Goal: Task Accomplishment & Management: Use online tool/utility

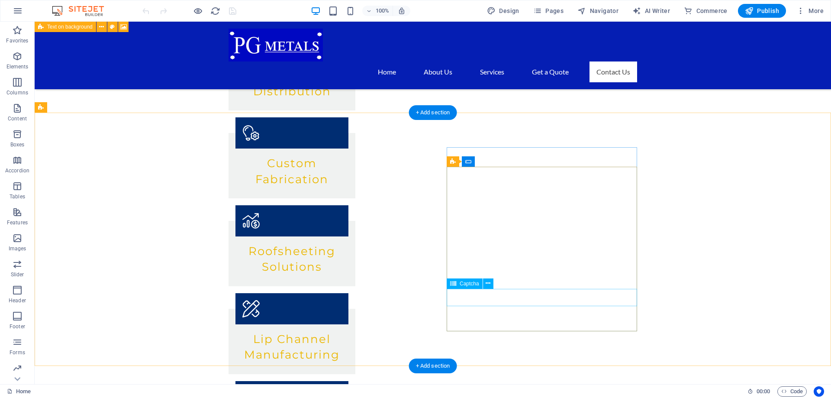
scroll to position [945, 0]
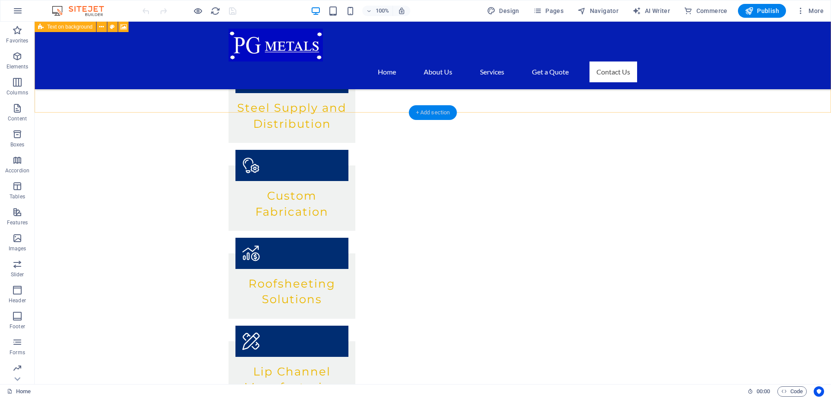
click at [441, 113] on div "+ Add section" at bounding box center [433, 112] width 48 height 15
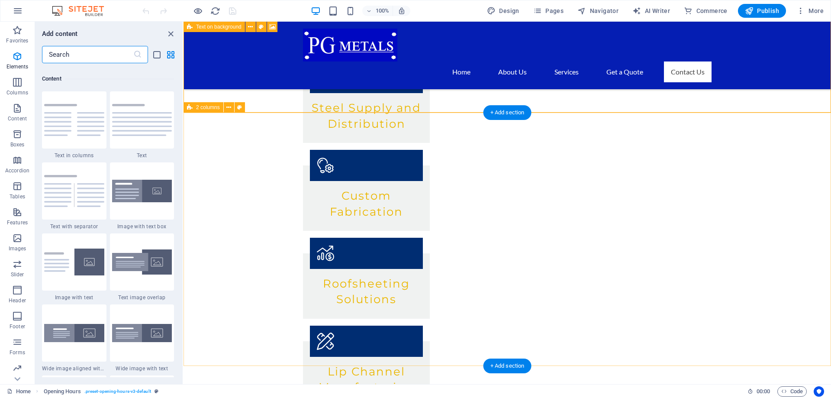
scroll to position [1514, 0]
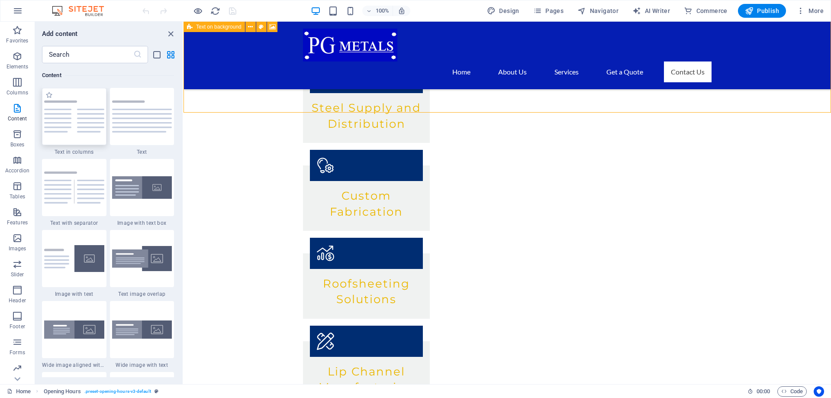
click at [81, 135] on div at bounding box center [74, 116] width 64 height 57
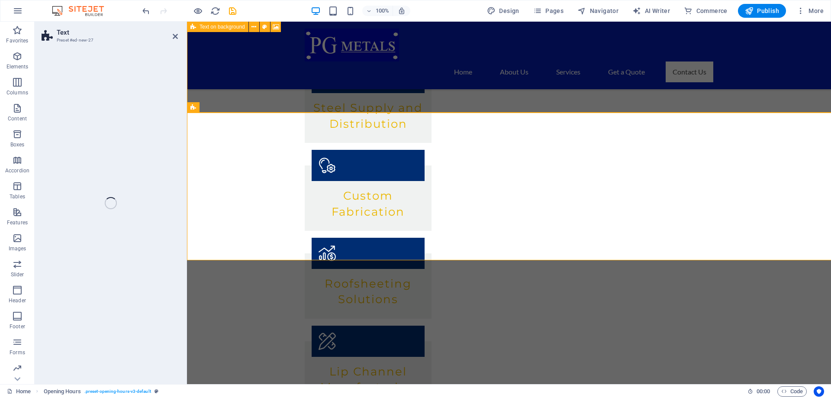
select select "rem"
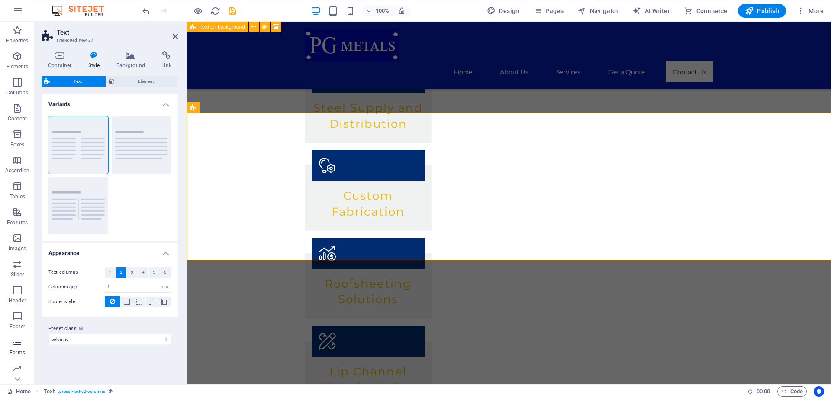
click at [20, 341] on icon "button" at bounding box center [17, 342] width 10 height 10
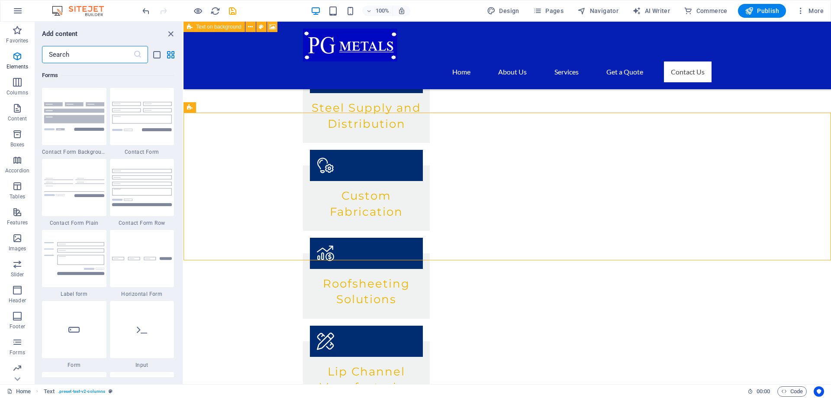
scroll to position [6318, 0]
click at [136, 123] on img at bounding box center [142, 116] width 60 height 29
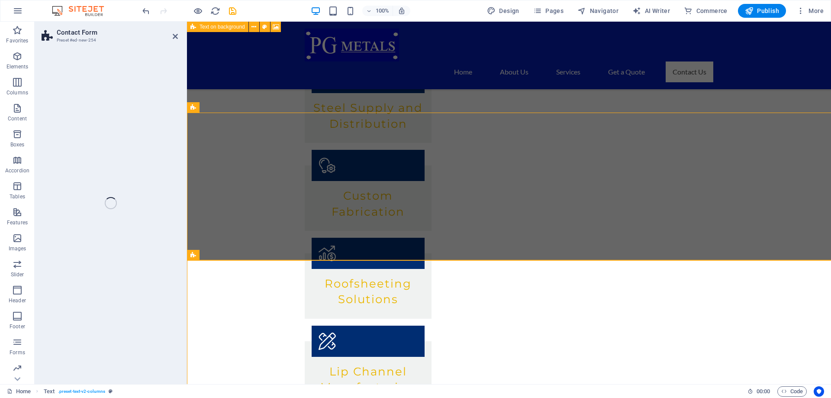
select select "rem"
select select "preset-contact-form-v3-default"
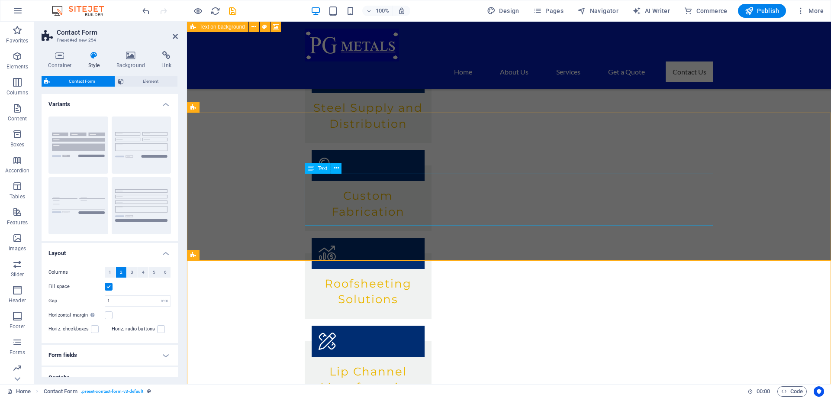
drag, startPoint x: 320, startPoint y: 168, endPoint x: 458, endPoint y: 193, distance: 140.8
click at [148, 157] on button "Default" at bounding box center [142, 144] width 60 height 57
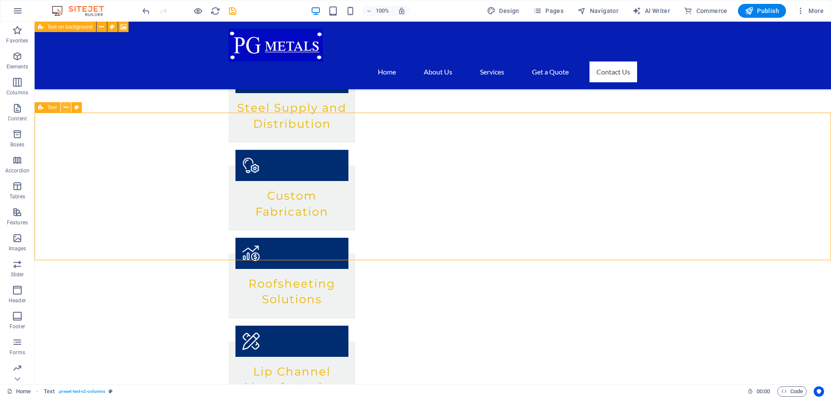
click at [70, 109] on button at bounding box center [66, 107] width 10 height 10
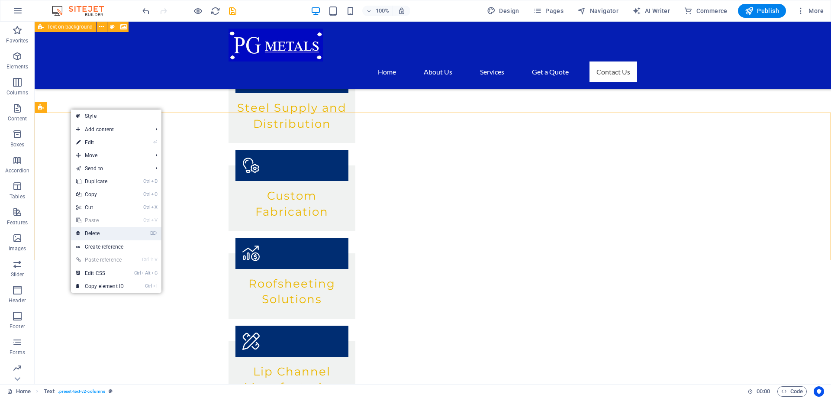
click at [100, 230] on link "⌦ Delete" at bounding box center [100, 233] width 58 height 13
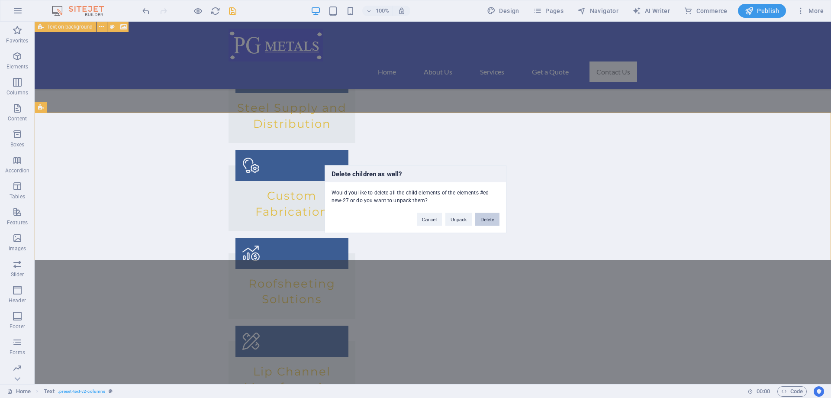
click at [487, 222] on button "Delete" at bounding box center [487, 218] width 24 height 13
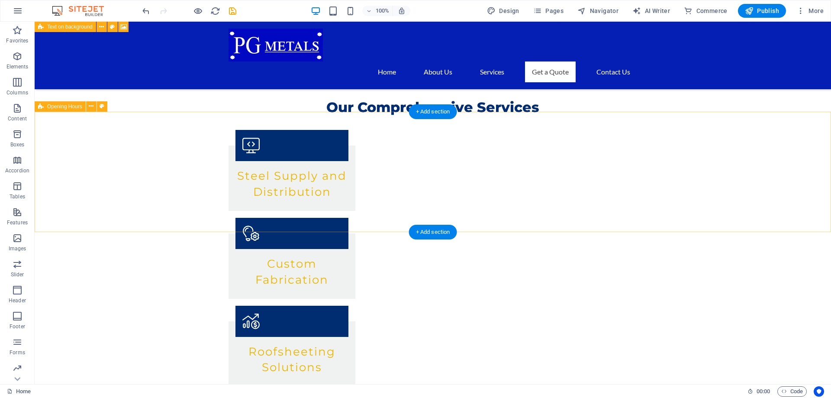
scroll to position [901, 0]
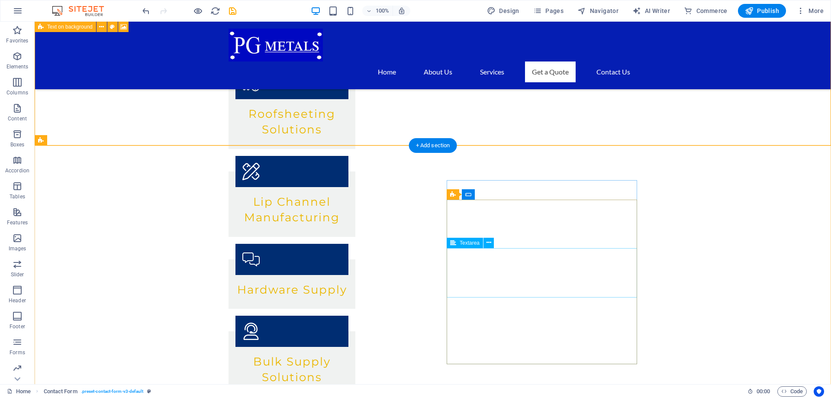
scroll to position [989, 0]
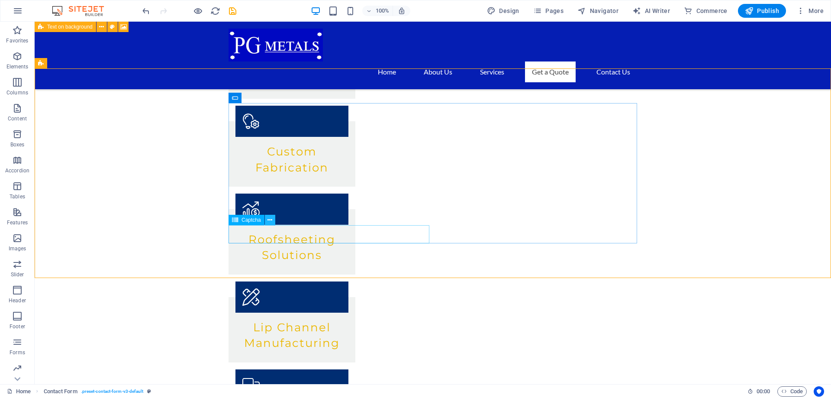
click at [270, 220] on icon at bounding box center [269, 220] width 5 height 9
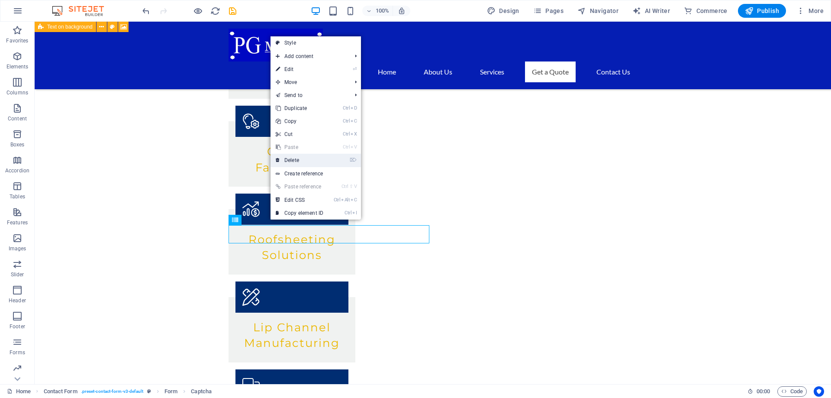
click at [303, 158] on link "⌦ Delete" at bounding box center [299, 160] width 58 height 13
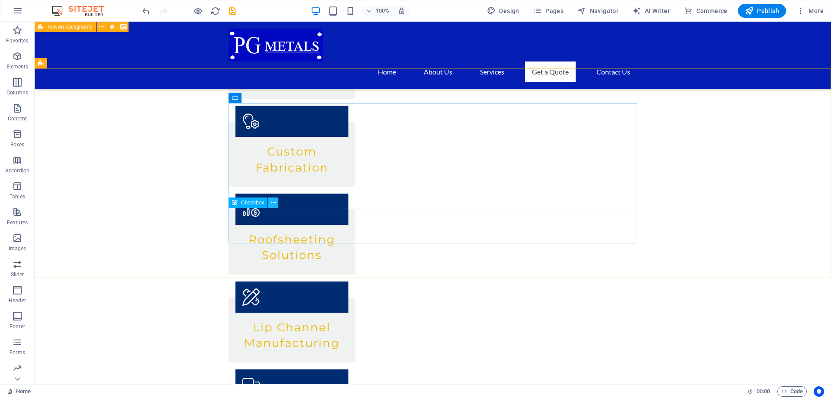
click at [274, 204] on icon at bounding box center [273, 202] width 5 height 9
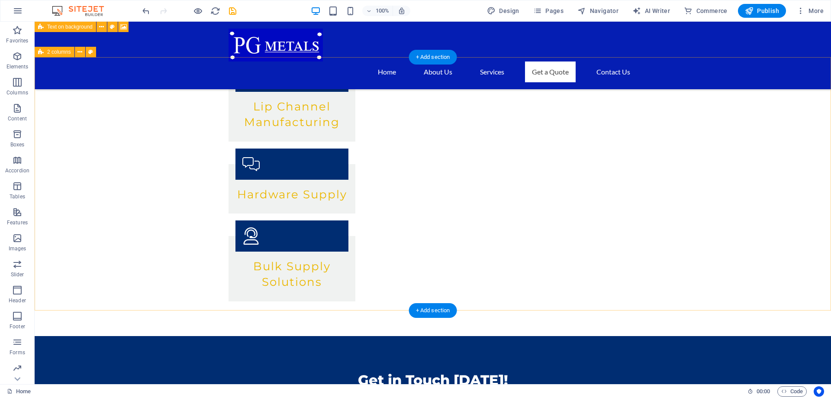
scroll to position [1033, 0]
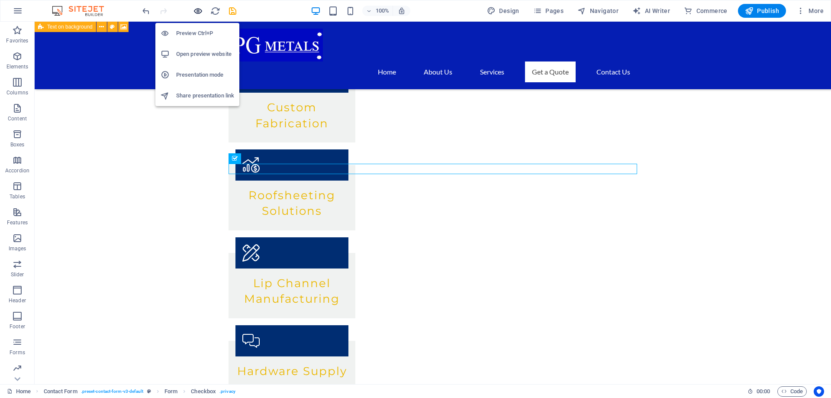
click at [198, 12] on icon "button" at bounding box center [198, 11] width 10 height 10
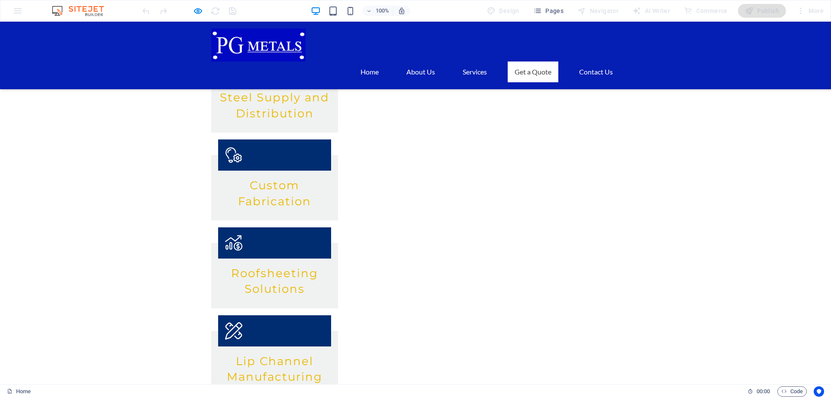
scroll to position [945, 0]
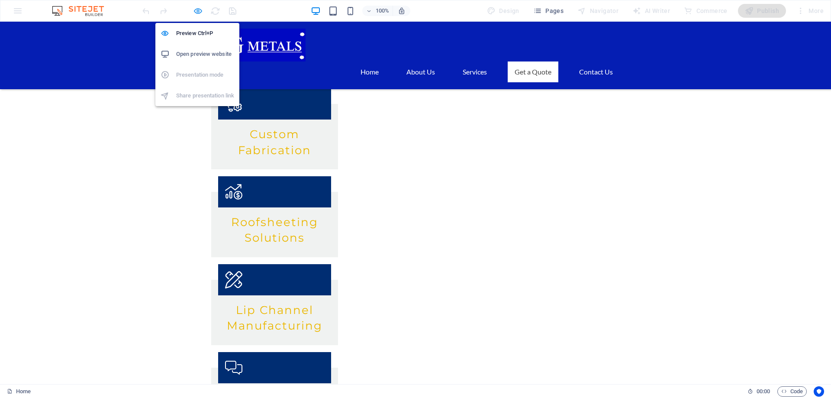
click at [193, 11] on icon "button" at bounding box center [198, 11] width 10 height 10
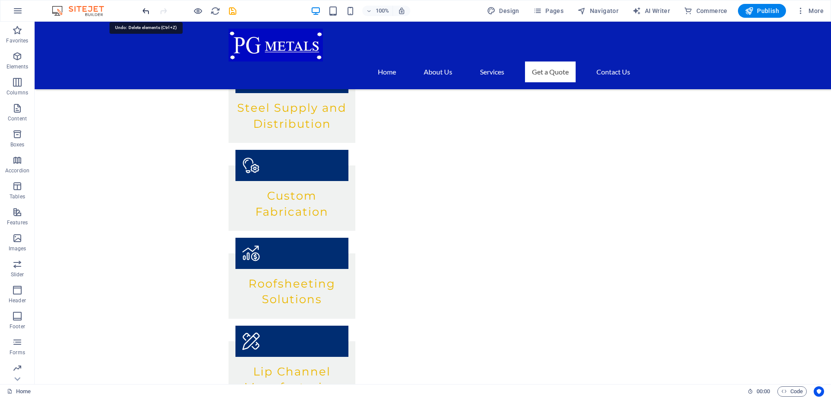
click at [147, 11] on icon "undo" at bounding box center [146, 11] width 10 height 10
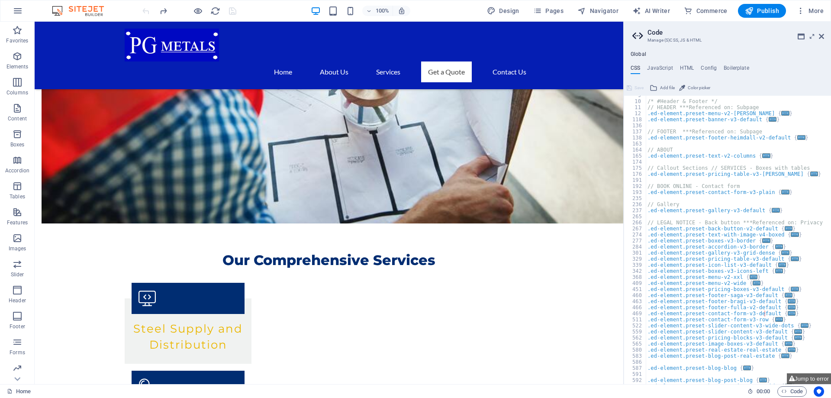
scroll to position [156, 0]
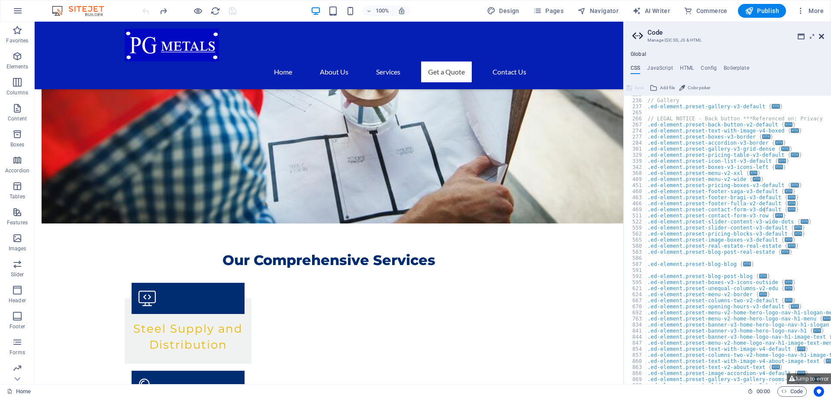
click at [819, 36] on icon at bounding box center [821, 36] width 5 height 7
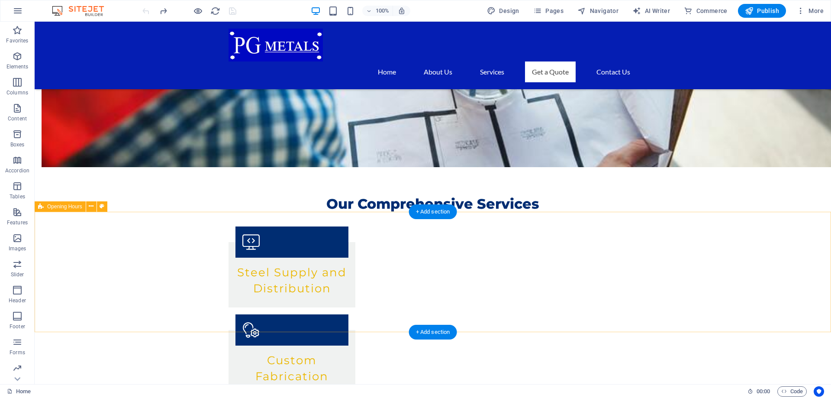
scroll to position [945, 0]
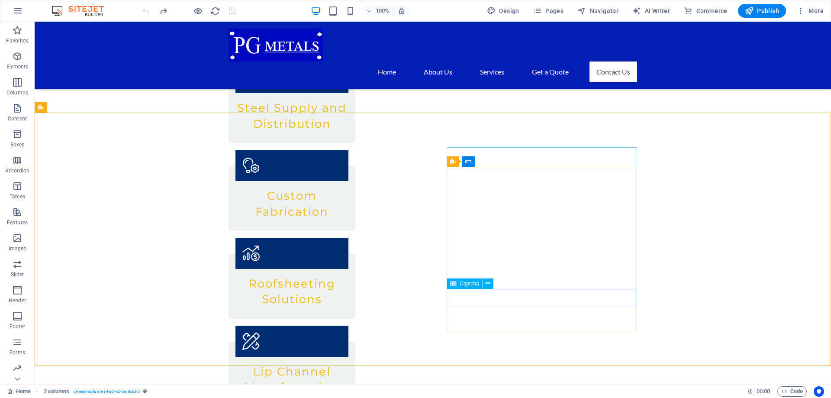
click at [460, 286] on span "Captcha" at bounding box center [469, 283] width 19 height 5
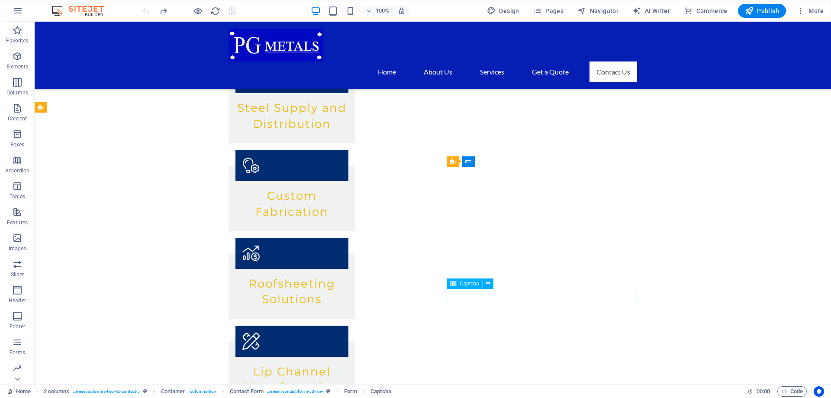
click at [460, 286] on span "Captcha" at bounding box center [469, 283] width 19 height 5
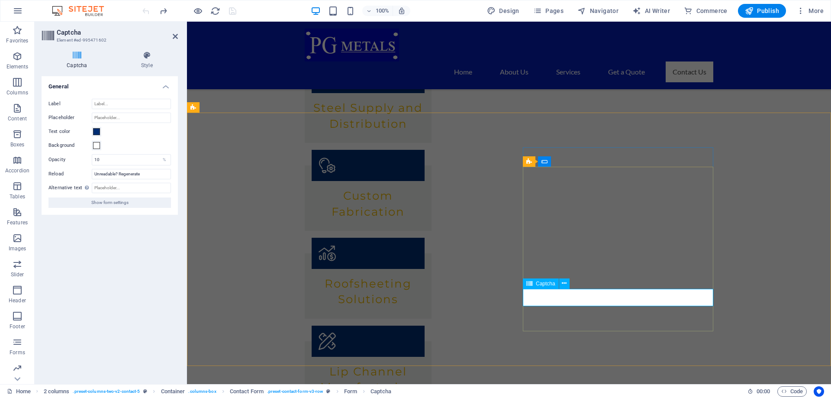
click at [136, 203] on button "Show form settings" at bounding box center [109, 202] width 122 height 10
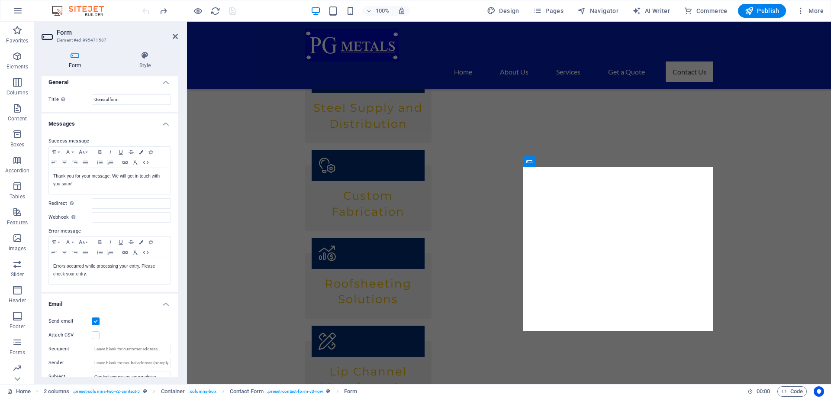
scroll to position [0, 0]
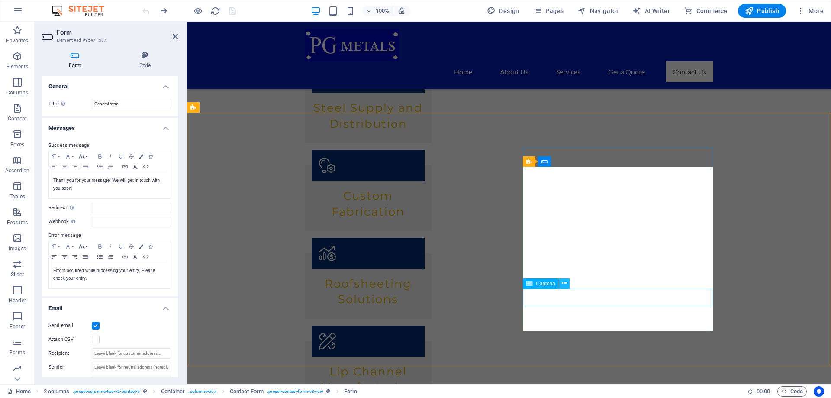
click at [565, 284] on icon at bounding box center [564, 283] width 5 height 9
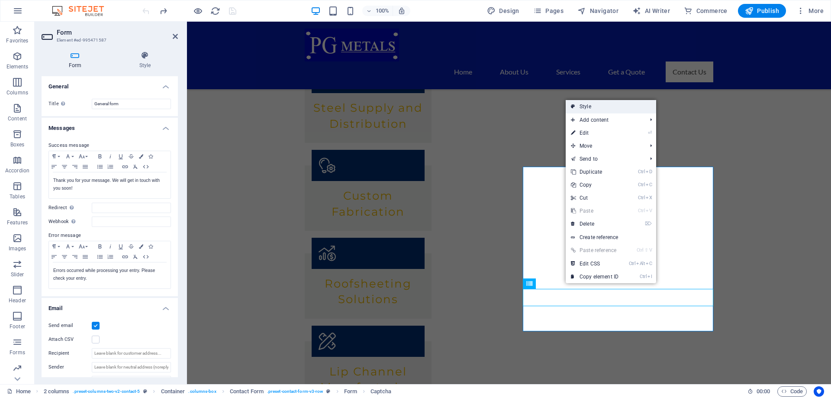
click at [601, 105] on link "Style" at bounding box center [611, 106] width 90 height 13
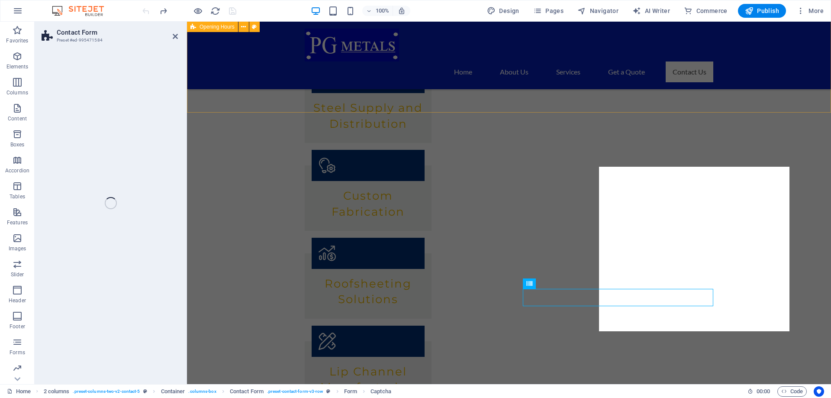
select select "rem"
select select "preset-contact-form-v3-row"
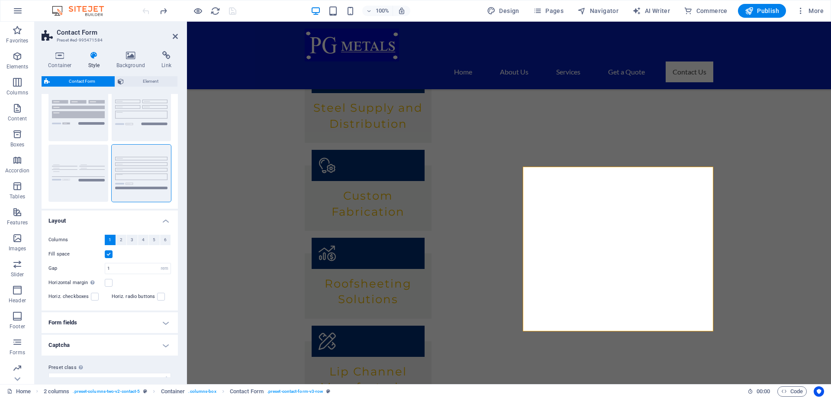
scroll to position [45, 0]
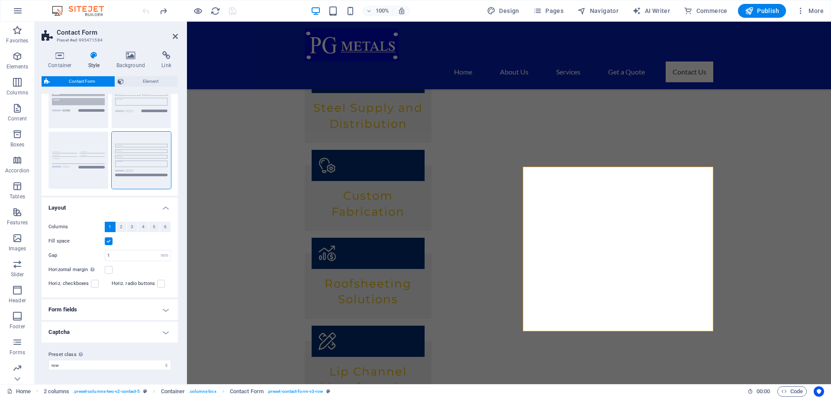
click at [166, 308] on h4 "Form fields" at bounding box center [110, 309] width 136 height 21
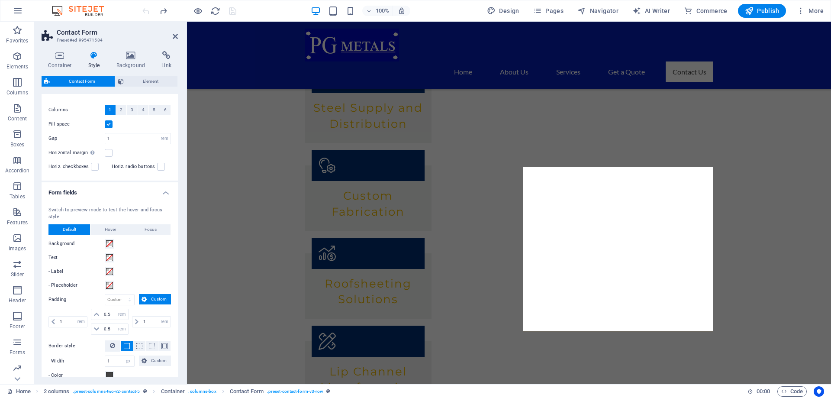
scroll to position [240, 0]
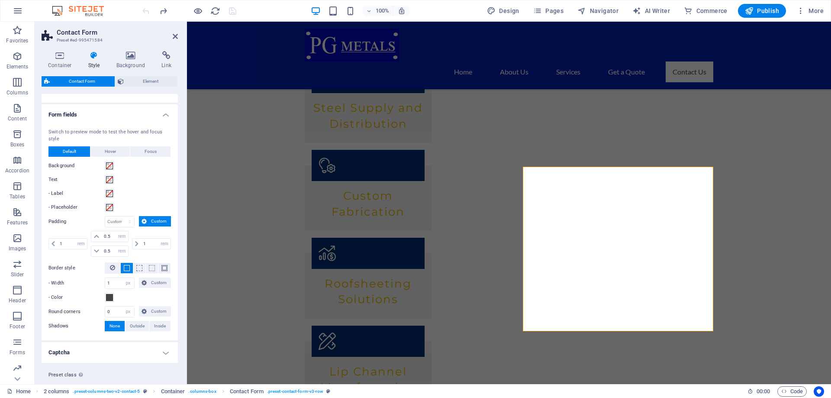
click at [147, 344] on h4 "Captcha" at bounding box center [110, 352] width 136 height 21
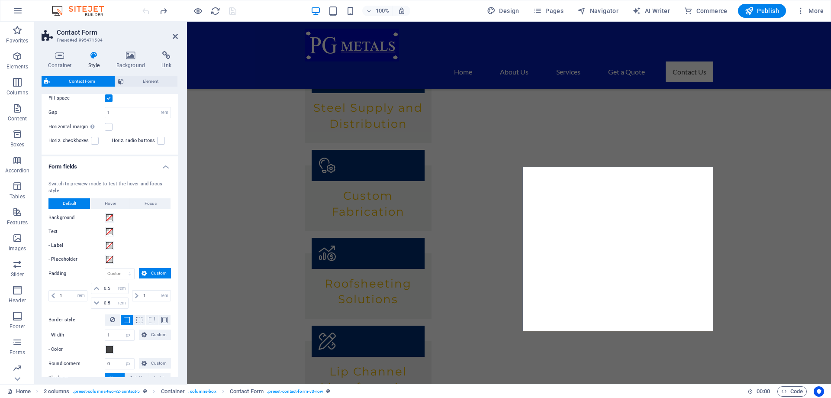
scroll to position [149, 0]
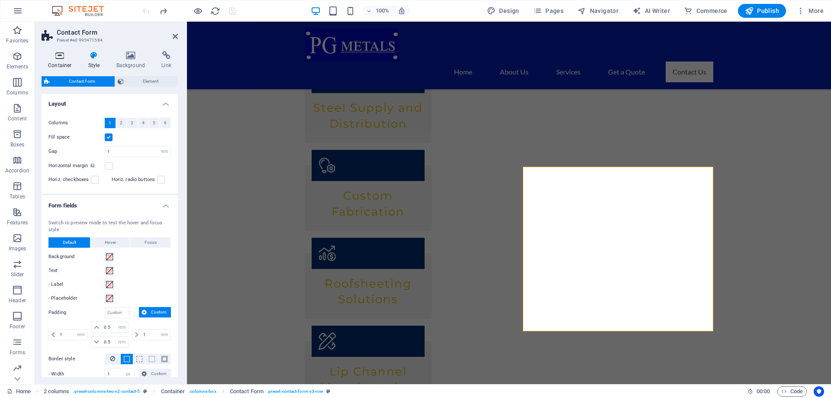
click at [56, 56] on icon at bounding box center [60, 55] width 37 height 9
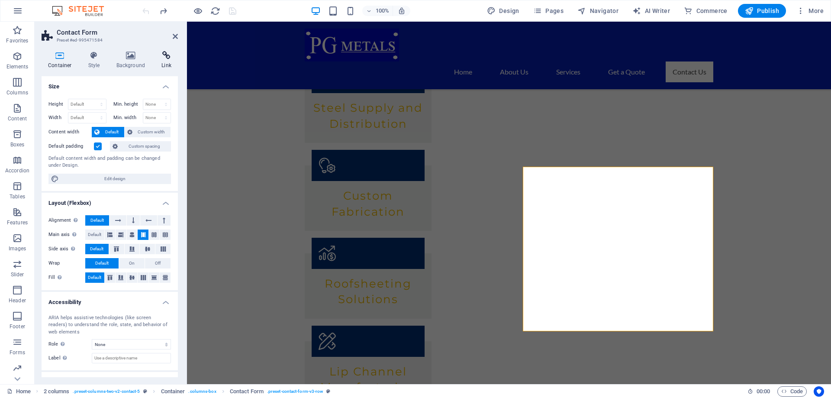
click at [171, 58] on icon at bounding box center [166, 55] width 23 height 9
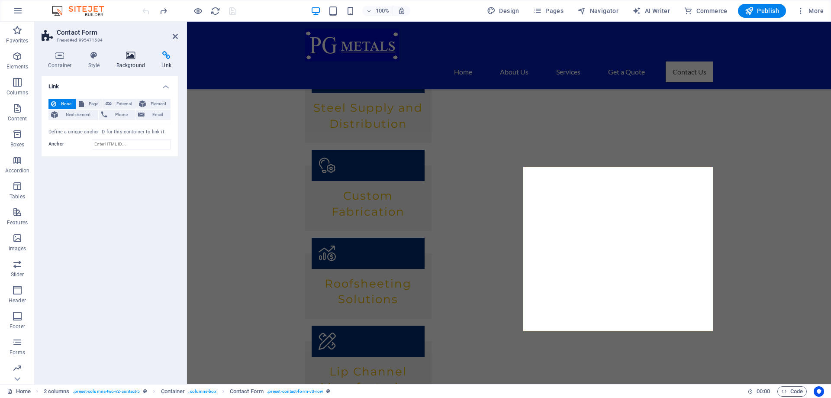
click at [138, 59] on icon at bounding box center [131, 55] width 42 height 9
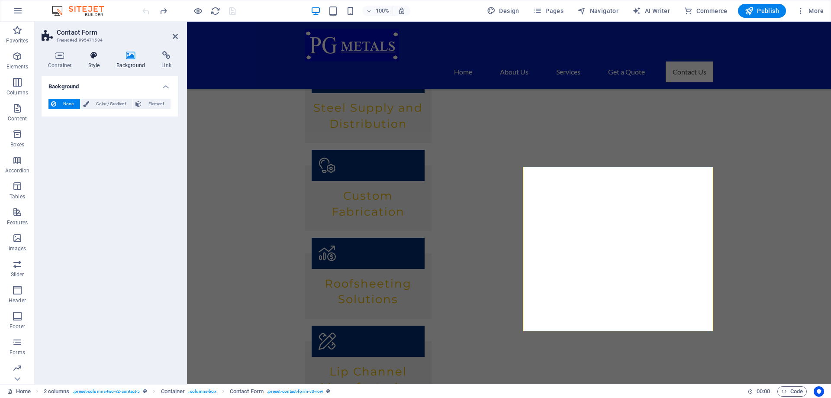
click at [102, 57] on icon at bounding box center [94, 55] width 25 height 9
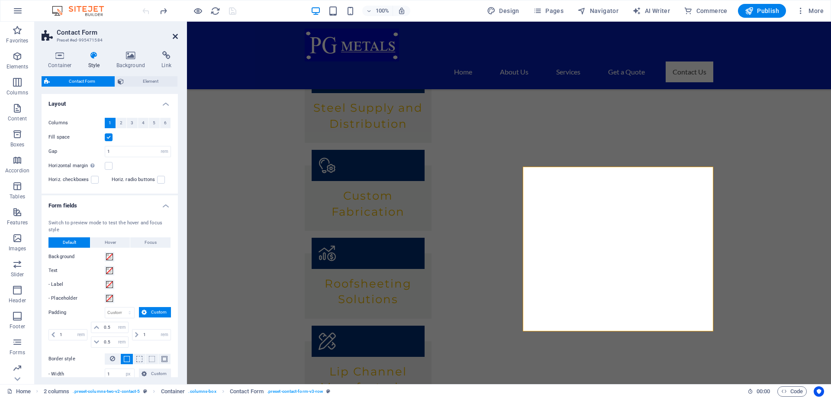
click at [177, 39] on icon at bounding box center [175, 36] width 5 height 7
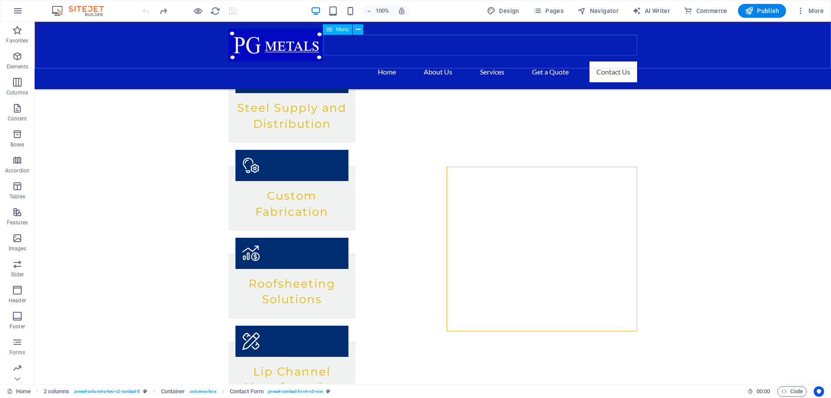
click at [348, 30] on span "Menu" at bounding box center [342, 29] width 13 height 5
click at [360, 29] on button at bounding box center [358, 29] width 10 height 10
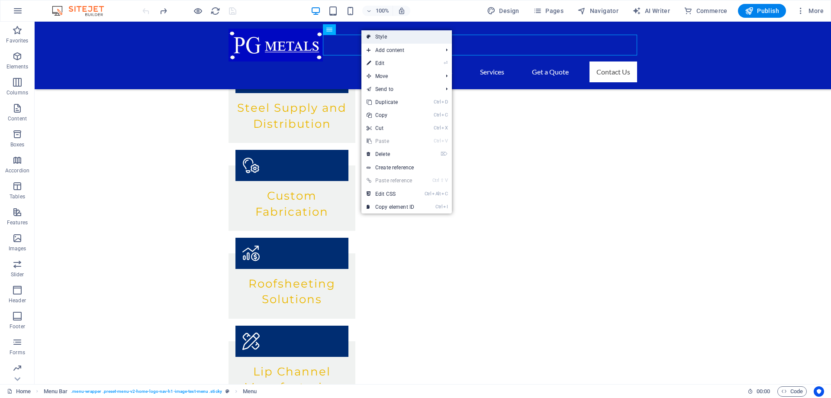
click at [395, 34] on link "Style" at bounding box center [406, 36] width 90 height 13
select select "rem"
select select "preset-menu-v2-home-logo-nav-h1-image-text-menu"
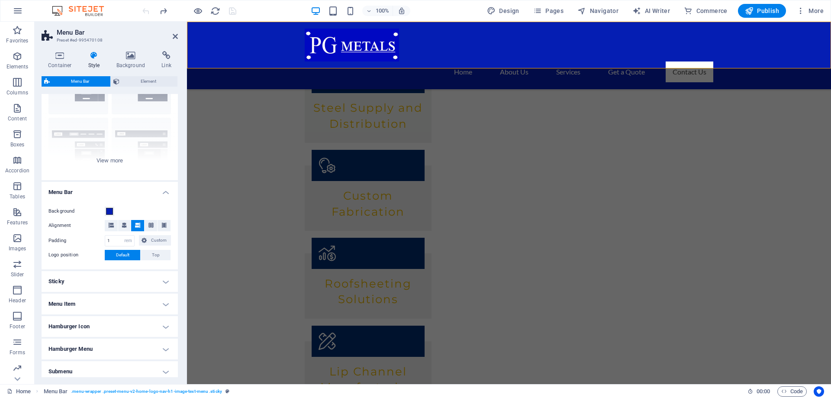
scroll to position [98, 0]
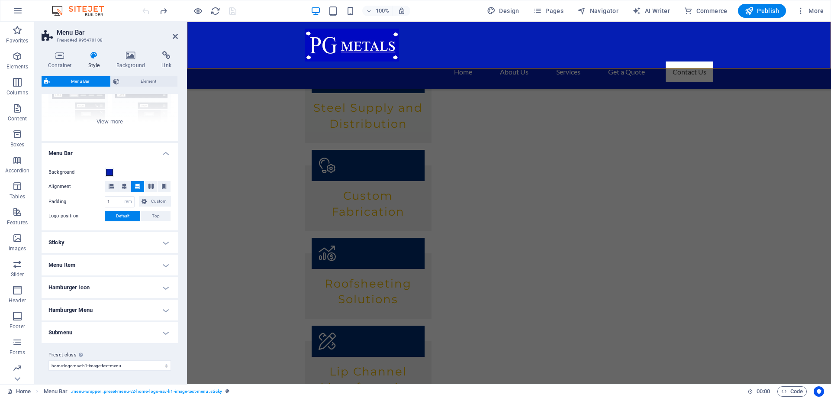
click at [169, 240] on h4 "Sticky" at bounding box center [110, 242] width 136 height 21
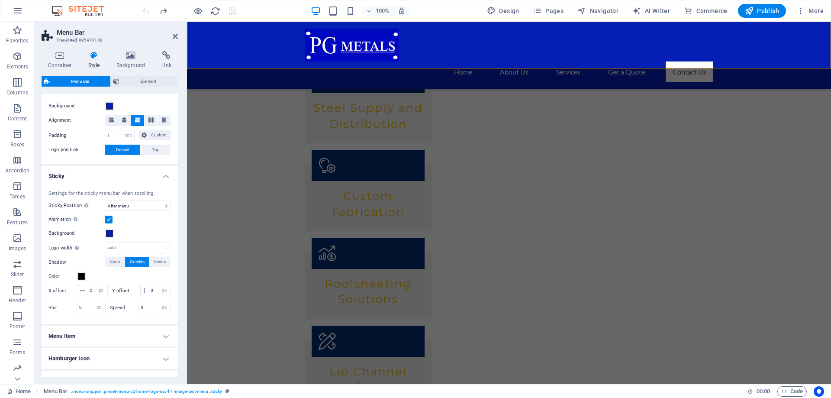
scroll to position [215, 0]
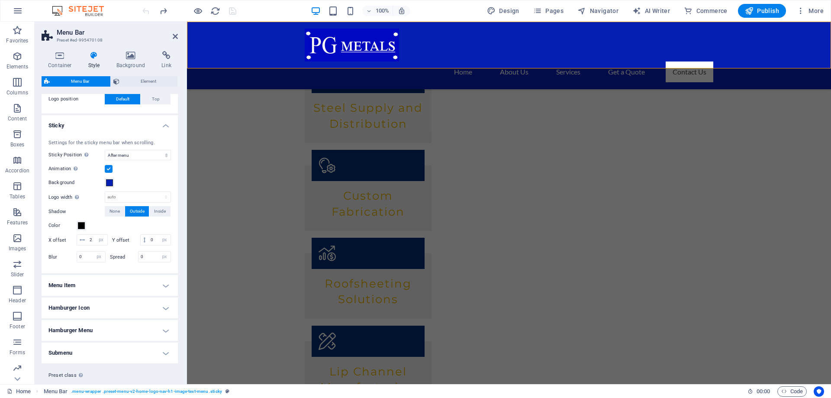
click at [122, 284] on h4 "Menu Item" at bounding box center [110, 285] width 136 height 21
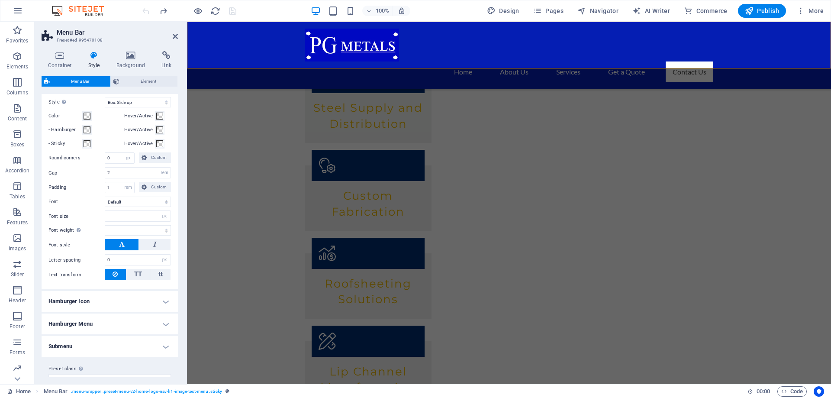
scroll to position [445, 0]
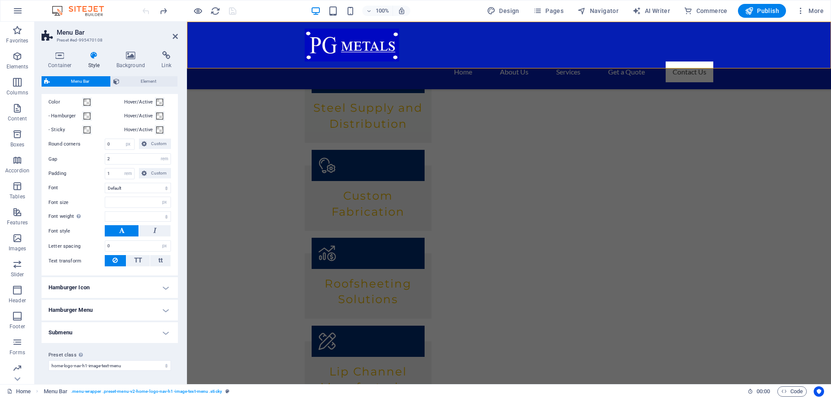
click at [137, 285] on h4 "Hamburger Icon" at bounding box center [110, 287] width 136 height 21
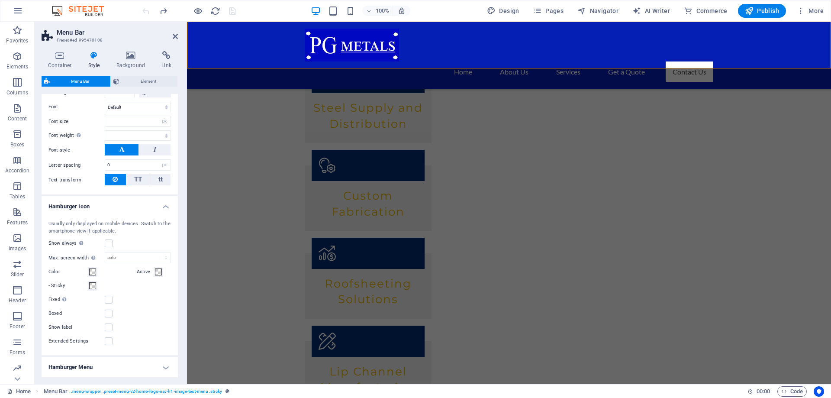
scroll to position [562, 0]
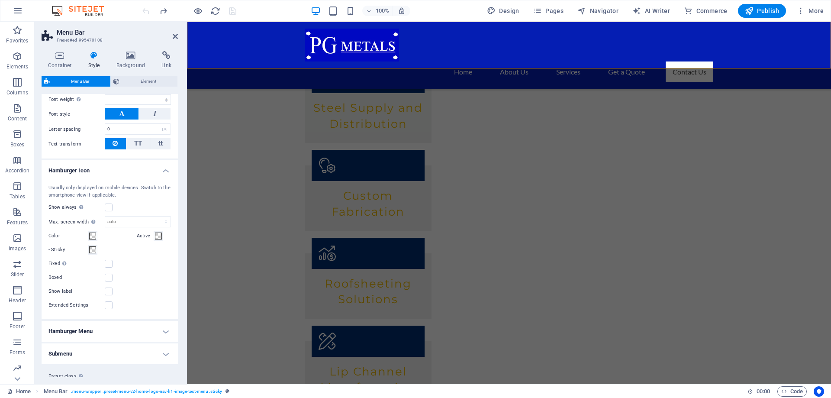
click at [109, 334] on h4 "Hamburger Menu" at bounding box center [110, 331] width 136 height 21
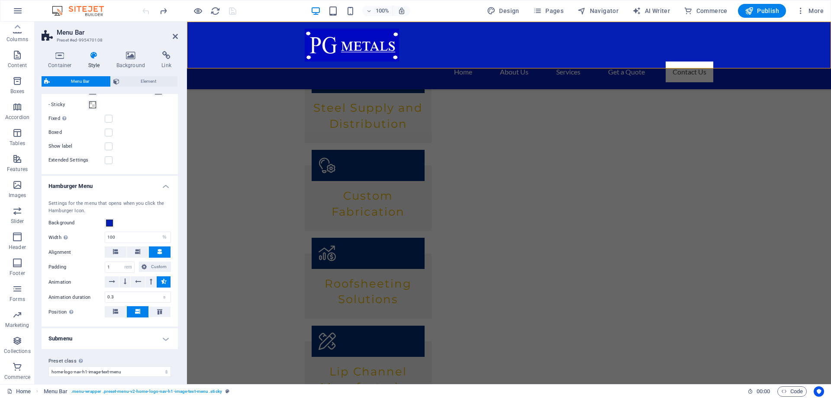
scroll to position [712, 0]
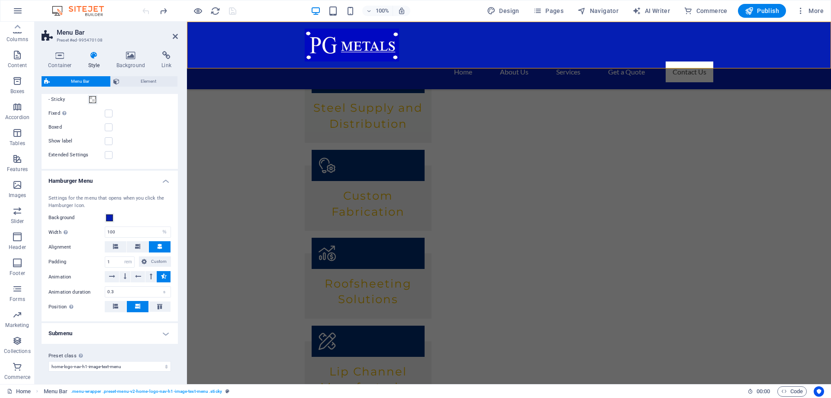
click at [146, 330] on h4 "Submenu" at bounding box center [110, 333] width 136 height 21
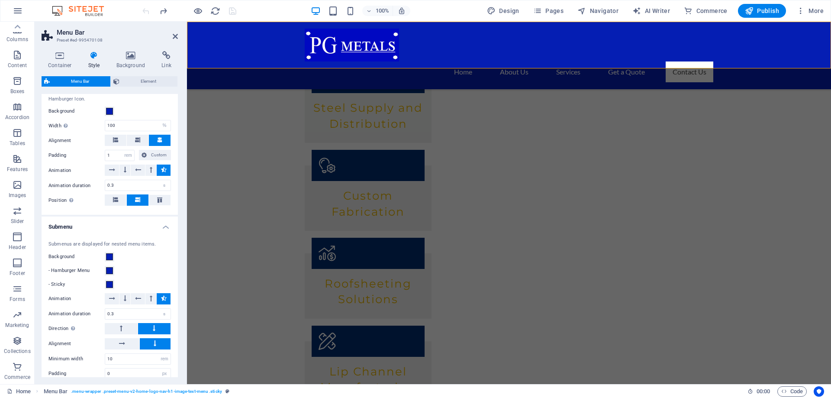
scroll to position [862, 0]
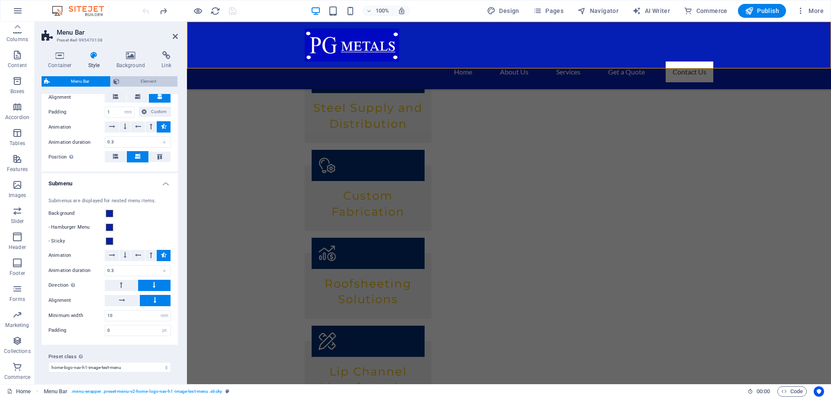
click at [153, 79] on span "Element" at bounding box center [148, 81] width 53 height 10
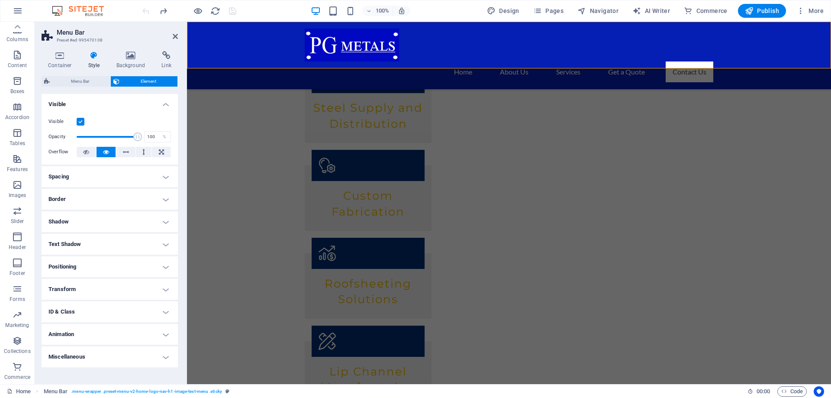
click at [122, 238] on h4 "Text Shadow" at bounding box center [110, 244] width 136 height 21
click at [124, 311] on h4 "Transform" at bounding box center [110, 308] width 136 height 21
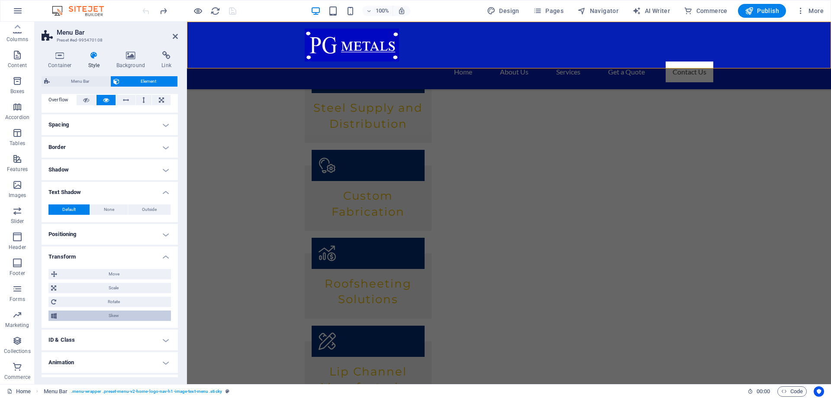
scroll to position [70, 0]
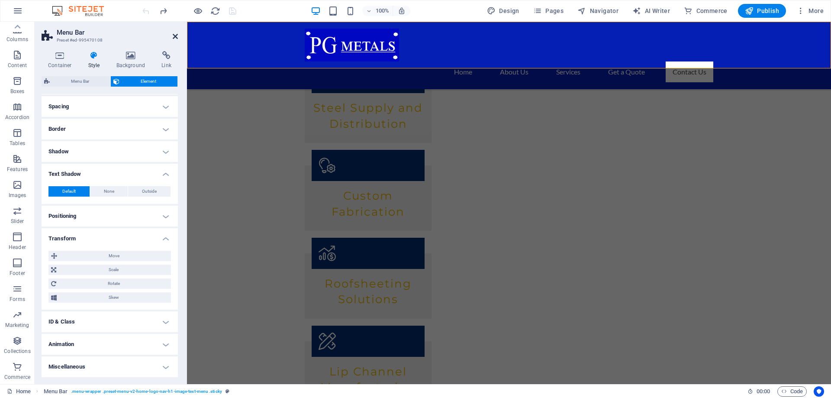
click at [176, 34] on icon at bounding box center [175, 36] width 5 height 7
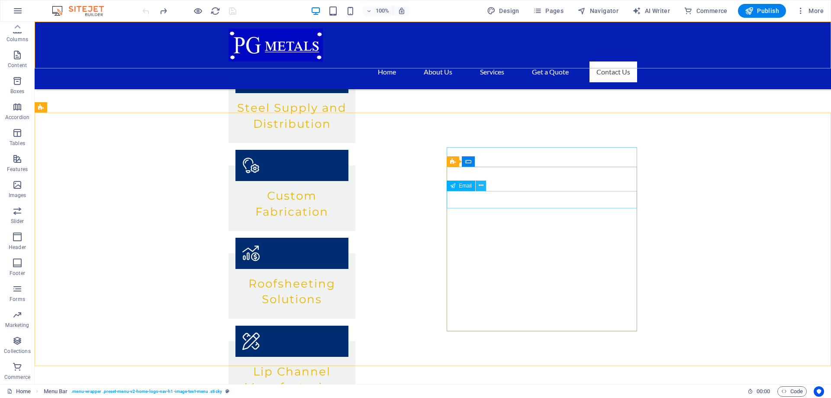
click at [481, 187] on icon at bounding box center [481, 185] width 5 height 9
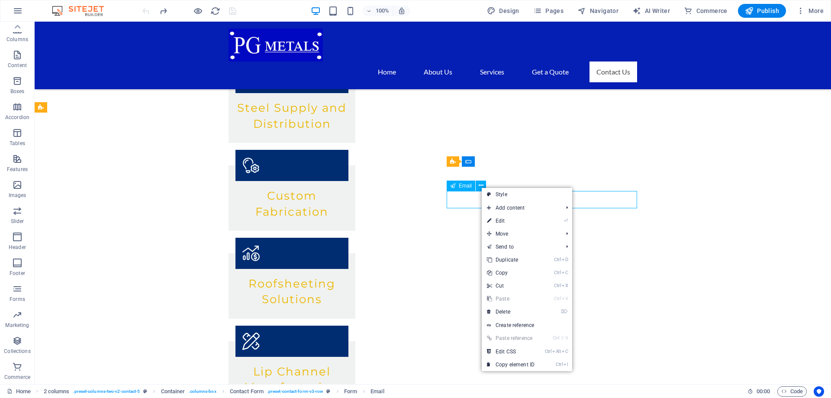
click at [467, 187] on span "Email" at bounding box center [465, 185] width 13 height 5
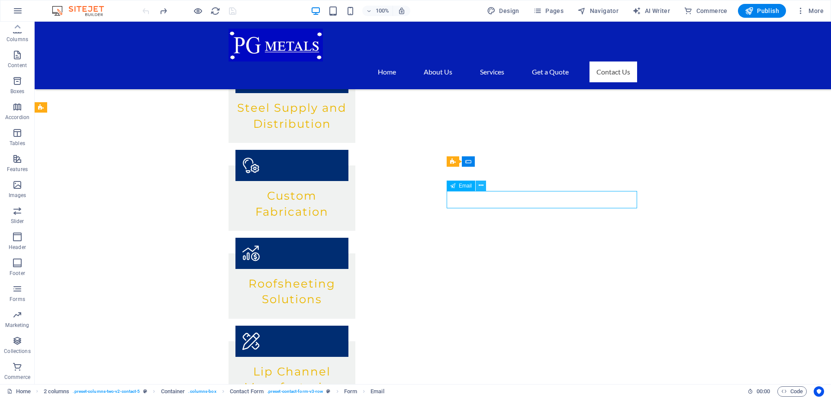
click at [480, 186] on icon at bounding box center [481, 185] width 5 height 9
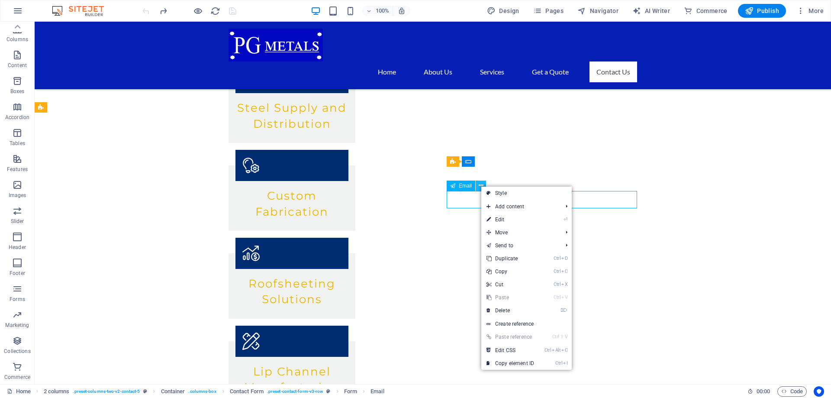
click at [480, 186] on icon at bounding box center [481, 185] width 5 height 9
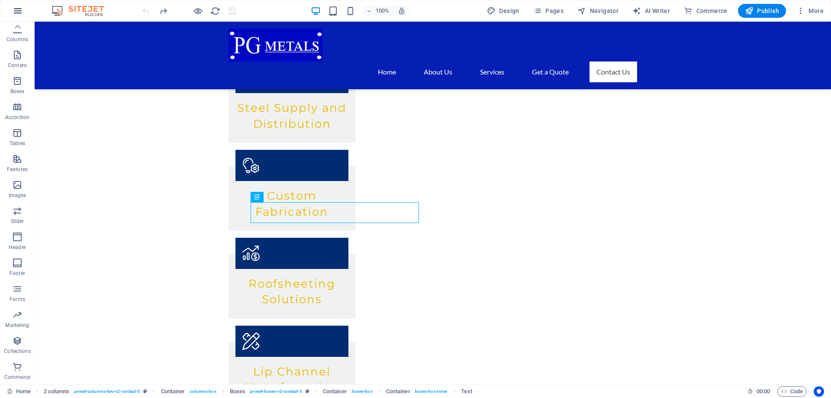
click at [16, 6] on icon "button" at bounding box center [18, 11] width 10 height 10
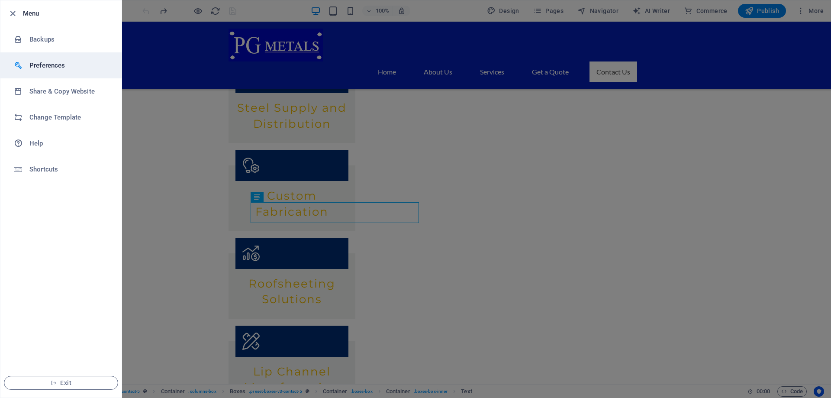
click at [61, 63] on h6 "Preferences" at bounding box center [69, 65] width 80 height 10
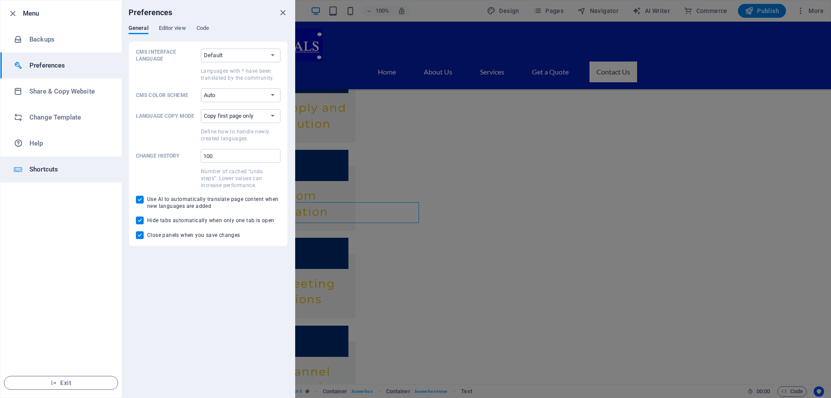
click at [58, 168] on h6 "Shortcuts" at bounding box center [69, 169] width 80 height 10
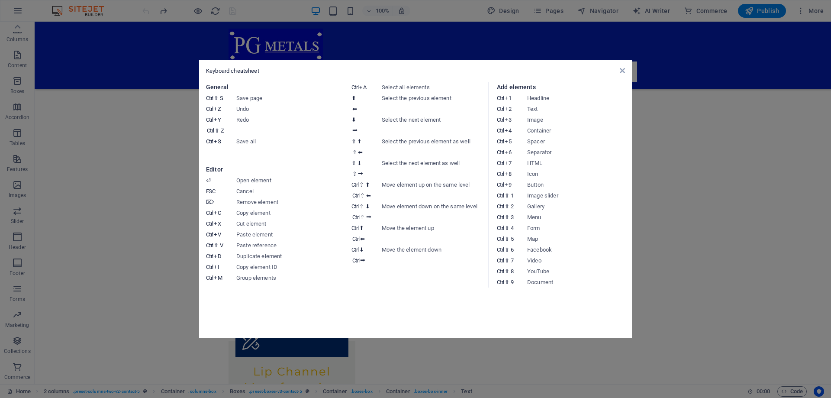
click at [58, 167] on aside "Keyboard cheatsheet General Ctrl ⇧ S Save page Ctrl Z Undo Ctrl Y Ctrl ⇧ Z Redo…" at bounding box center [415, 199] width 831 height 398
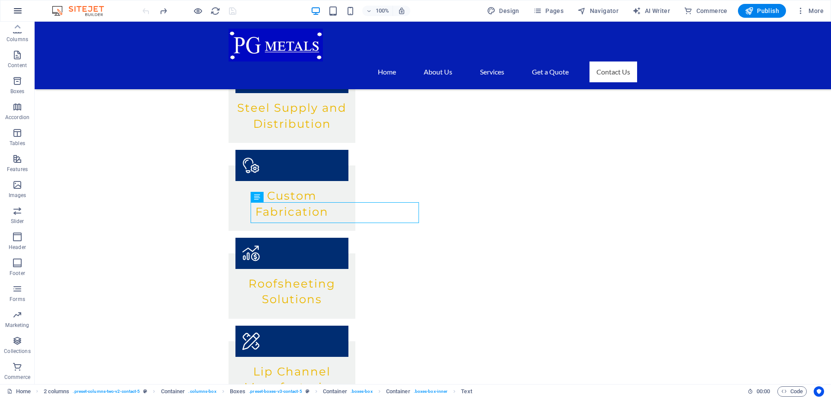
click at [21, 8] on icon "button" at bounding box center [18, 11] width 10 height 10
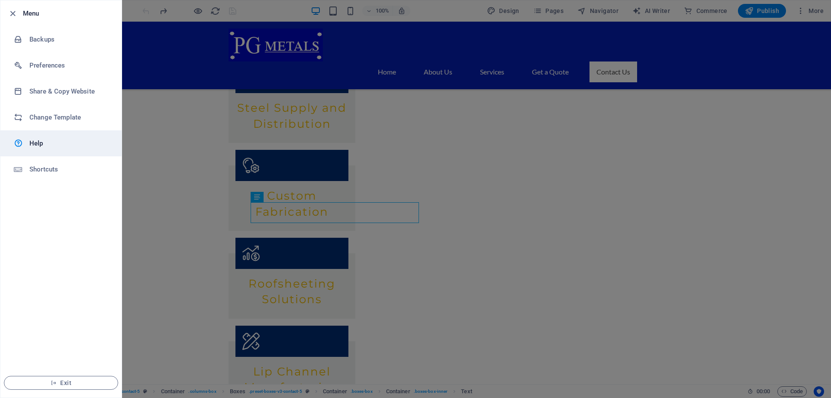
click at [45, 142] on h6 "Help" at bounding box center [69, 143] width 80 height 10
click at [747, 199] on div at bounding box center [415, 199] width 831 height 398
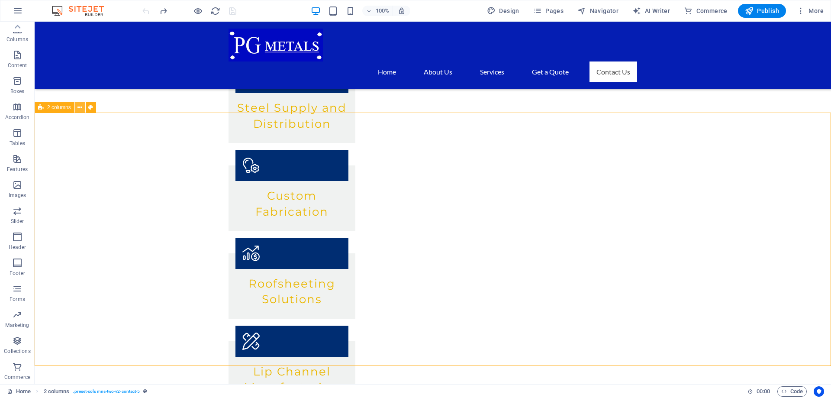
click at [79, 105] on icon at bounding box center [79, 107] width 5 height 9
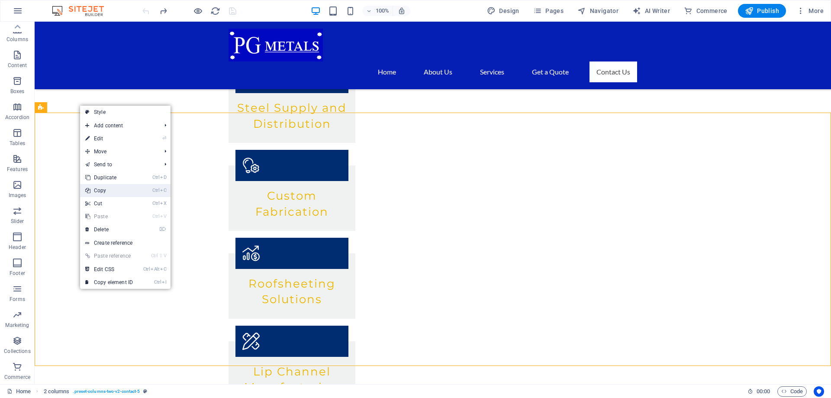
click at [106, 190] on link "Ctrl C Copy" at bounding box center [109, 190] width 58 height 13
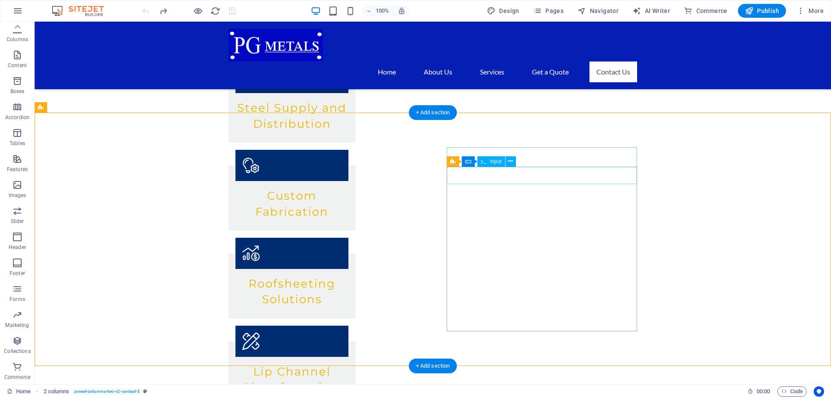
click at [510, 161] on icon at bounding box center [510, 161] width 5 height 9
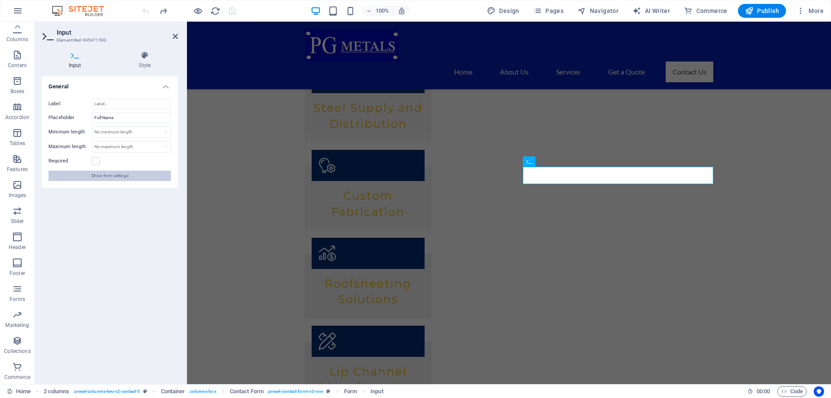
click at [118, 176] on span "Show form settings" at bounding box center [109, 176] width 37 height 10
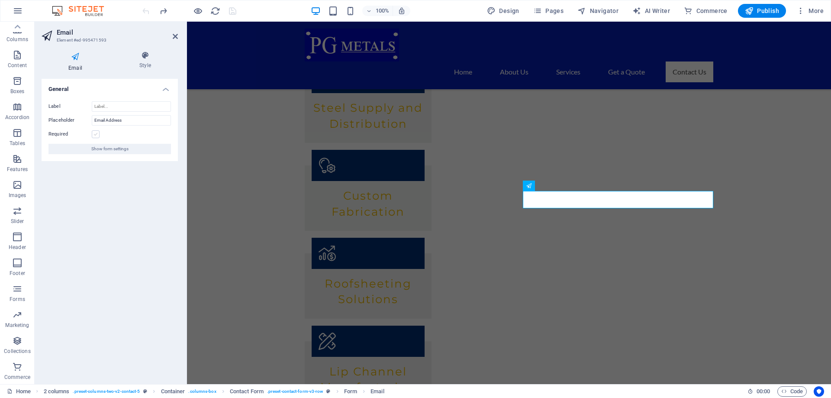
click at [95, 136] on label at bounding box center [96, 134] width 8 height 8
click at [0, 0] on input "Required" at bounding box center [0, 0] width 0 height 0
click at [121, 150] on span "Show form settings" at bounding box center [109, 149] width 37 height 10
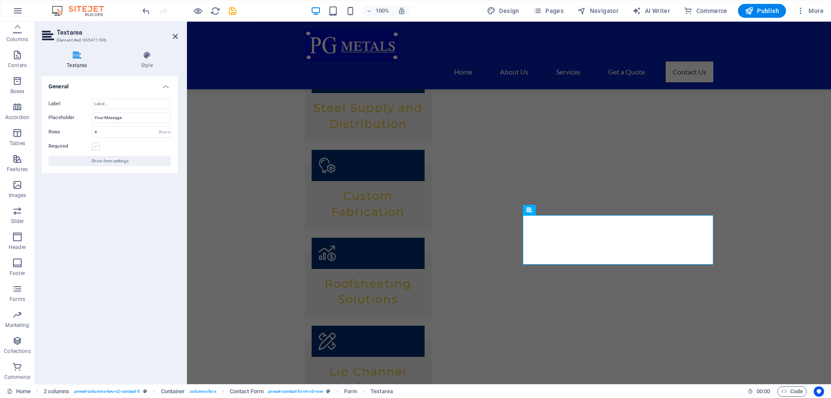
click at [94, 145] on label at bounding box center [96, 146] width 8 height 8
click at [0, 0] on input "Required" at bounding box center [0, 0] width 0 height 0
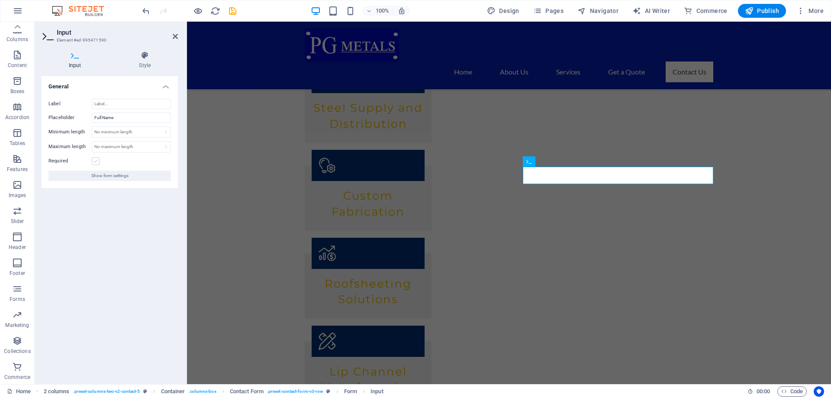
click at [92, 161] on label at bounding box center [96, 161] width 8 height 8
click at [0, 0] on input "Required" at bounding box center [0, 0] width 0 height 0
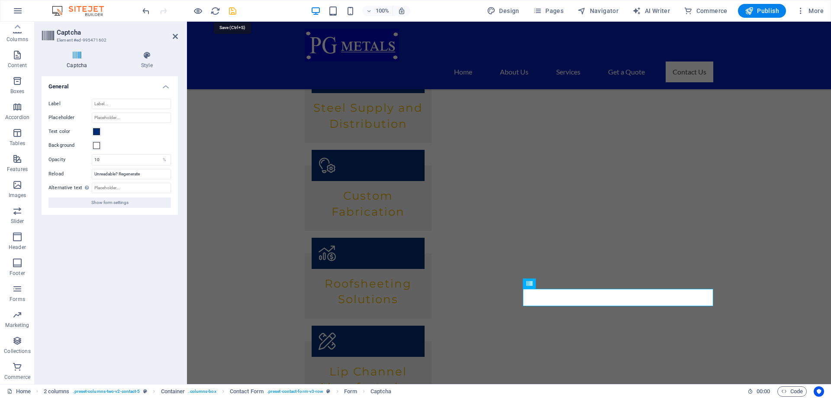
click at [235, 12] on icon "save" at bounding box center [233, 11] width 10 height 10
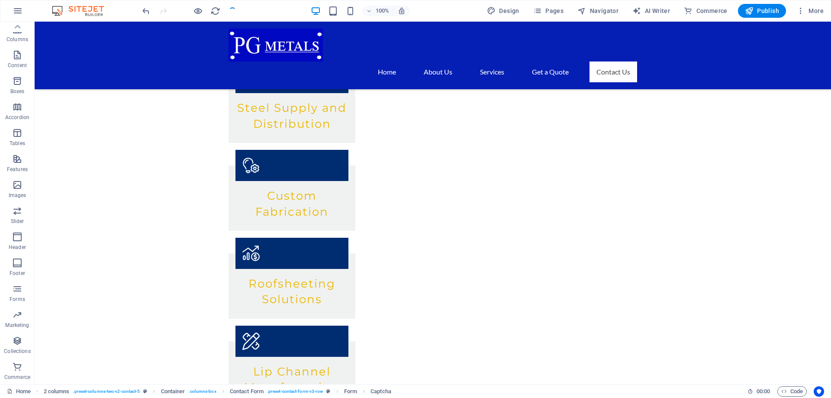
checkbox input "false"
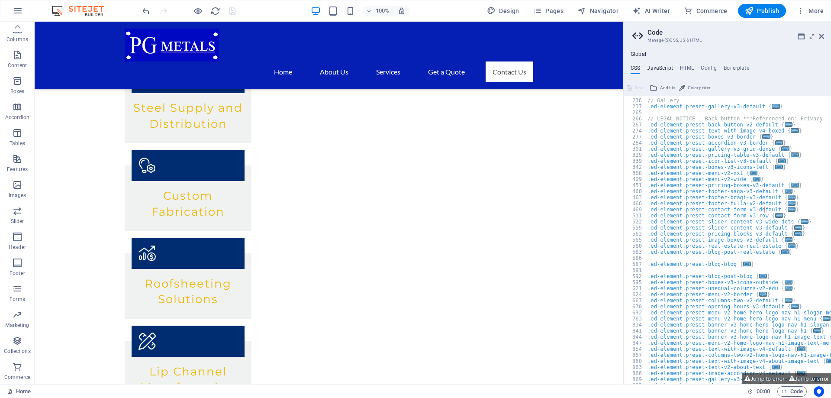
click at [664, 69] on h4 "JavaScript" at bounding box center [660, 70] width 26 height 10
type textarea "/* JS for preset "Menu V2" */"
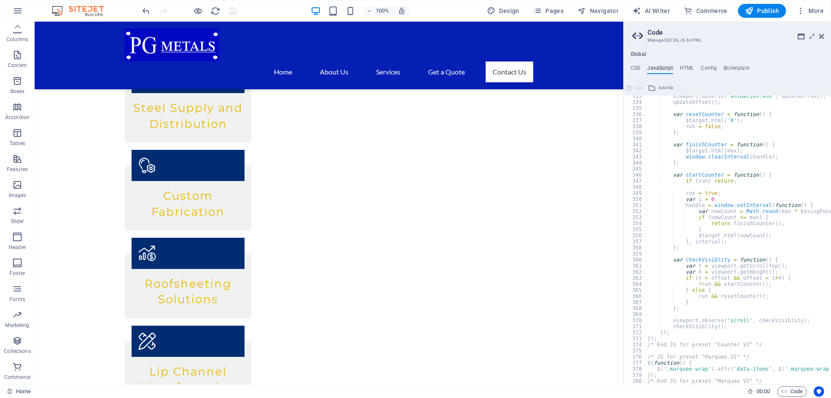
scroll to position [2014, 0]
click at [688, 71] on h4 "HTML" at bounding box center [687, 70] width 14 height 10
type textarea "<a href="#main-content" class="wv-link-content button">Skip to main content</a>"
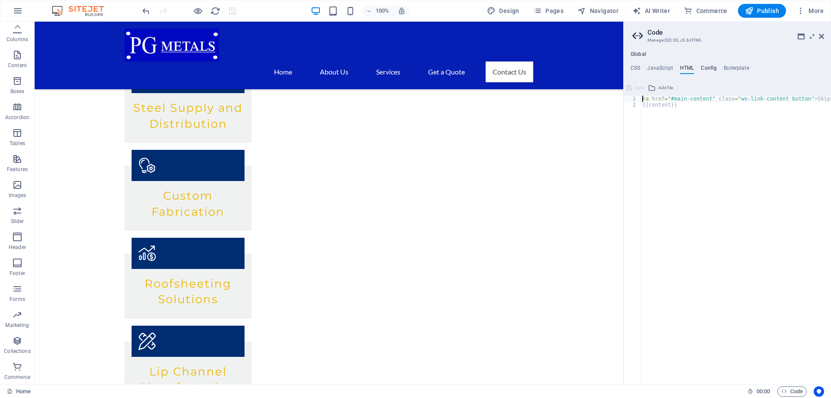
click at [708, 71] on h4 "Config" at bounding box center [709, 70] width 16 height 10
type textarea "$color-background: #FFFFFF;"
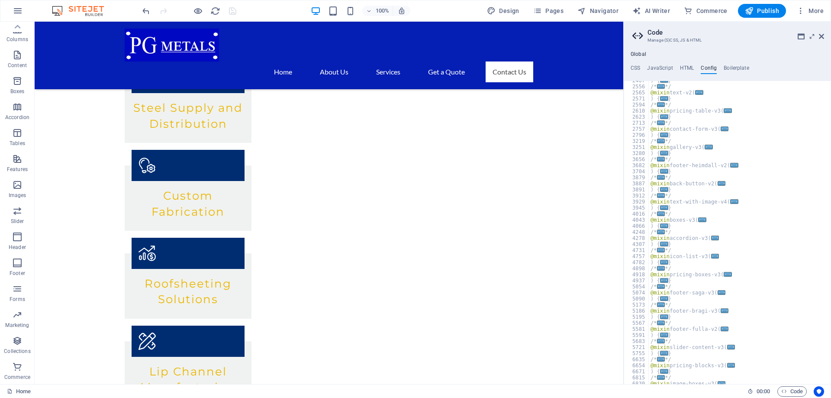
scroll to position [464, 0]
click at [737, 72] on h4 "Boilerplate" at bounding box center [737, 70] width 26 height 10
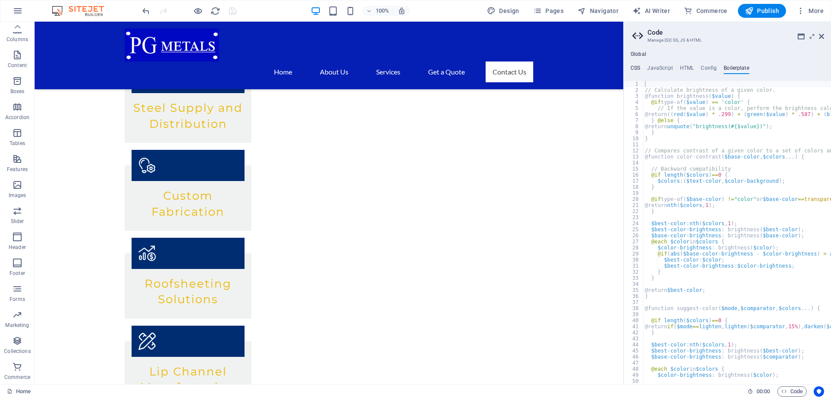
click at [636, 70] on h4 "CSS" at bounding box center [636, 70] width 10 height 10
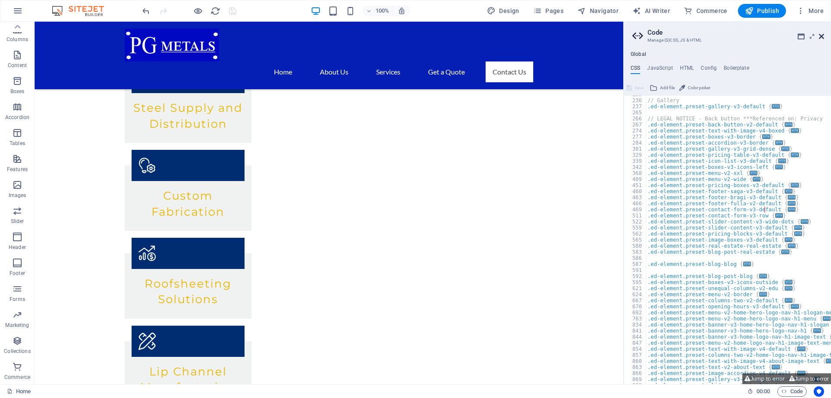
click at [823, 37] on icon at bounding box center [821, 36] width 5 height 7
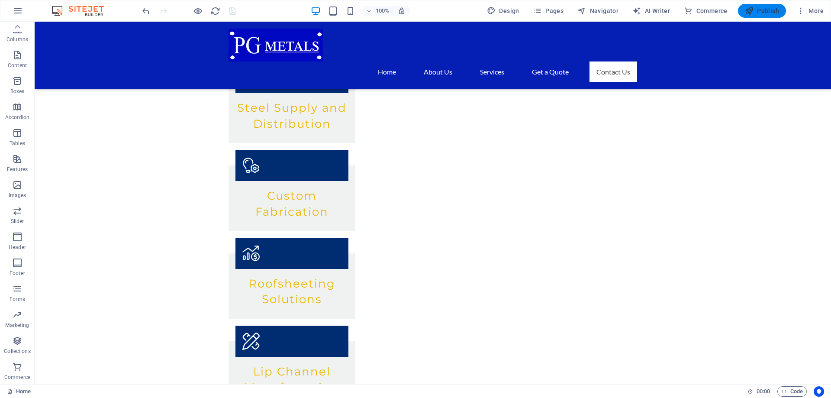
click at [763, 13] on span "Publish" at bounding box center [762, 10] width 34 height 9
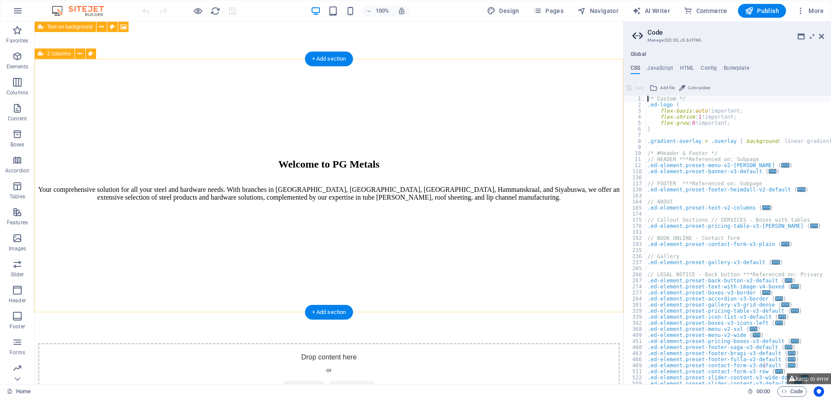
scroll to position [1015, 0]
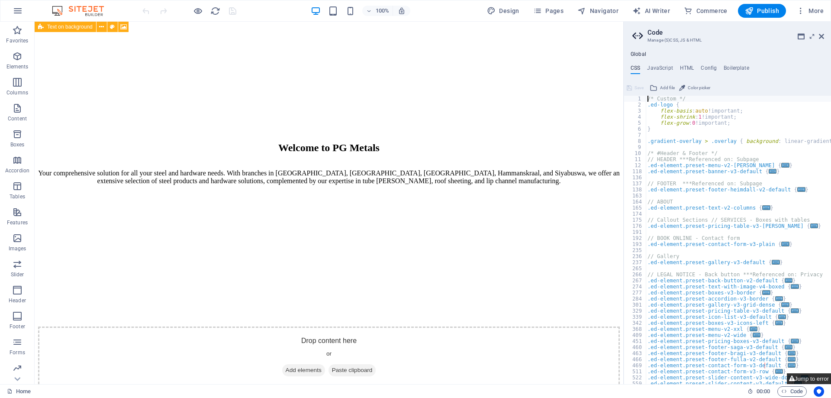
click at [814, 379] on button "Jump to error" at bounding box center [809, 378] width 44 height 11
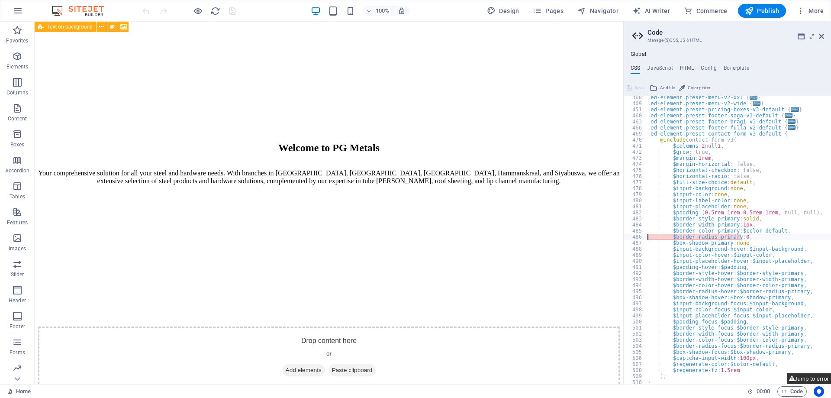
scroll to position [232, 0]
click at [734, 238] on div ".ed-element.preset-menu-v2-xxl { ... } .ed-element.preset-menu-v2-wide { ... } …" at bounding box center [808, 244] width 325 height 300
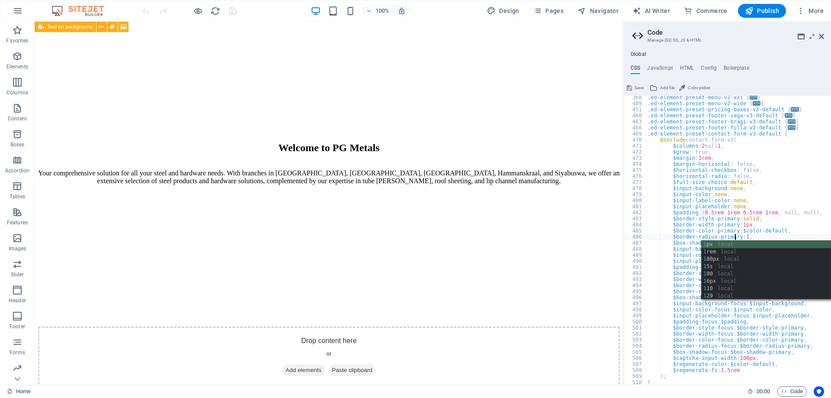
scroll to position [0, 9]
click at [731, 243] on div "1 px local 1 rem local 1 00px local 1 5s local 1 00 local 1 6px local 1 10 loca…" at bounding box center [766, 278] width 129 height 74
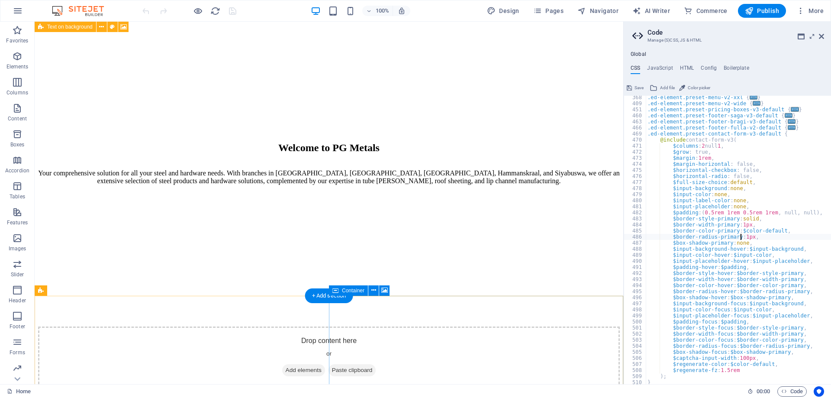
type textarea "$border-radius-primary: 1px,"
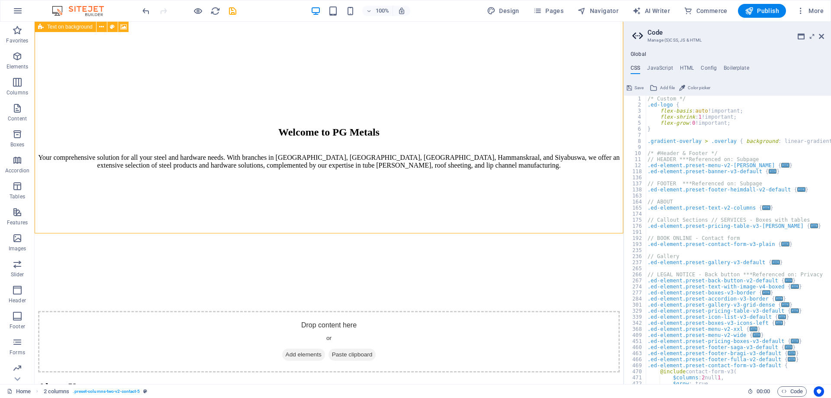
scroll to position [0, 0]
click at [823, 35] on icon at bounding box center [821, 36] width 5 height 7
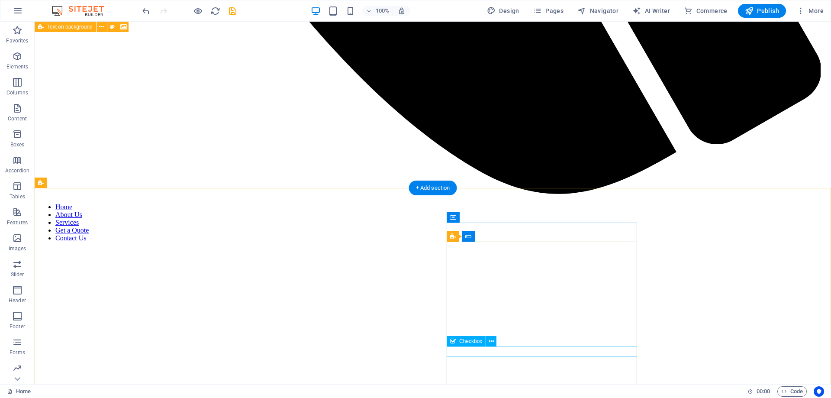
scroll to position [989, 0]
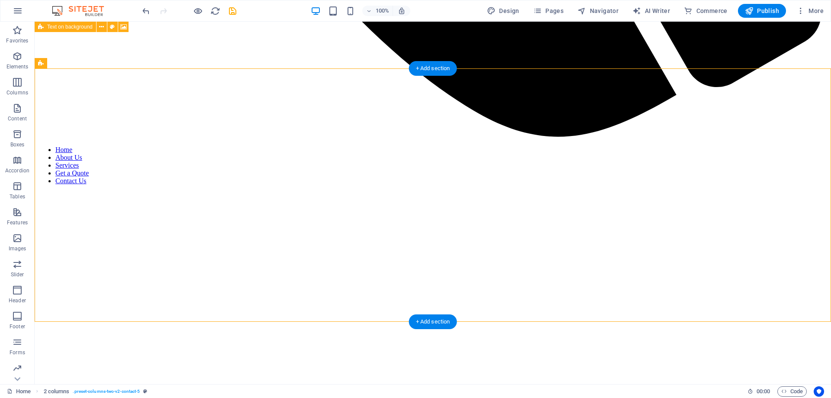
drag, startPoint x: 477, startPoint y: 255, endPoint x: 468, endPoint y: 309, distance: 54.9
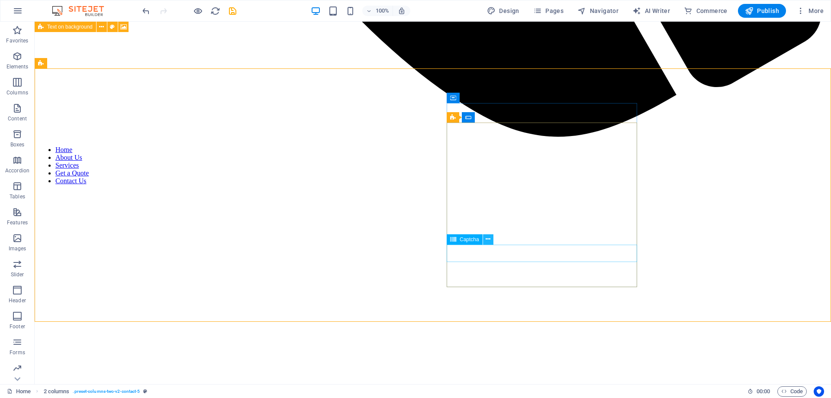
click at [490, 241] on icon at bounding box center [488, 239] width 5 height 9
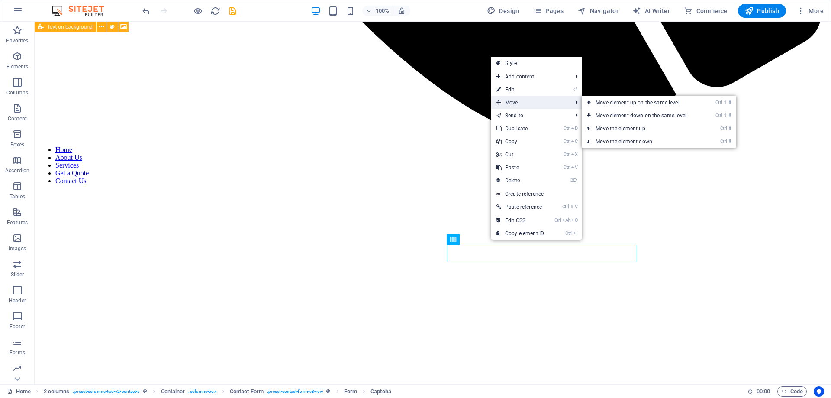
click at [534, 105] on span "Move" at bounding box center [529, 102] width 77 height 13
click at [609, 103] on link "Ctrl ⇧ ⬆ Move element up on the same level" at bounding box center [643, 102] width 122 height 13
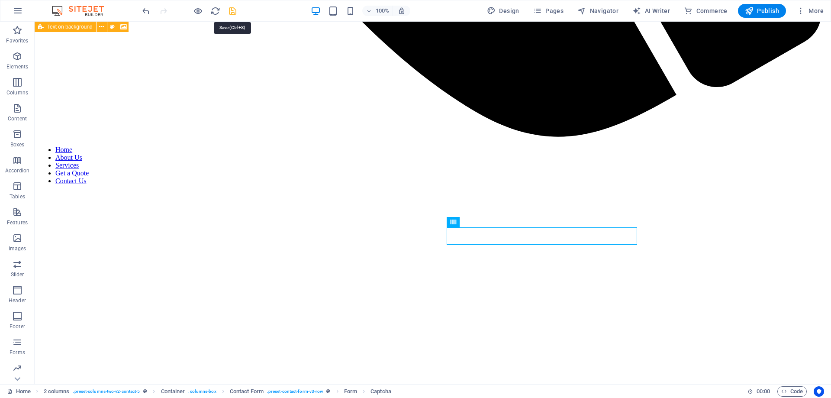
click at [233, 13] on icon "save" at bounding box center [233, 11] width 10 height 10
checkbox input "false"
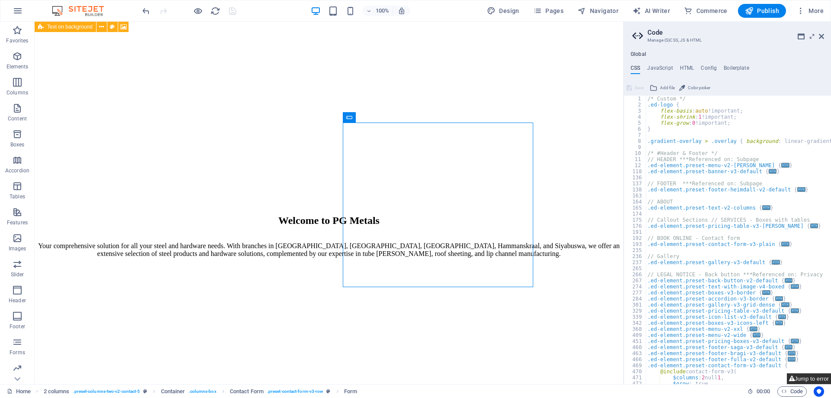
click at [802, 380] on button "Jump to error" at bounding box center [809, 378] width 44 height 11
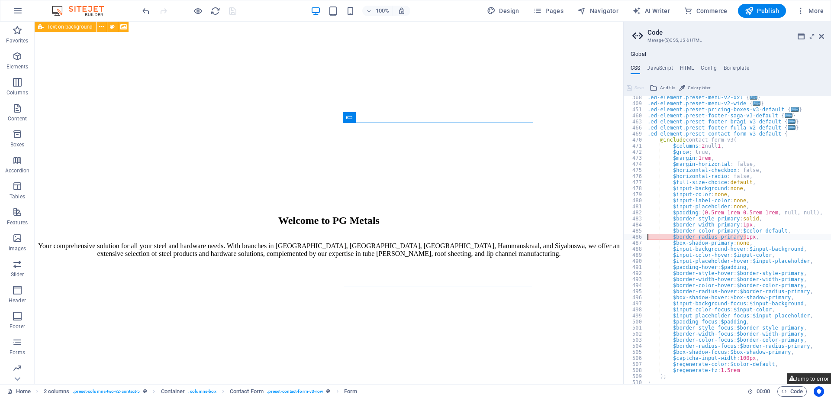
scroll to position [232, 0]
click at [805, 379] on button "Jump to error" at bounding box center [809, 378] width 44 height 11
click at [805, 380] on button "Jump to error" at bounding box center [809, 378] width 44 height 11
click at [805, 381] on button "Jump to error" at bounding box center [809, 378] width 44 height 11
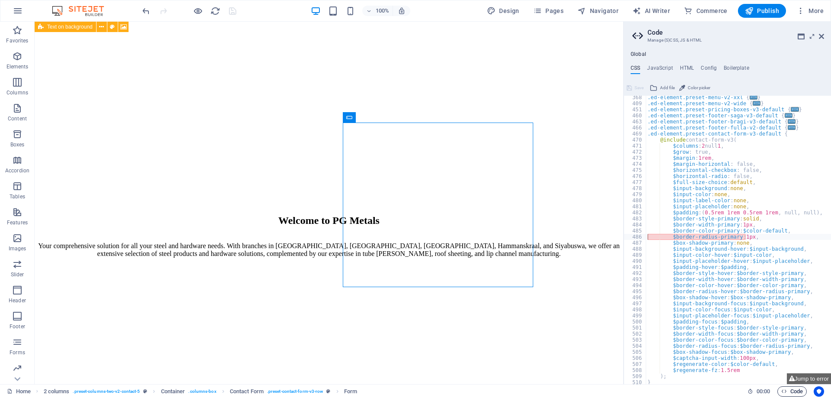
click at [798, 390] on span "Code" at bounding box center [792, 391] width 22 height 10
click at [740, 238] on div ".ed-element.preset-menu-v2-xxl { ... } .ed-element.preset-menu-v2-wide { ... } …" at bounding box center [808, 244] width 325 height 300
click at [734, 237] on div ".ed-element.preset-menu-v2-xxl { ... } .ed-element.preset-menu-v2-wide { ... } …" at bounding box center [808, 244] width 325 height 300
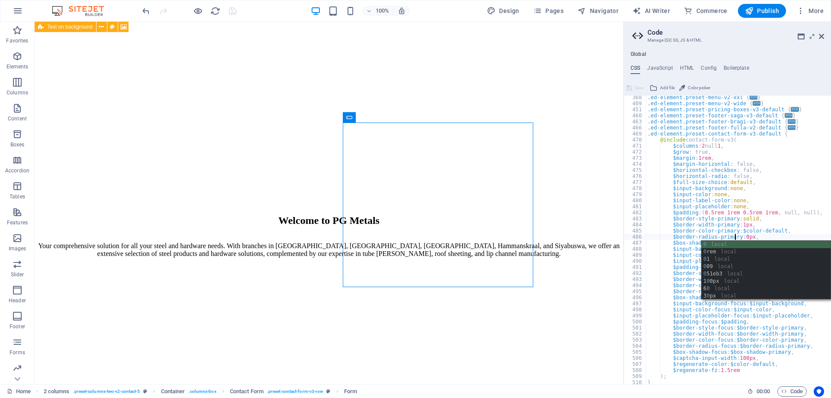
scroll to position [0, 9]
click at [726, 244] on div "0 local 0 rem local 0 1 local 0 09 local 0 51eb3 local 1 0 0px local 6 0 local …" at bounding box center [766, 278] width 129 height 74
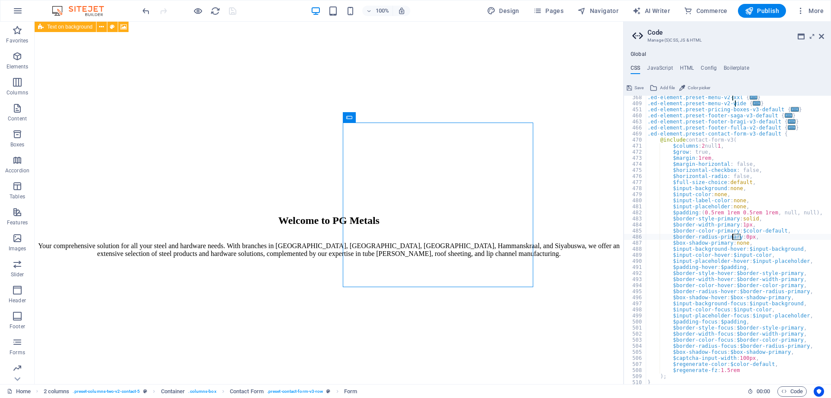
drag, startPoint x: 740, startPoint y: 239, endPoint x: 733, endPoint y: 239, distance: 7.4
click at [733, 239] on div ".ed-element.preset-menu-v2-xxl { ... } .ed-element.preset-menu-v2-wide { ... } …" at bounding box center [808, 244] width 325 height 300
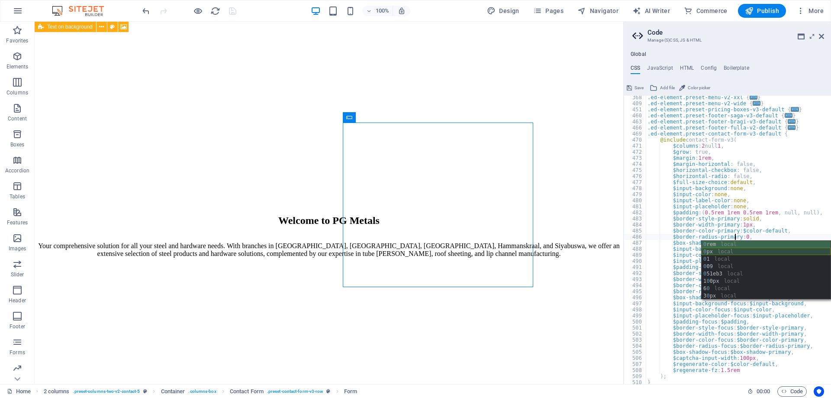
click at [722, 249] on div "0 rem local 0 px local 0 1 local 0 09 local 0 51eb3 local 1 0 0px local 6 0 loc…" at bounding box center [766, 278] width 129 height 74
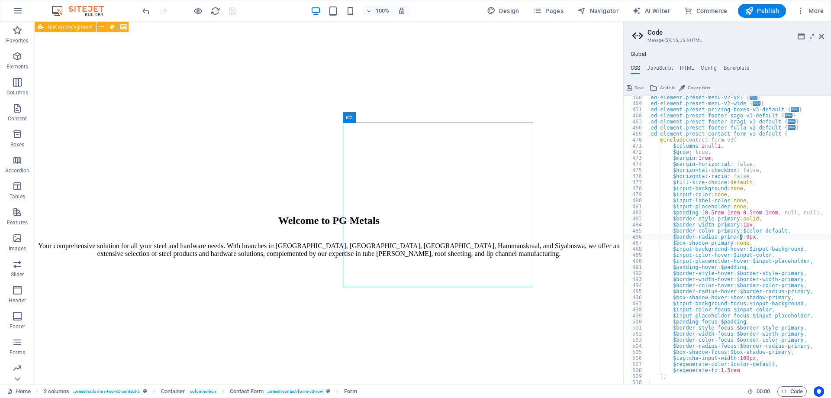
drag, startPoint x: 793, startPoint y: 251, endPoint x: 789, endPoint y: 260, distance: 9.9
click at [794, 251] on div ".ed-element.preset-menu-v2-xxl { ... } .ed-element.preset-menu-v2-wide { ... } …" at bounding box center [808, 244] width 325 height 300
type textarea "$input-background-hover: $input-background,"
click at [825, 34] on aside "Code Manage (S)CSS, JS & HTML Global CSS JavaScript HTML Config Boilerplate $in…" at bounding box center [727, 203] width 208 height 362
click at [820, 36] on icon at bounding box center [821, 36] width 5 height 7
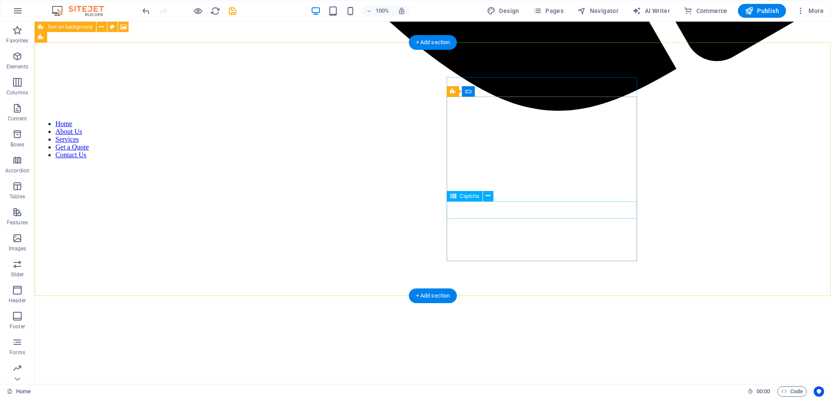
scroll to position [1078, 0]
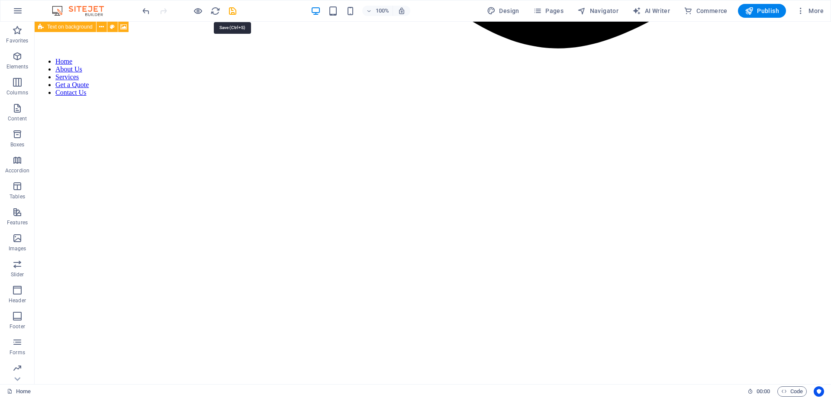
drag, startPoint x: 235, startPoint y: 10, endPoint x: 244, endPoint y: 21, distance: 14.1
click at [234, 10] on icon "save" at bounding box center [233, 11] width 10 height 10
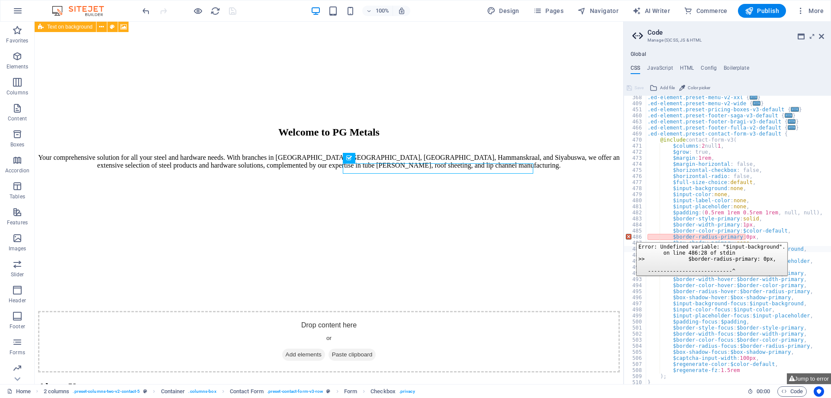
click at [630, 235] on div "486" at bounding box center [635, 237] width 23 height 6
click at [629, 237] on div "486" at bounding box center [635, 237] width 23 height 6
type textarea "); }"
click at [629, 237] on div "486" at bounding box center [635, 237] width 23 height 6
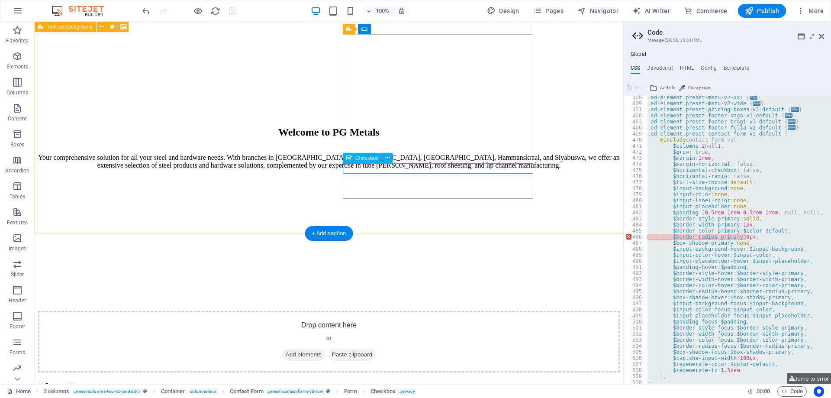
click at [382, 135] on icon at bounding box center [384, 133] width 5 height 9
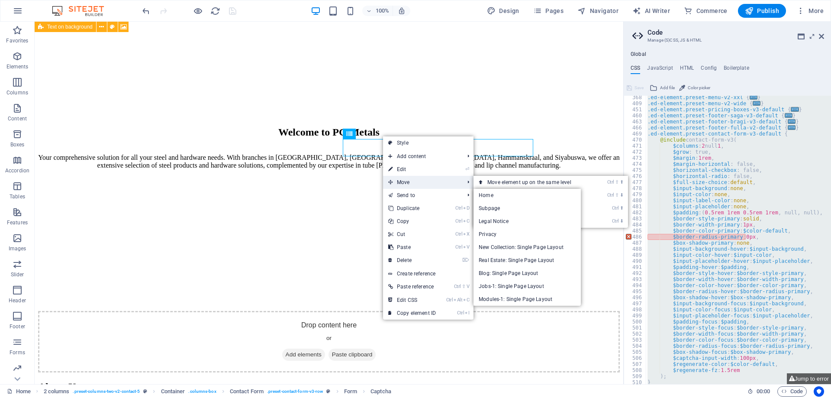
click at [416, 183] on span "Move" at bounding box center [421, 182] width 77 height 13
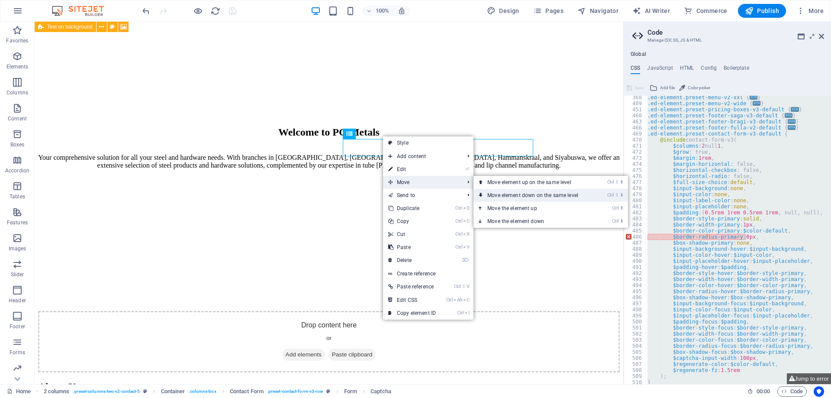
click at [518, 193] on link "Ctrl ⇧ ⬇ Move element down on the same level" at bounding box center [534, 195] width 122 height 13
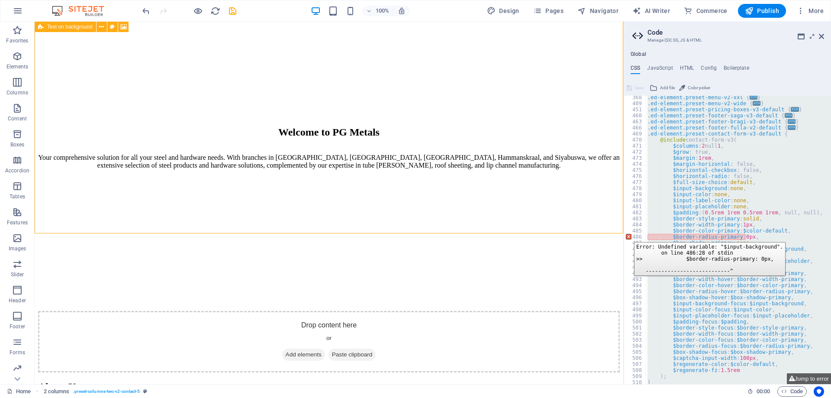
click at [628, 235] on div "486" at bounding box center [635, 237] width 23 height 6
click at [822, 35] on icon at bounding box center [821, 36] width 5 height 7
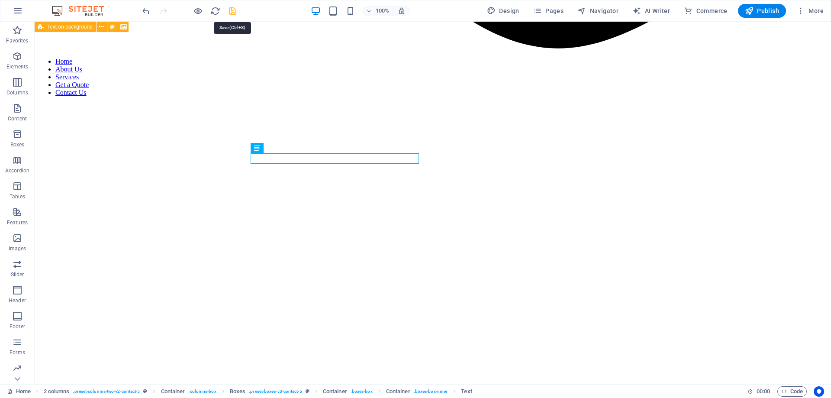
click at [235, 13] on icon "save" at bounding box center [233, 11] width 10 height 10
checkbox input "false"
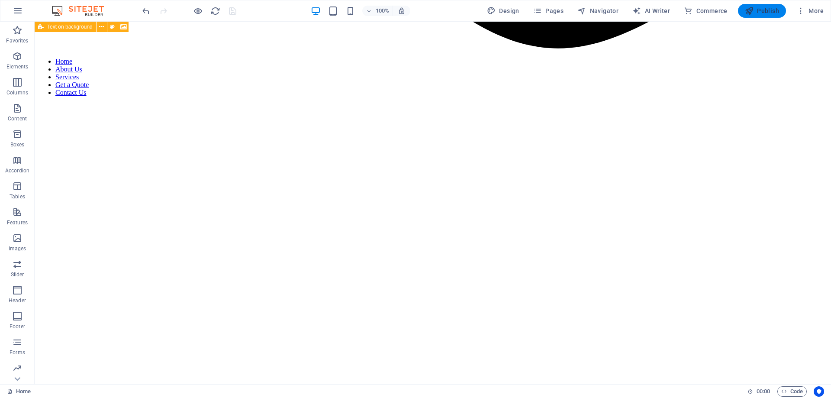
click at [750, 7] on icon "button" at bounding box center [749, 10] width 9 height 9
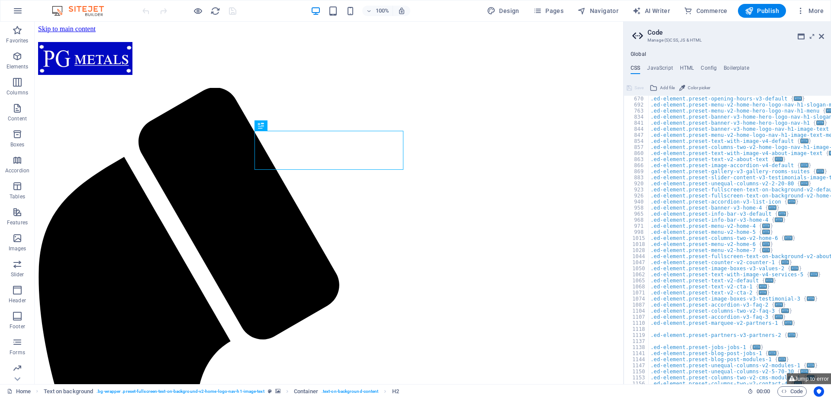
scroll to position [364, 0]
click at [816, 380] on button "Jump to error" at bounding box center [809, 378] width 44 height 11
type textarea "$border-radius-primary: 0px,"
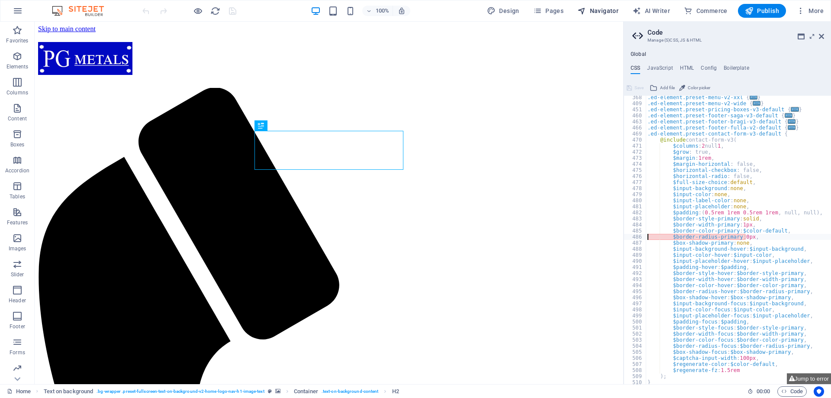
click at [606, 9] on span "Navigator" at bounding box center [597, 10] width 41 height 9
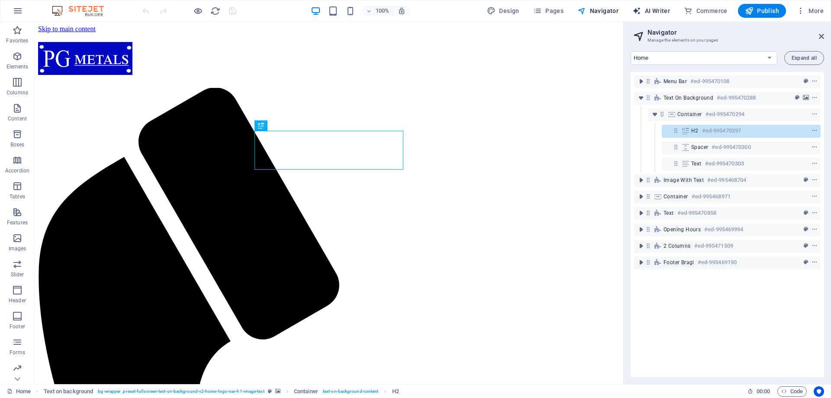
click at [651, 8] on span "AI Writer" at bounding box center [651, 10] width 38 height 9
select select "English"
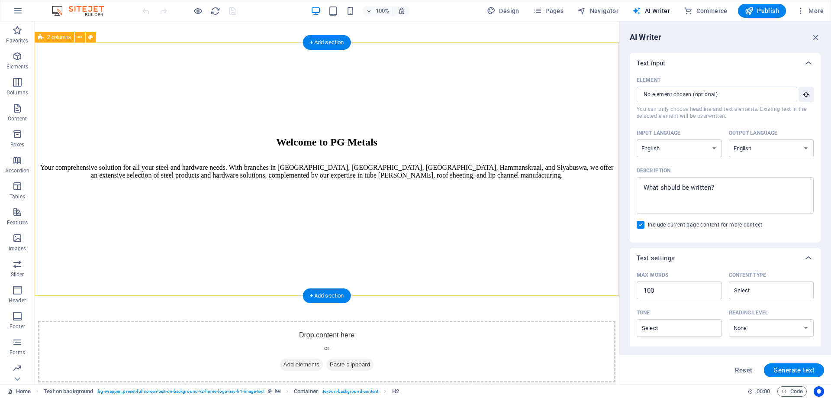
scroll to position [1078, 0]
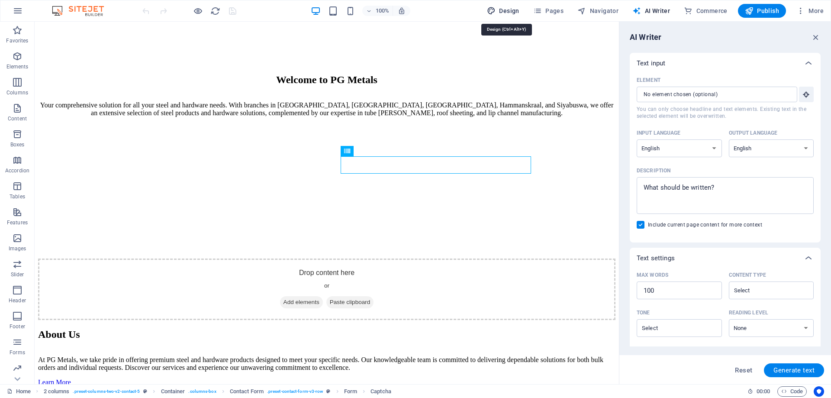
click at [509, 10] on span "Design" at bounding box center [503, 10] width 32 height 9
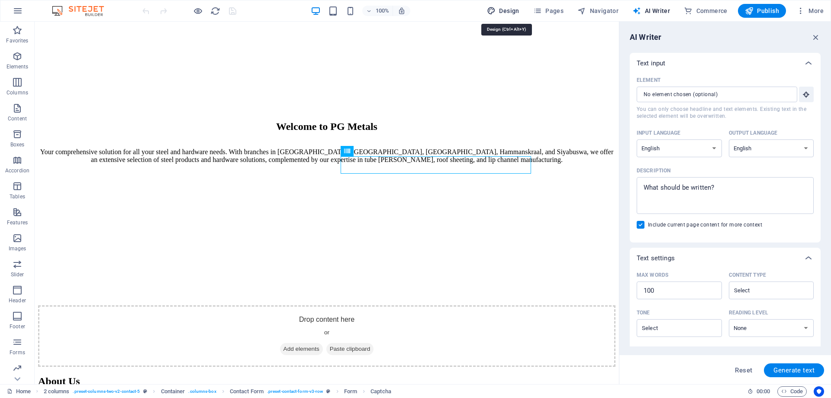
select select "px"
select select "200"
select select "px"
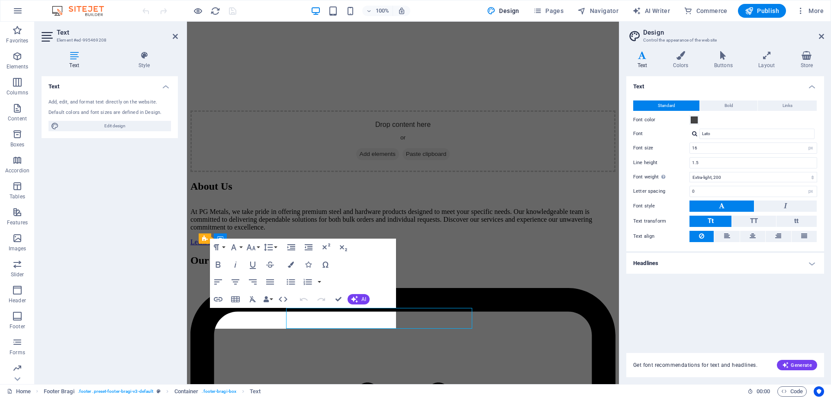
click at [160, 314] on div "Text Add, edit, and format text directly on the website. Default colors and fon…" at bounding box center [110, 226] width 136 height 301
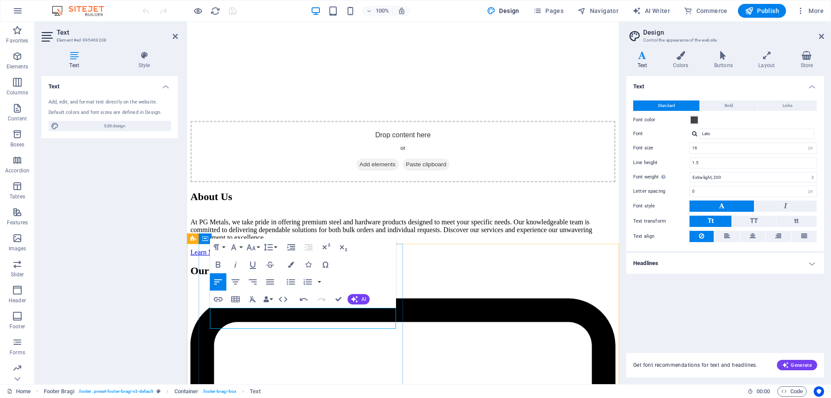
drag, startPoint x: 253, startPoint y: 325, endPoint x: 223, endPoint y: 327, distance: 29.9
drag, startPoint x: 238, startPoint y: 324, endPoint x: 209, endPoint y: 324, distance: 29.9
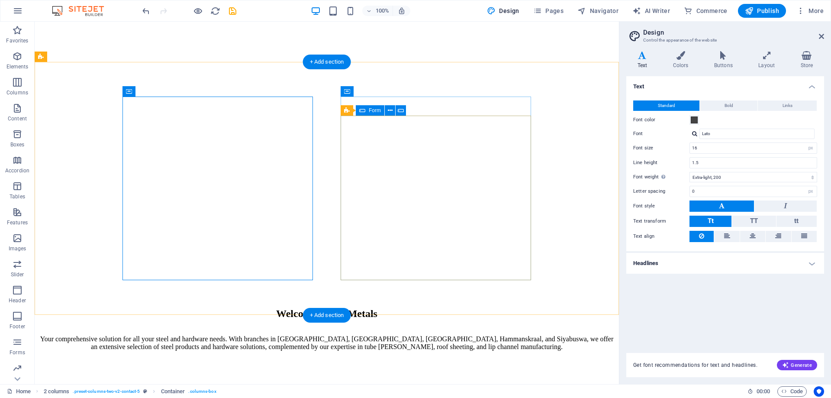
scroll to position [1078, 0]
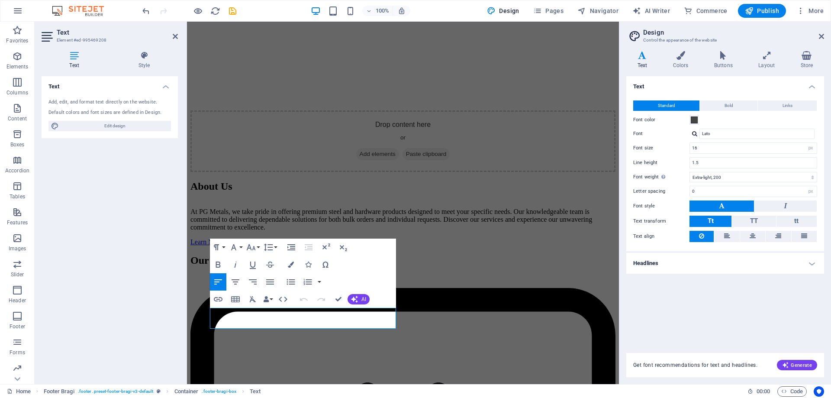
scroll to position [1067, 0]
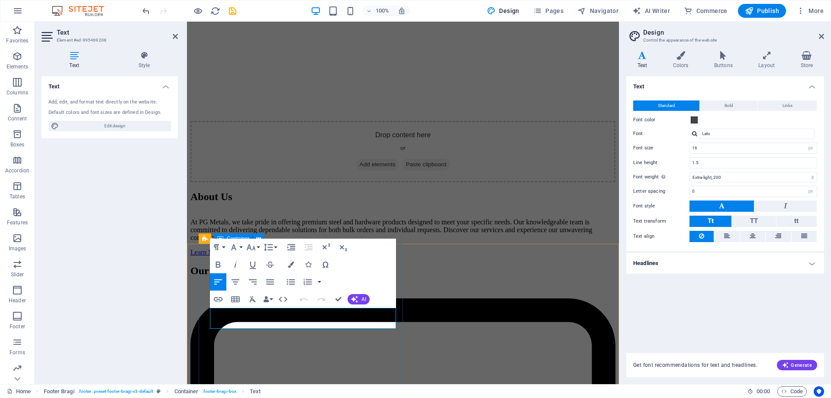
drag, startPoint x: 290, startPoint y: 328, endPoint x: 208, endPoint y: 328, distance: 81.4
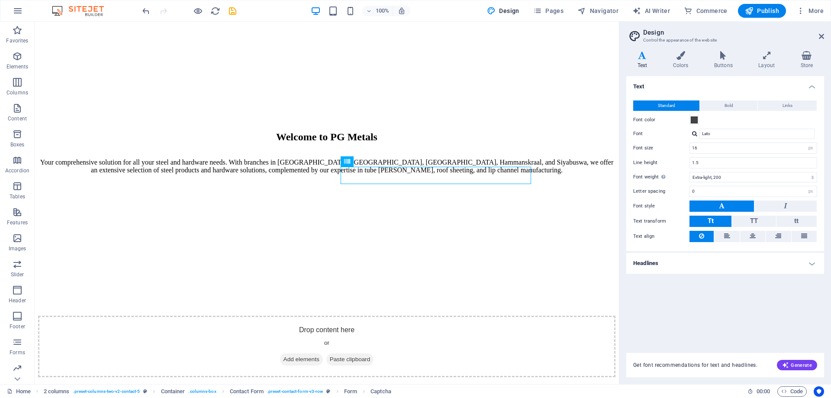
click at [824, 36] on aside "Design Control the appearance of the website Variants Text Colors Buttons Layou…" at bounding box center [725, 203] width 212 height 362
click at [821, 37] on icon at bounding box center [821, 36] width 5 height 7
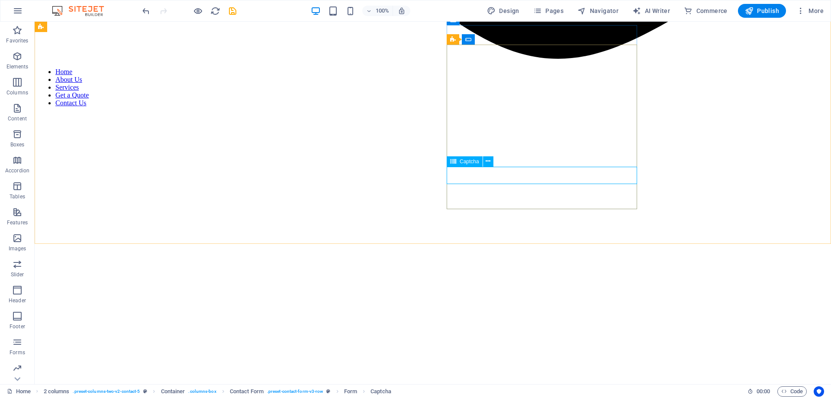
click at [462, 164] on span "Captcha" at bounding box center [469, 161] width 19 height 5
click at [16, 345] on icon "button" at bounding box center [17, 342] width 10 height 10
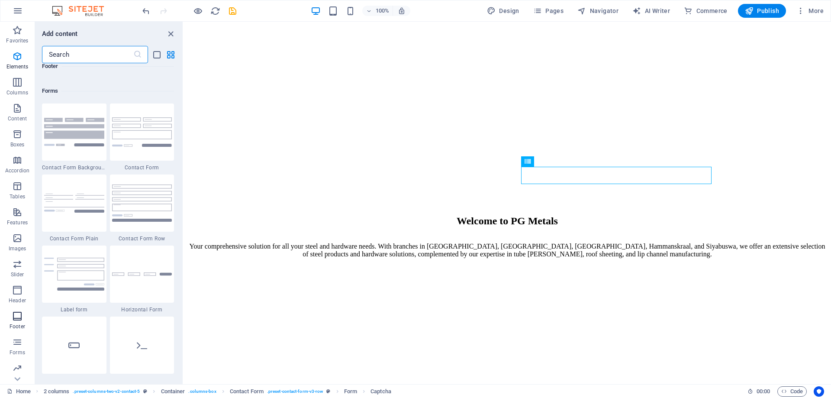
scroll to position [6318, 0]
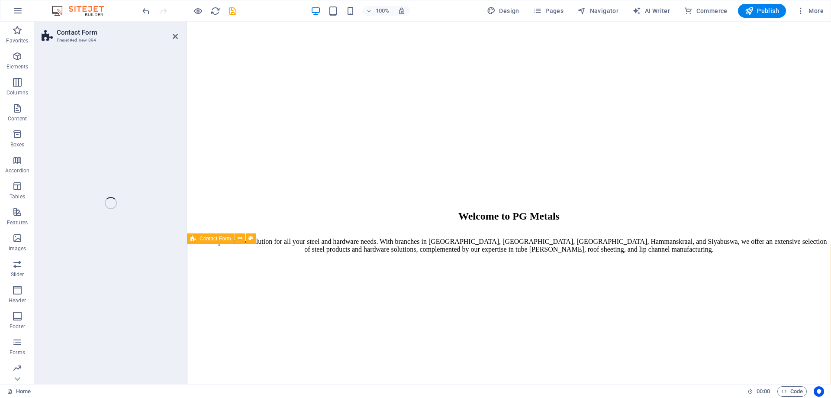
select select "rem"
select select "preset-contact-form-v3-row"
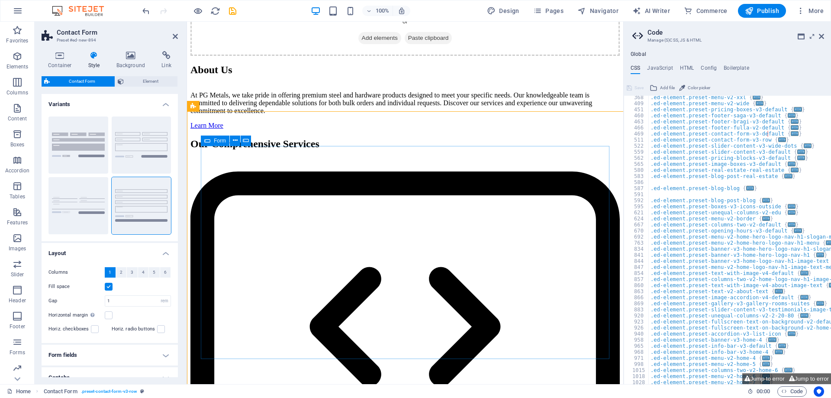
scroll to position [232, 0]
click at [772, 378] on button "Jump to error" at bounding box center [764, 378] width 44 height 11
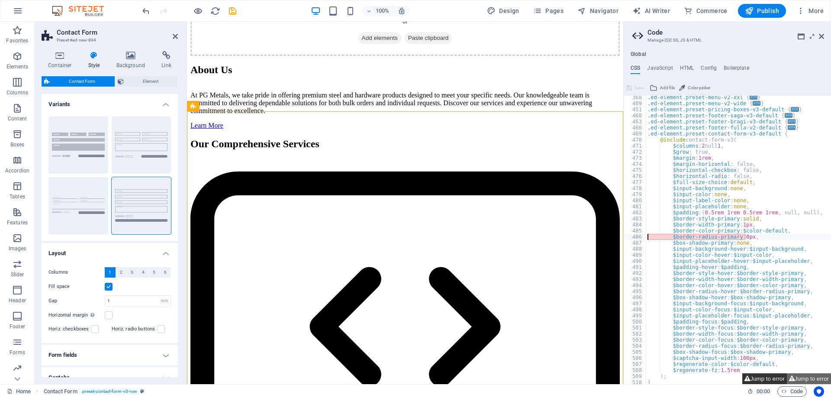
type textarea "$border-radius-primary: 0px,"
click at [801, 377] on button "Jump to error" at bounding box center [809, 378] width 44 height 11
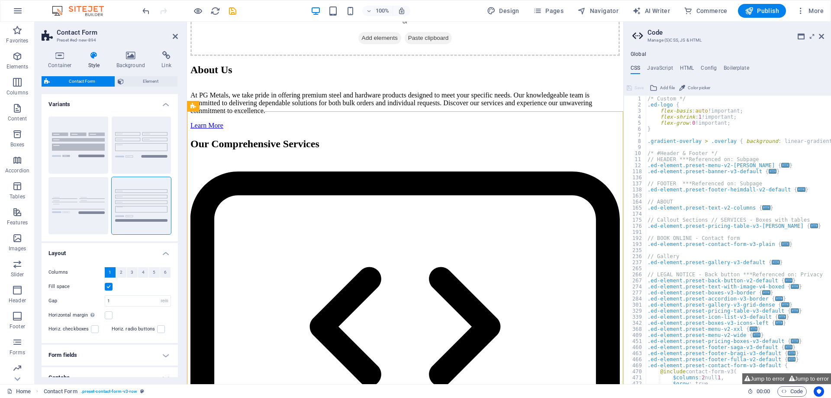
scroll to position [208, 0]
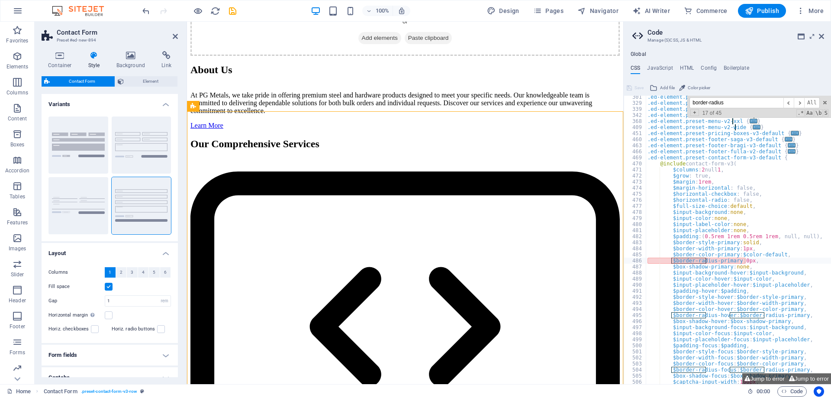
type input "border-radius"
click at [741, 262] on div ".ed-element.preset-gallery-v3-grid-dense { ... } .ed-element.preset-pricing-tab…" at bounding box center [808, 244] width 325 height 300
drag, startPoint x: 740, startPoint y: 262, endPoint x: 733, endPoint y: 263, distance: 7.4
click at [733, 263] on div ".ed-element.preset-gallery-v3-grid-dense { ... } .ed-element.preset-pricing-tab…" at bounding box center [808, 244] width 325 height 300
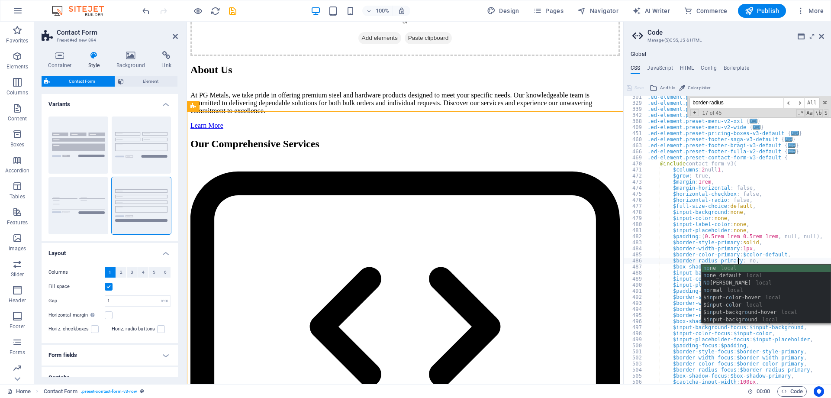
scroll to position [0, 9]
click at [730, 273] on div "none local none _default local $i n put-backgr o u n d-hov e r local $ none loc…" at bounding box center [766, 301] width 129 height 74
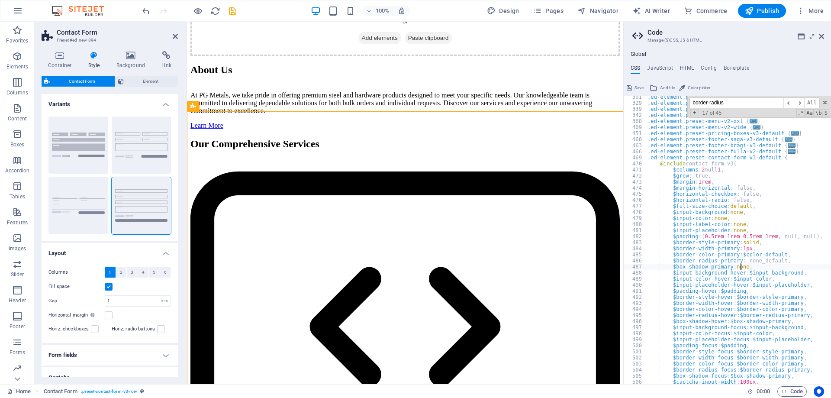
click at [810, 264] on div ".ed-element.preset-gallery-v3-grid-dense { ... } .ed-element.preset-pricing-tab…" at bounding box center [808, 244] width 325 height 300
drag, startPoint x: 763, startPoint y: 261, endPoint x: 742, endPoint y: 262, distance: 21.2
click at [742, 262] on div ".ed-element.preset-gallery-v3-grid-dense { ... } .ed-element.preset-pricing-tab…" at bounding box center [808, 244] width 325 height 300
click at [817, 215] on div ".ed-element.preset-gallery-v3-grid-dense { ... } .ed-element.preset-pricing-tab…" at bounding box center [808, 244] width 325 height 300
type textarea "$input-background: none,"
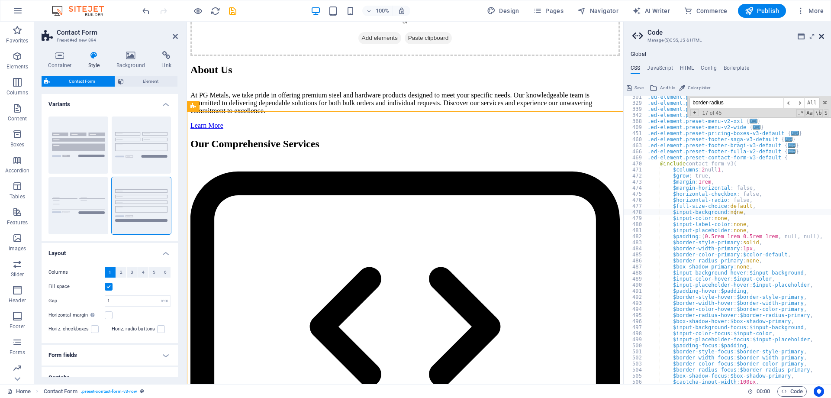
click at [819, 37] on icon at bounding box center [821, 36] width 5 height 7
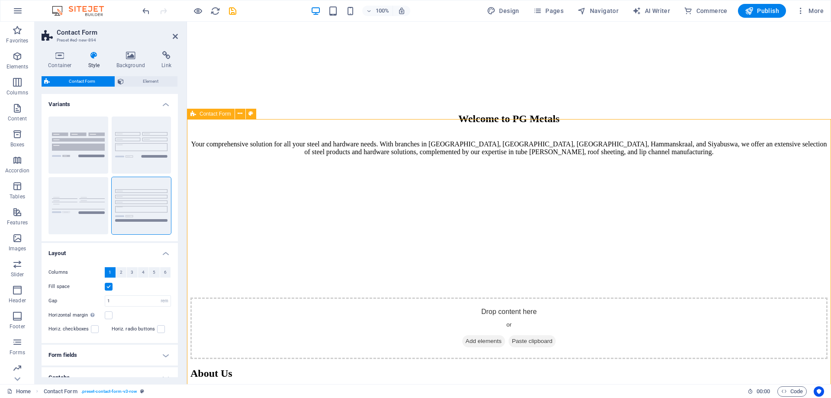
scroll to position [1015, 0]
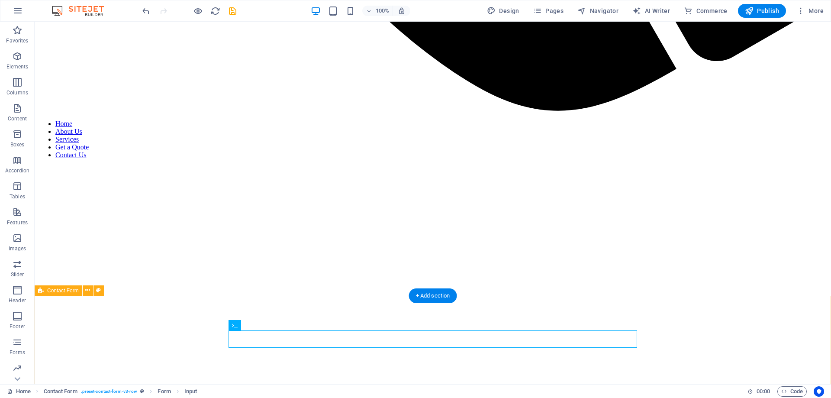
scroll to position [1192, 0]
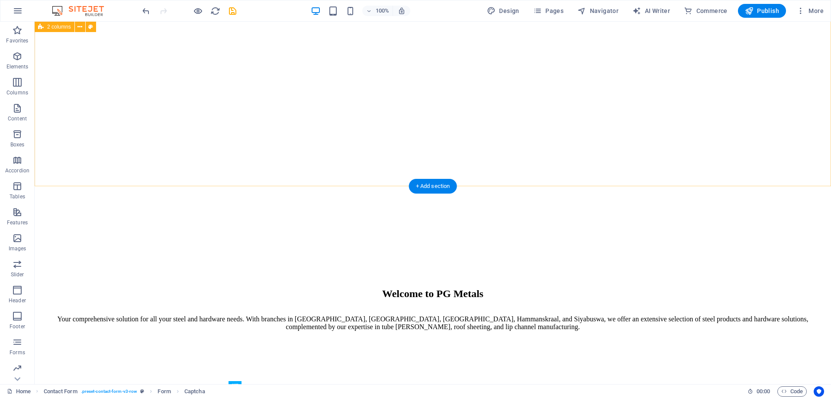
scroll to position [1059, 0]
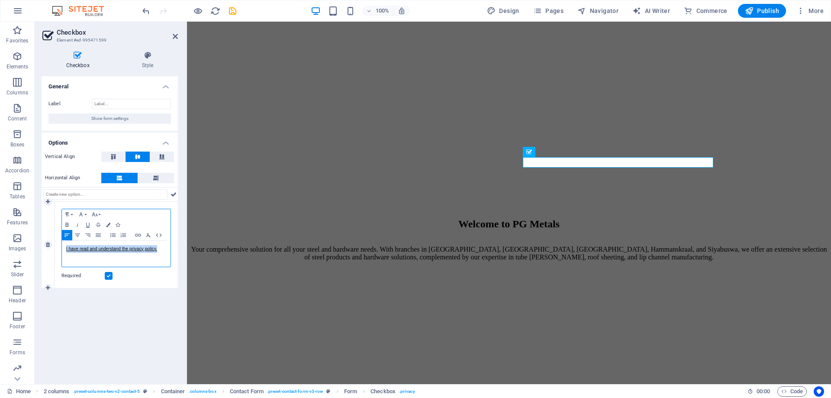
drag, startPoint x: 151, startPoint y: 248, endPoint x: 61, endPoint y: 254, distance: 89.7
click at [62, 254] on div "I have read and understand the privacy policy." at bounding box center [116, 254] width 109 height 26
copy link "I have read and understand the privacy policy."
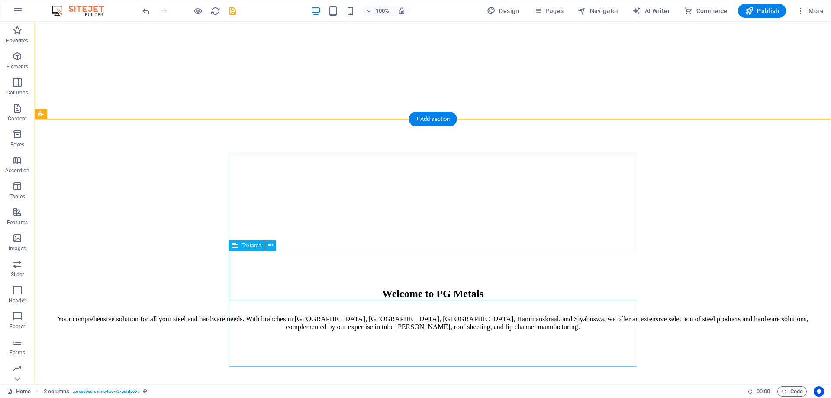
scroll to position [1324, 0]
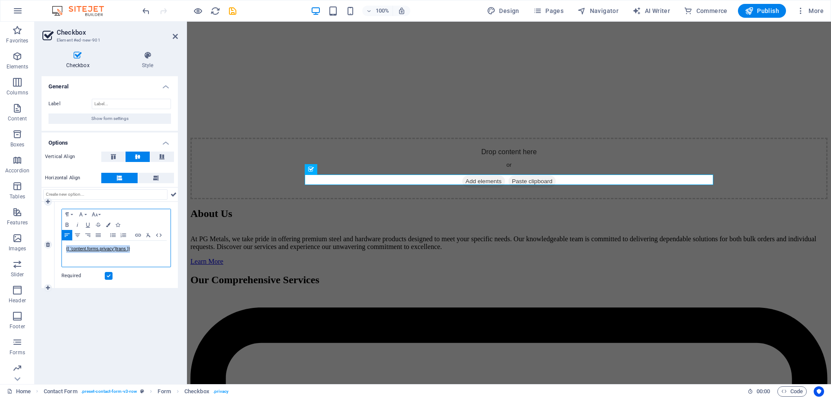
drag, startPoint x: 138, startPoint y: 248, endPoint x: 64, endPoint y: 248, distance: 74.4
click at [64, 248] on div "{{ 'content.forms.privacy'|trans }}" at bounding box center [116, 254] width 109 height 26
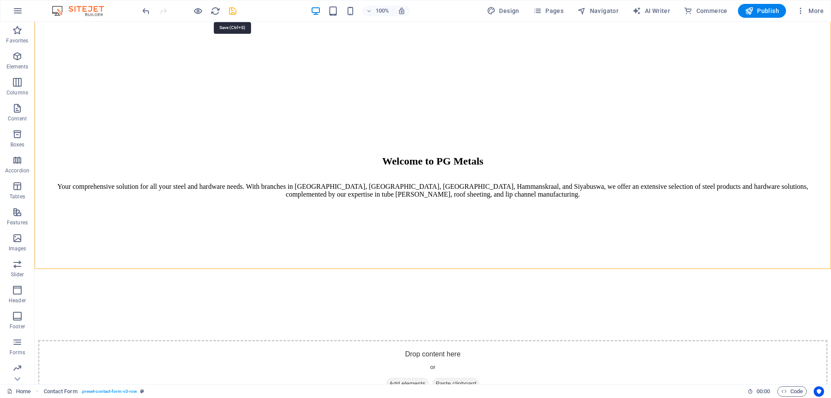
click at [233, 8] on icon "save" at bounding box center [233, 11] width 10 height 10
checkbox input "false"
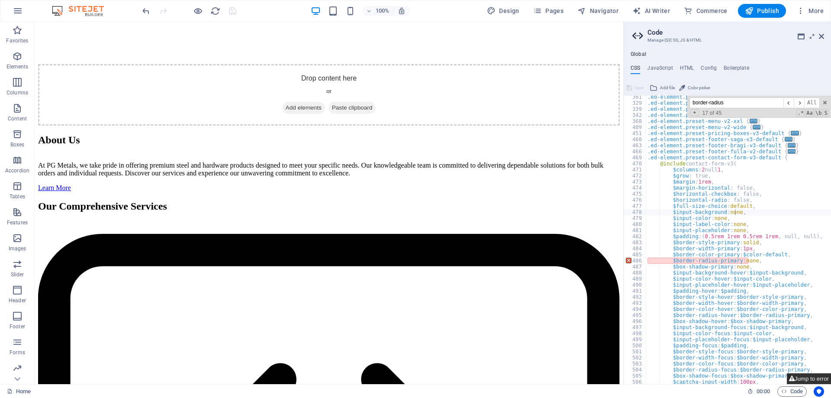
click at [804, 381] on button "Jump to error" at bounding box center [809, 378] width 44 height 11
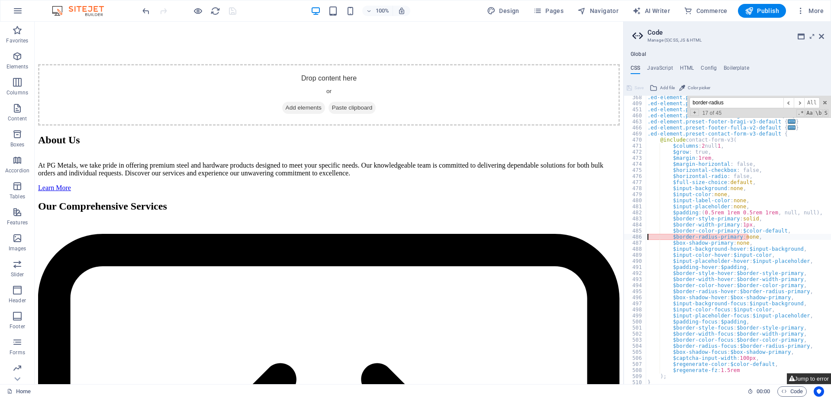
scroll to position [232, 0]
click at [766, 239] on div ".ed-element.preset-menu-v2-xxl { ... } .ed-element.preset-menu-v2-wide { ... } …" at bounding box center [808, 244] width 325 height 300
click at [687, 235] on div ".ed-element.preset-menu-v2-xxl { ... } .ed-element.preset-menu-v2-wide { ... } …" at bounding box center [808, 244] width 325 height 300
click at [728, 235] on div ".ed-element.preset-menu-v2-xxl { ... } .ed-element.preset-menu-v2-wide { ... } …" at bounding box center [808, 244] width 325 height 300
drag, startPoint x: 745, startPoint y: 237, endPoint x: 671, endPoint y: 239, distance: 74.0
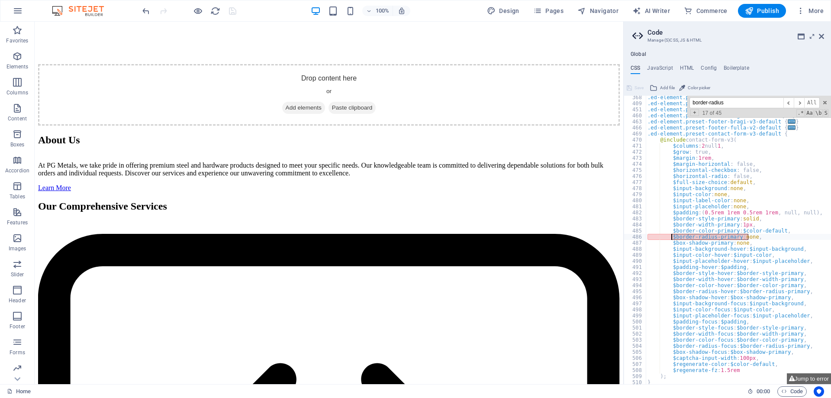
click at [671, 239] on div ".ed-element.preset-menu-v2-xxl { ... } .ed-element.preset-menu-v2-wide { ... } …" at bounding box center [808, 244] width 325 height 300
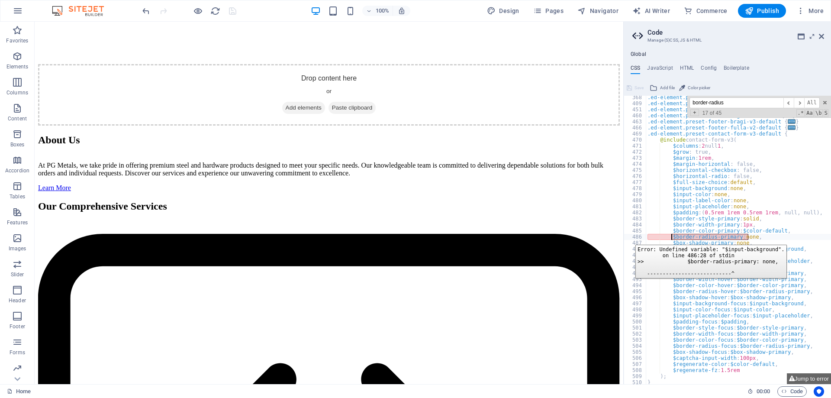
click at [628, 238] on div "486" at bounding box center [635, 237] width 23 height 6
click at [635, 237] on div "486" at bounding box center [635, 237] width 23 height 6
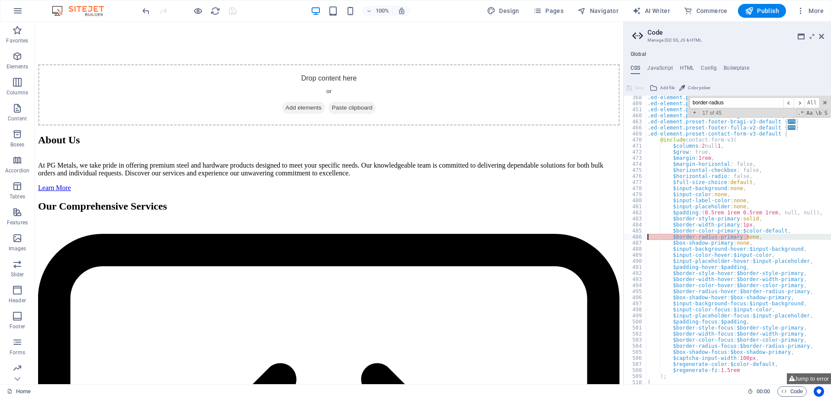
type textarea "$box-shadow-primary: none,"
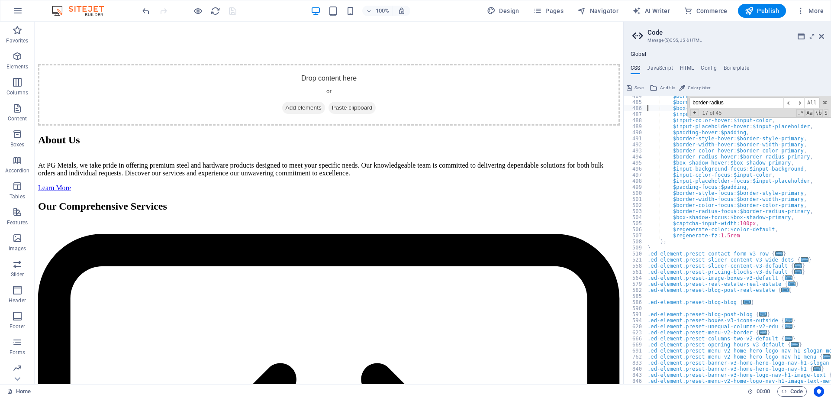
scroll to position [509, 0]
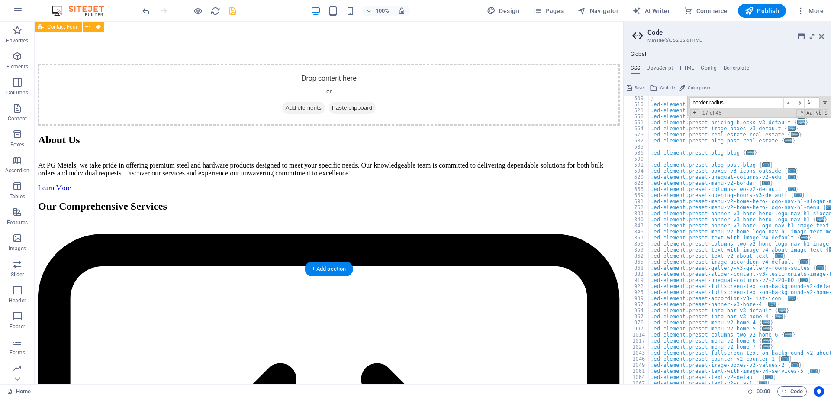
click at [230, 9] on icon "save" at bounding box center [233, 11] width 10 height 10
click at [813, 380] on button "Jump to error" at bounding box center [809, 378] width 44 height 11
type textarea "$border-color-primary: $color-default,"
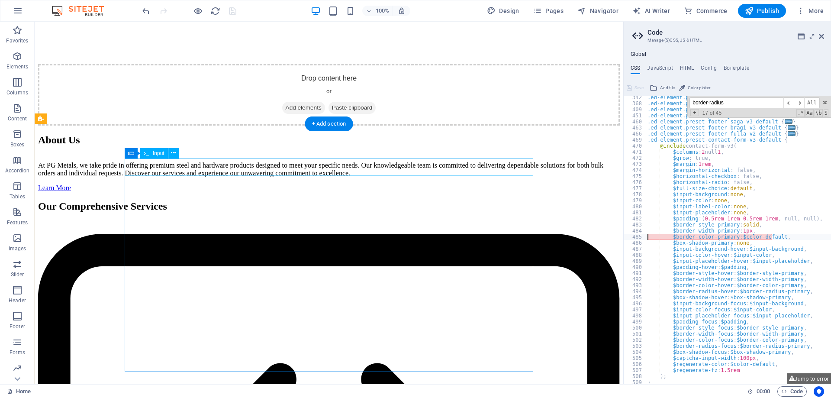
scroll to position [1059, 0]
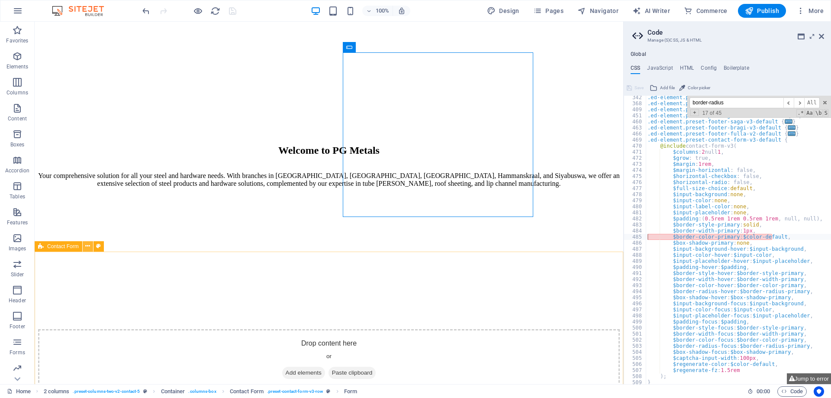
click at [88, 247] on icon at bounding box center [87, 245] width 5 height 9
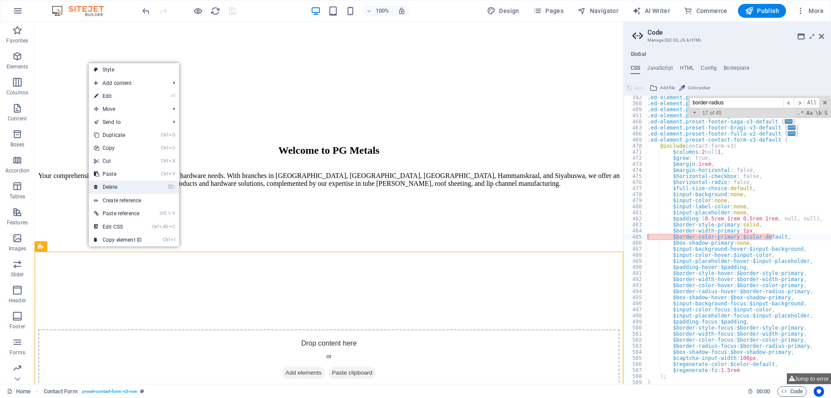
click at [129, 181] on link "⌦ Delete" at bounding box center [118, 186] width 58 height 13
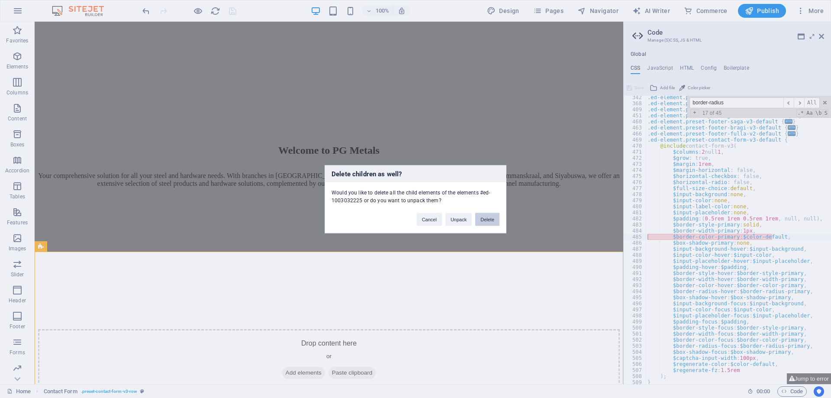
click at [492, 221] on button "Delete" at bounding box center [487, 218] width 24 height 13
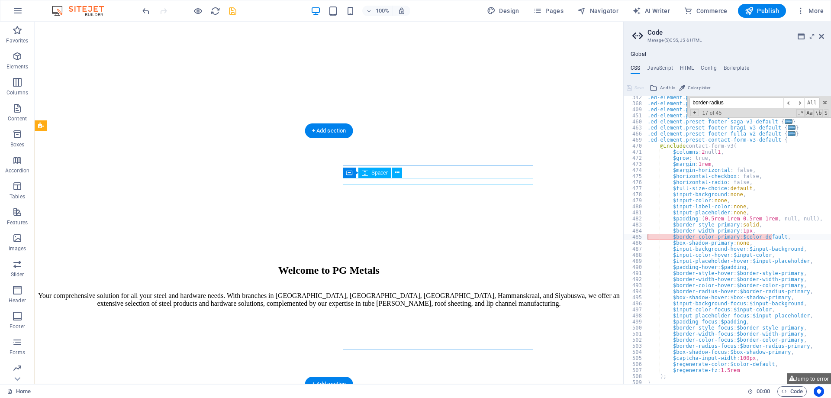
scroll to position [927, 0]
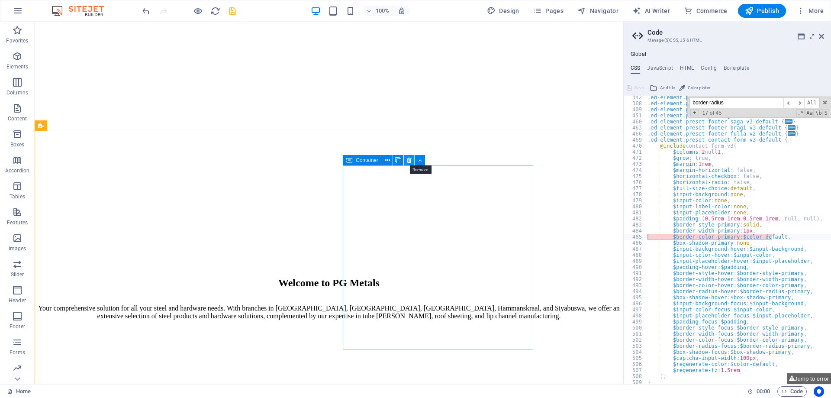
click at [409, 160] on icon at bounding box center [409, 160] width 5 height 9
click at [16, 347] on span "Forms" at bounding box center [17, 347] width 35 height 21
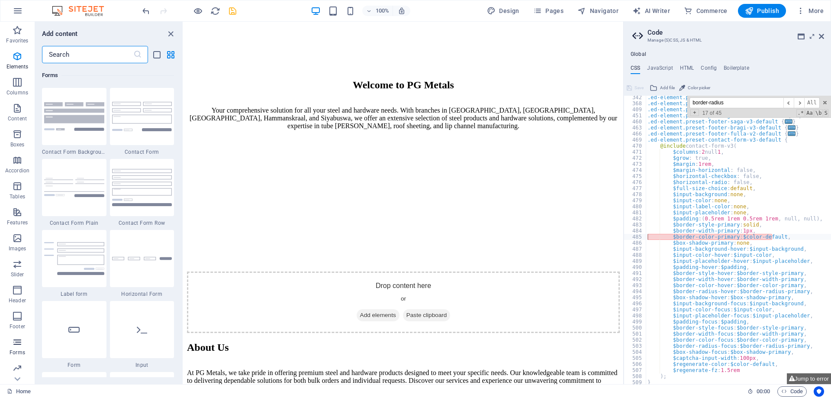
scroll to position [6318, 0]
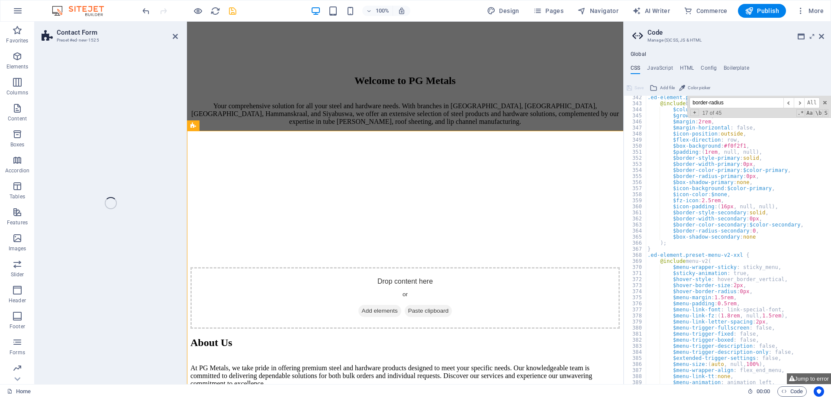
select select "rem"
select select "preset-contact-form-v3-row"
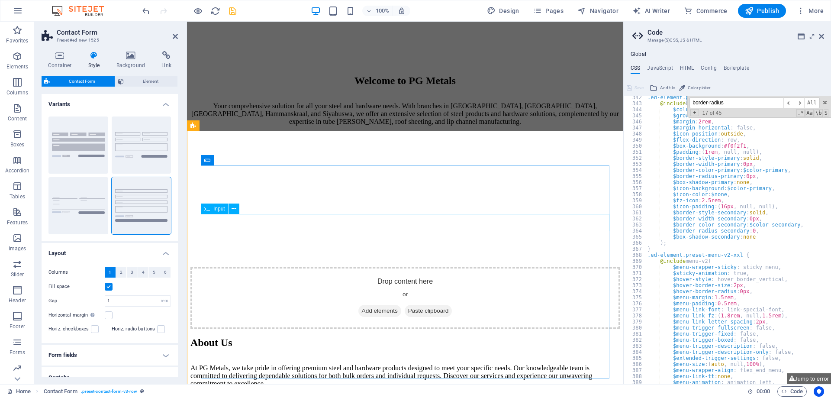
scroll to position [421, 0]
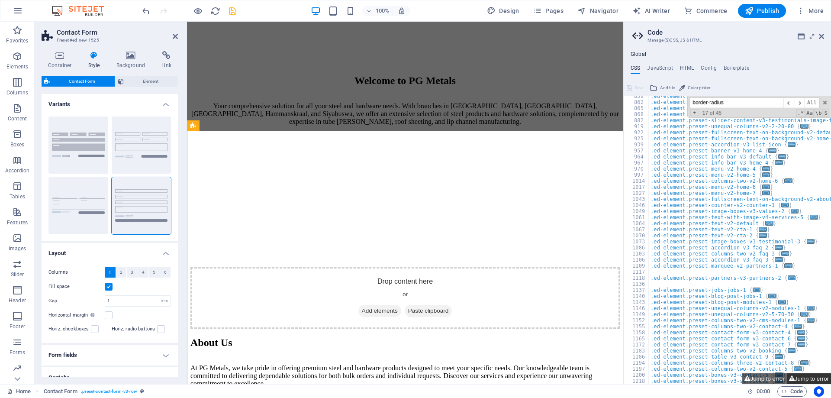
click at [804, 379] on button "Jump to error" at bounding box center [809, 378] width 44 height 11
type textarea "$border-color-primary: $color-default,"
click at [814, 380] on button "Jump to error" at bounding box center [809, 378] width 44 height 11
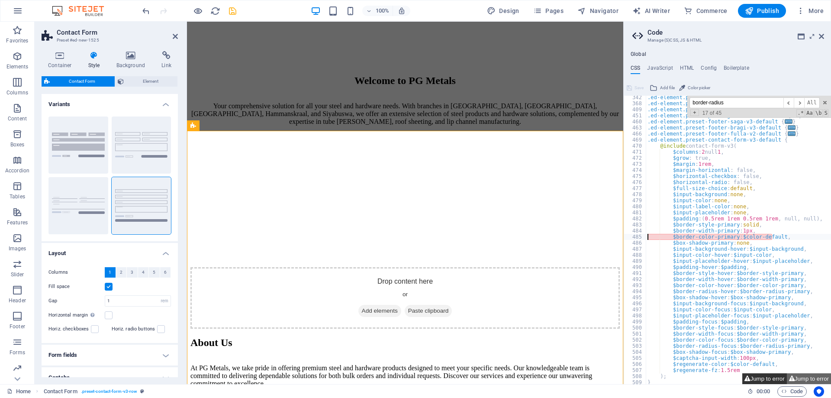
click at [763, 378] on button "Jump to error" at bounding box center [764, 378] width 44 height 11
click at [759, 378] on button "Jump to error" at bounding box center [764, 378] width 44 height 11
click at [804, 378] on button "Jump to error" at bounding box center [809, 378] width 44 height 11
click at [178, 35] on aside "Contact Form Preset #ed-new-1525 Container Style Background Link Size Height De…" at bounding box center [111, 203] width 152 height 362
click at [177, 35] on icon at bounding box center [175, 36] width 5 height 7
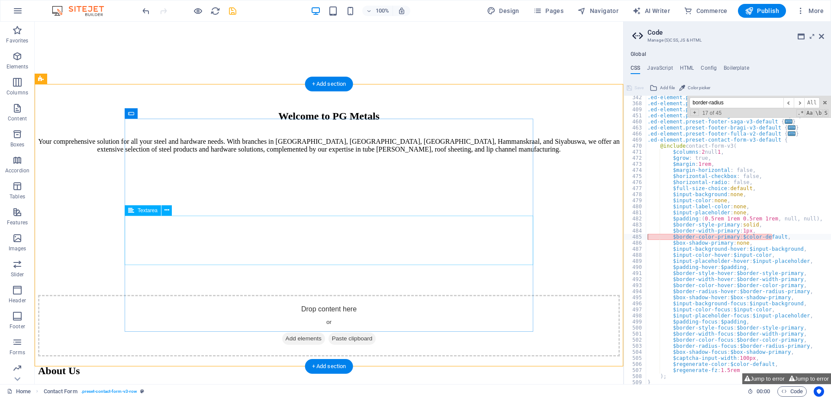
scroll to position [1148, 0]
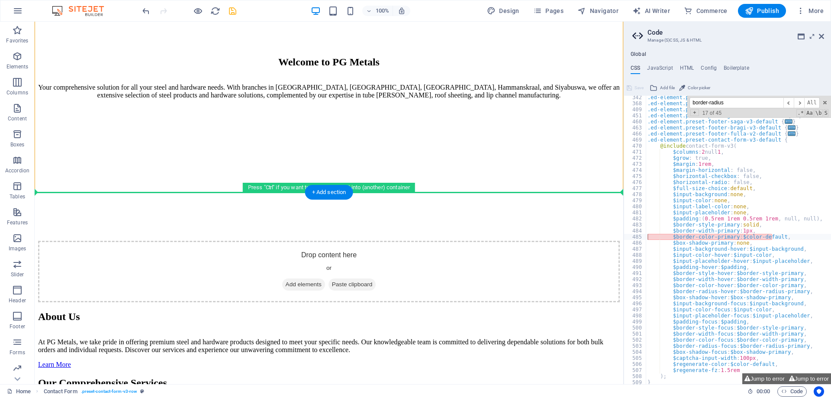
drag, startPoint x: 107, startPoint y: 110, endPoint x: 419, endPoint y: 247, distance: 340.7
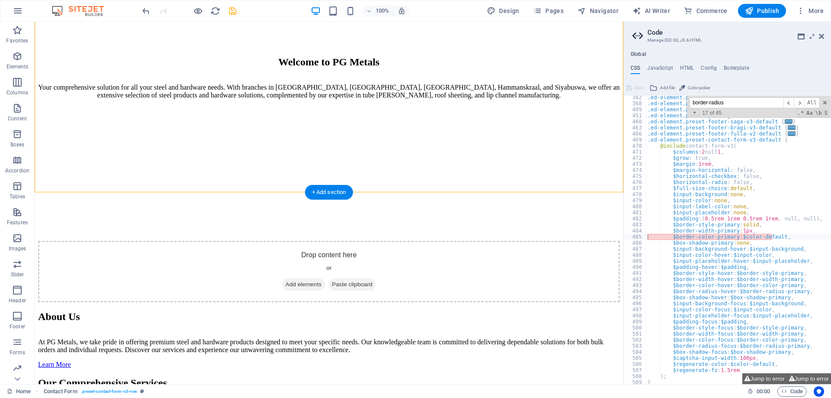
drag, startPoint x: 416, startPoint y: 171, endPoint x: 533, endPoint y: 308, distance: 179.3
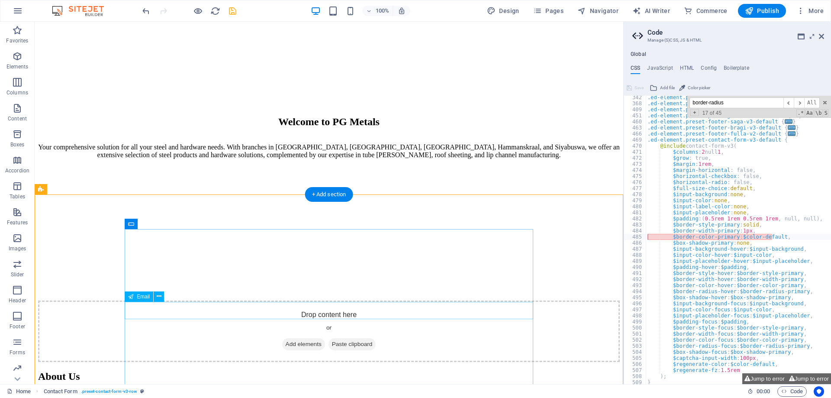
scroll to position [1081, 0]
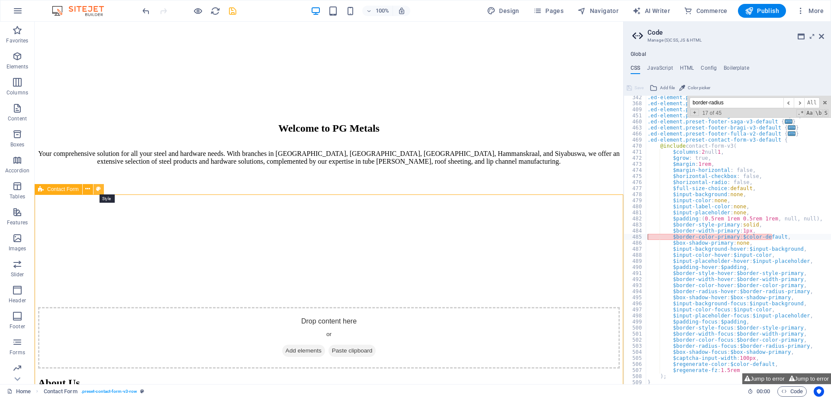
click at [99, 189] on icon at bounding box center [98, 188] width 5 height 9
select select "rem"
select select "preset-contact-form-v3-row"
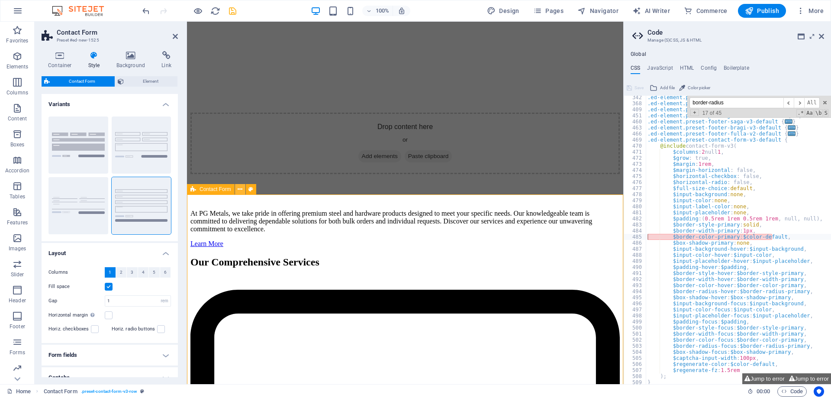
click at [241, 190] on icon at bounding box center [240, 189] width 5 height 9
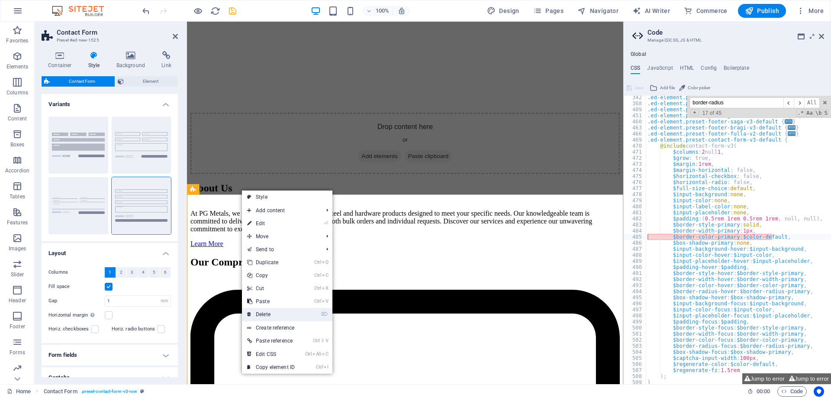
click at [275, 315] on link "⌦ Delete" at bounding box center [271, 314] width 58 height 13
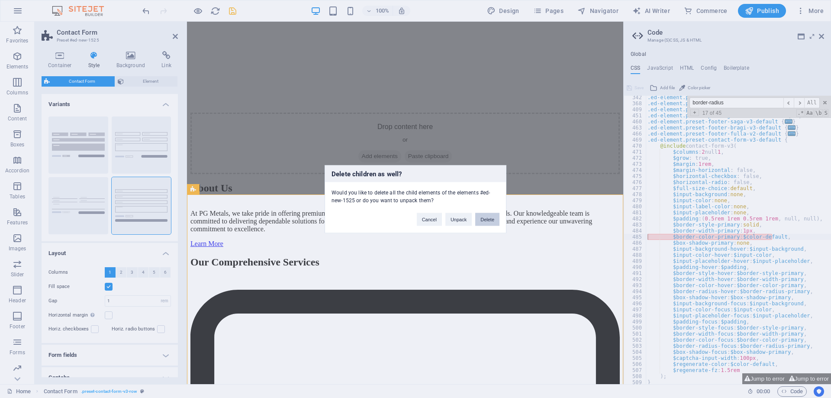
click at [492, 219] on button "Delete" at bounding box center [487, 218] width 24 height 13
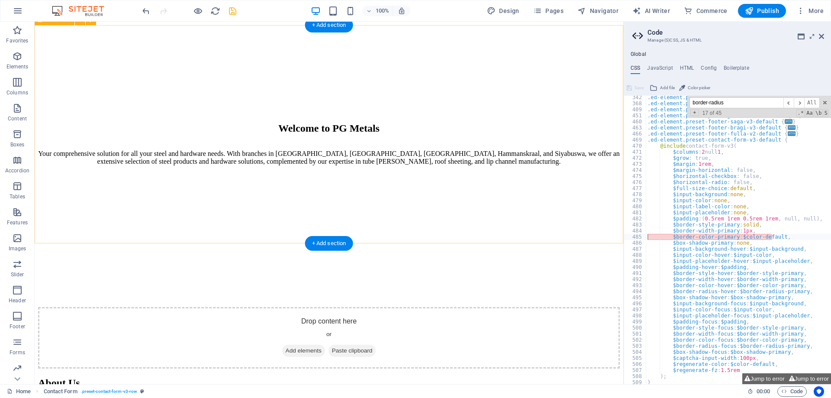
scroll to position [1033, 0]
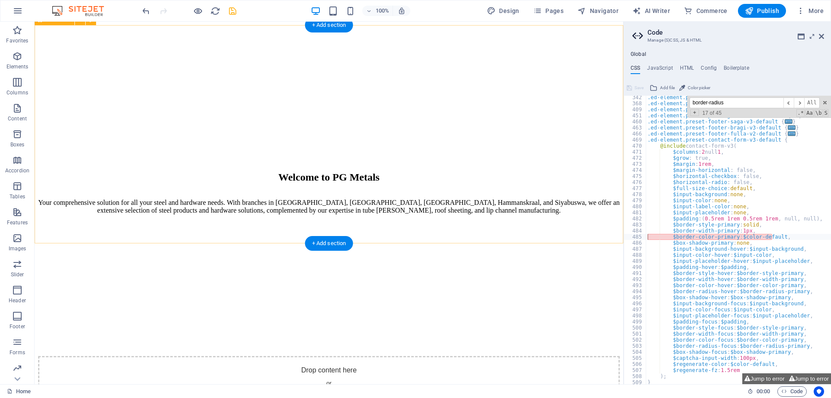
click at [824, 101] on span at bounding box center [825, 103] width 6 height 6
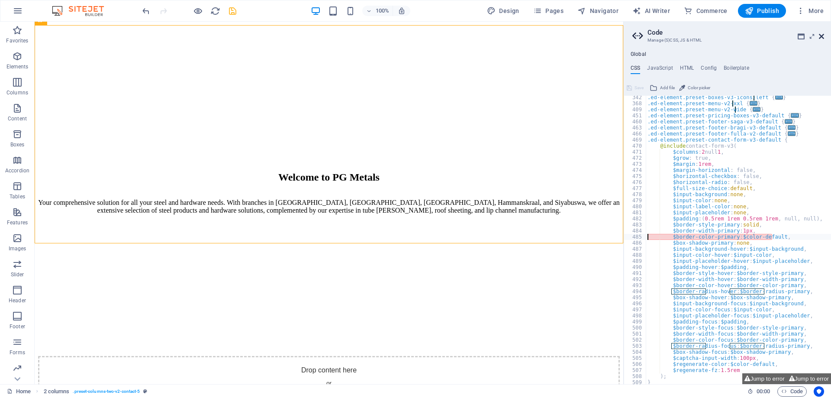
click at [822, 36] on icon at bounding box center [821, 36] width 5 height 7
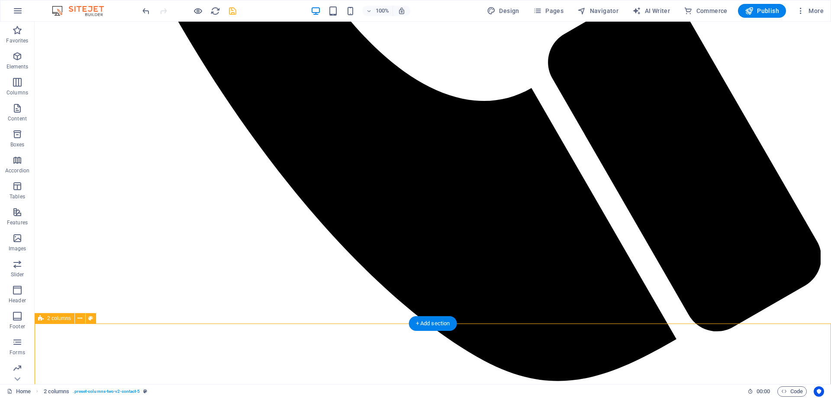
scroll to position [768, 0]
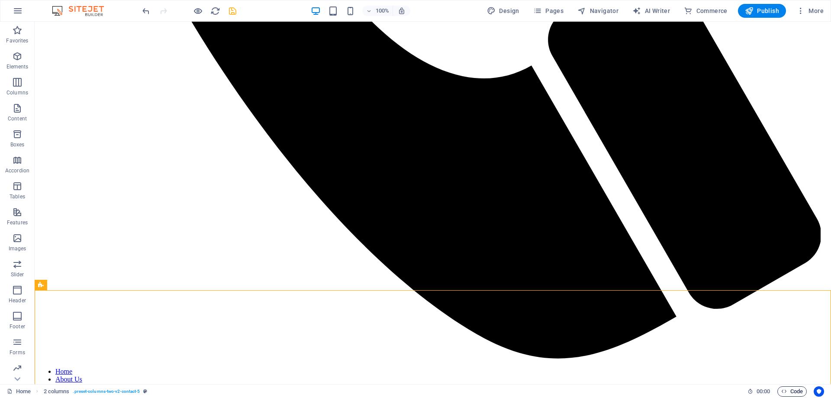
click at [793, 387] on span "Code" at bounding box center [792, 391] width 22 height 10
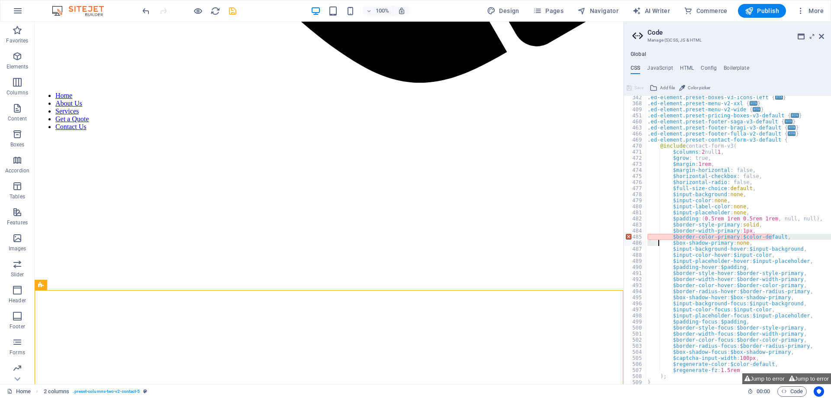
drag, startPoint x: 773, startPoint y: 238, endPoint x: 664, endPoint y: 234, distance: 109.6
click at [664, 234] on div ".ed-element.preset-boxes-v3-icons-left { ... } .ed-element.preset-menu-v2-xxl {…" at bounding box center [808, 244] width 325 height 300
click at [650, 237] on div ".ed-element.preset-boxes-v3-icons-left { ... } .ed-element.preset-menu-v2-xxl {…" at bounding box center [738, 240] width 185 height 288
type textarea ","
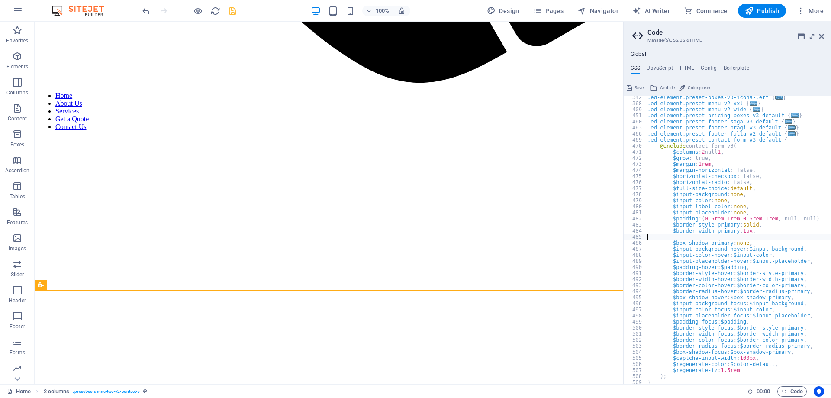
type textarea "$box-shadow-primary: none,"
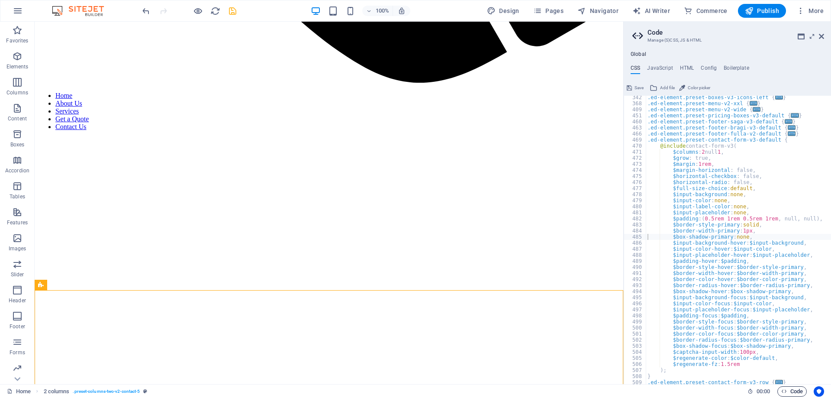
drag, startPoint x: 798, startPoint y: 389, endPoint x: 784, endPoint y: 389, distance: 14.7
click at [798, 389] on span "Code" at bounding box center [792, 391] width 22 height 10
click at [823, 38] on icon at bounding box center [821, 36] width 5 height 7
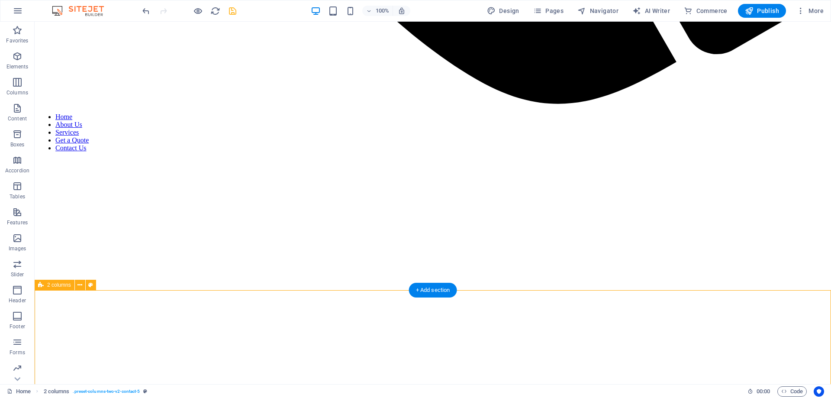
scroll to position [1033, 0]
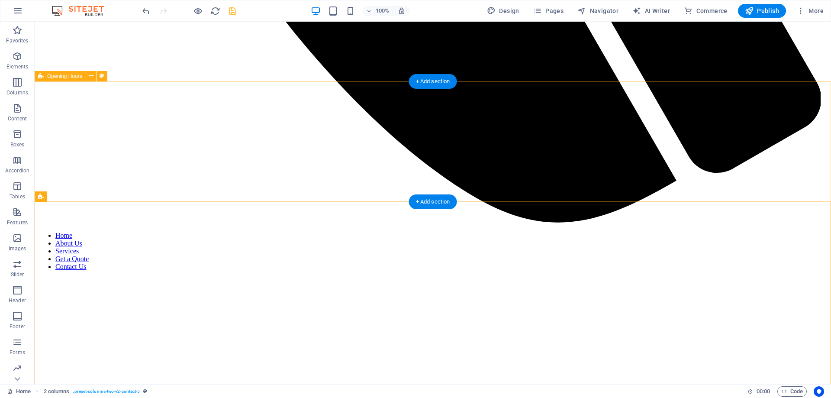
scroll to position [856, 0]
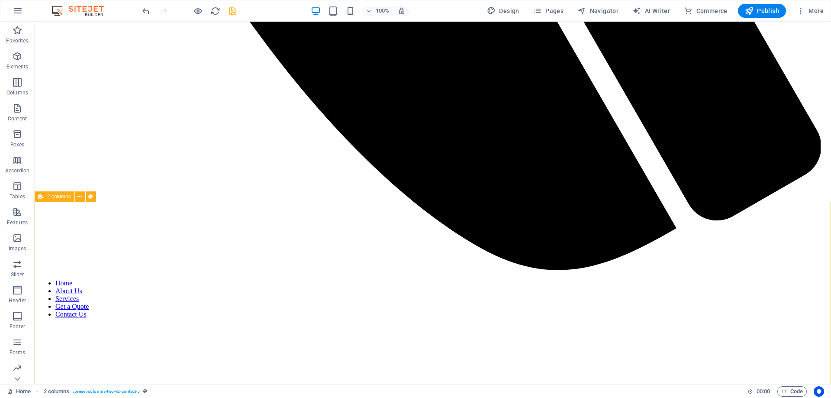
click at [59, 196] on span "2 columns" at bounding box center [59, 196] width 24 height 5
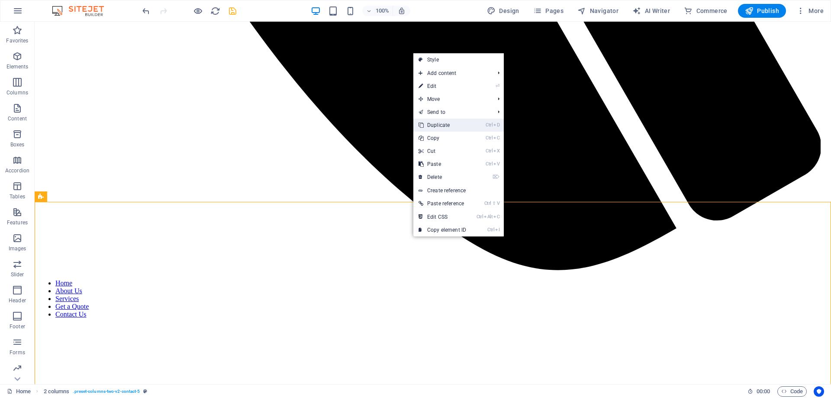
click at [454, 127] on link "Ctrl D Duplicate" at bounding box center [442, 125] width 58 height 13
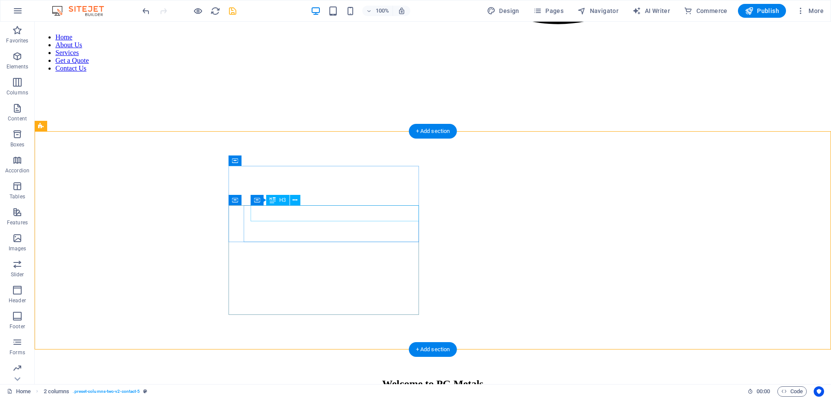
scroll to position [1005, 0]
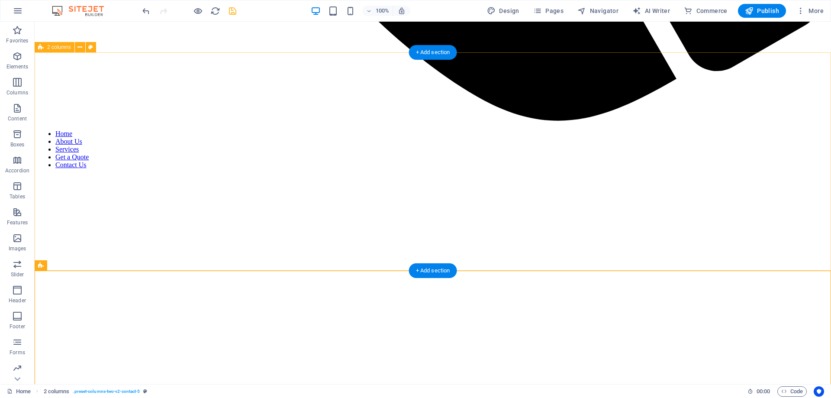
drag, startPoint x: 402, startPoint y: 306, endPoint x: 577, endPoint y: 166, distance: 223.6
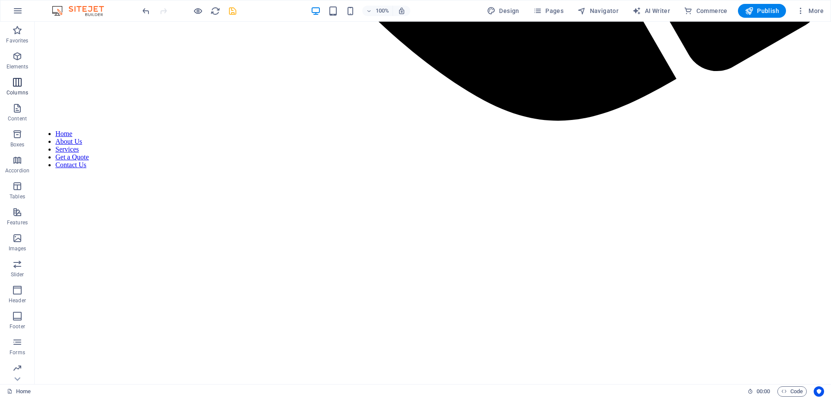
click at [23, 87] on span "Columns" at bounding box center [17, 87] width 35 height 21
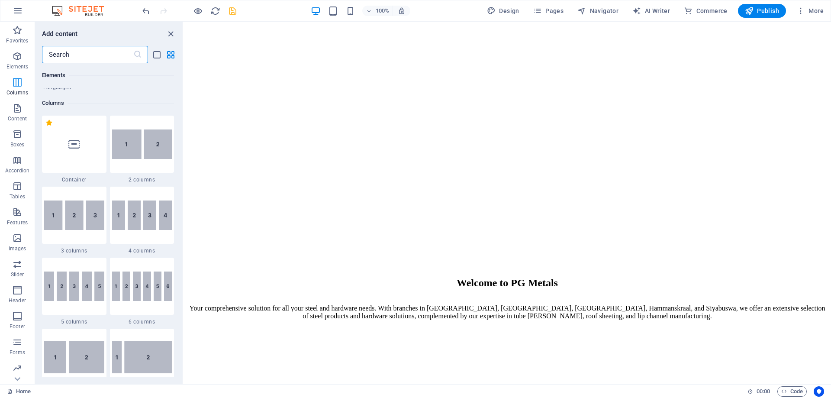
scroll to position [428, 0]
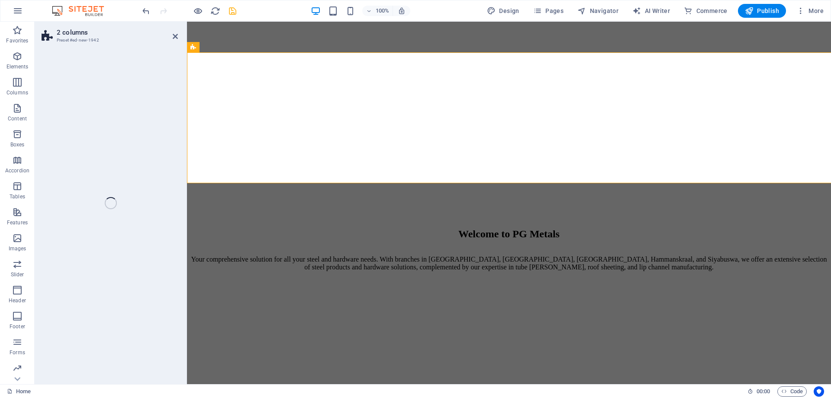
select select "rem"
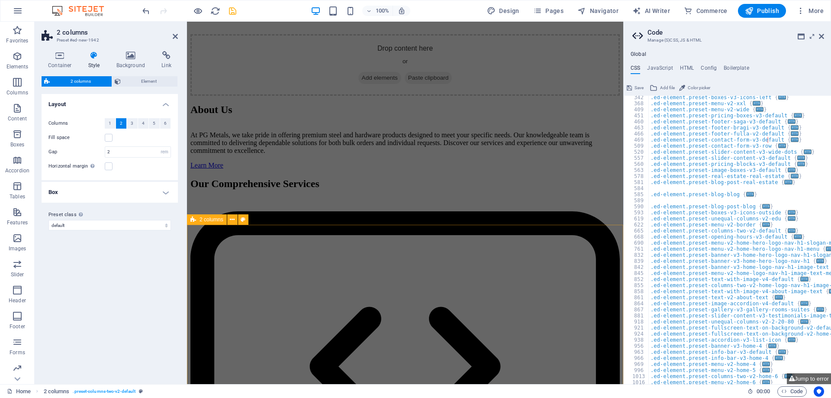
scroll to position [1094, 0]
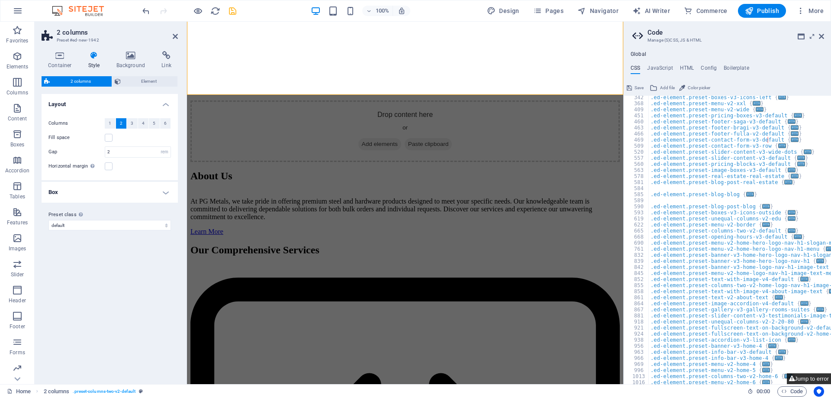
click at [818, 377] on button "Jump to error" at bounding box center [809, 378] width 44 height 11
type textarea "$border-width-primary: 1px,"
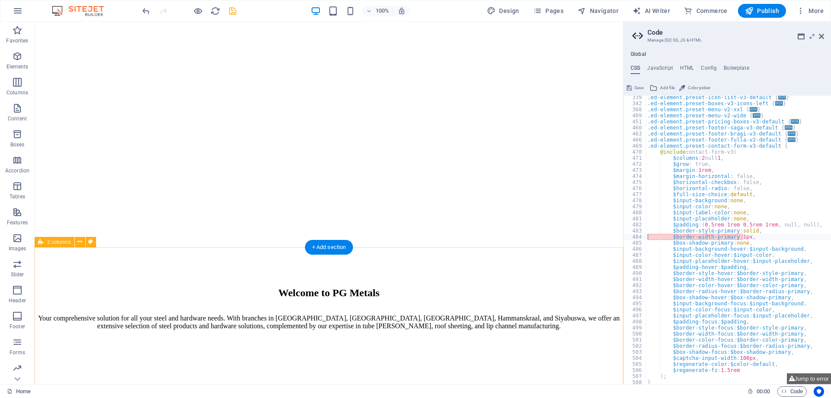
scroll to position [961, 0]
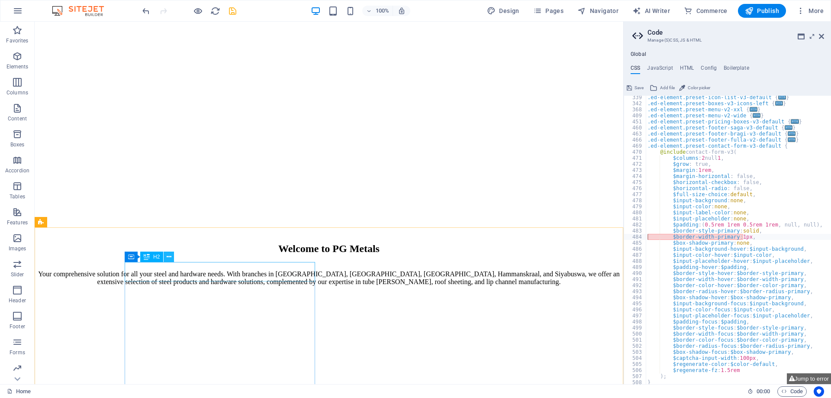
click at [169, 258] on icon at bounding box center [169, 256] width 5 height 9
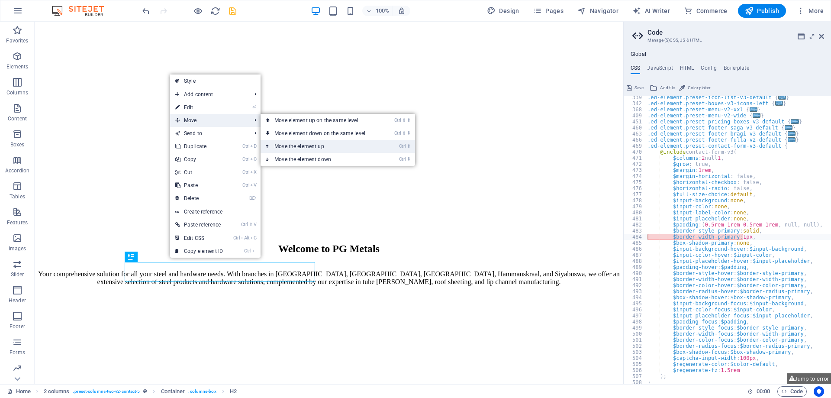
click at [304, 144] on link "Ctrl ⬆ Move the element up" at bounding box center [322, 146] width 122 height 13
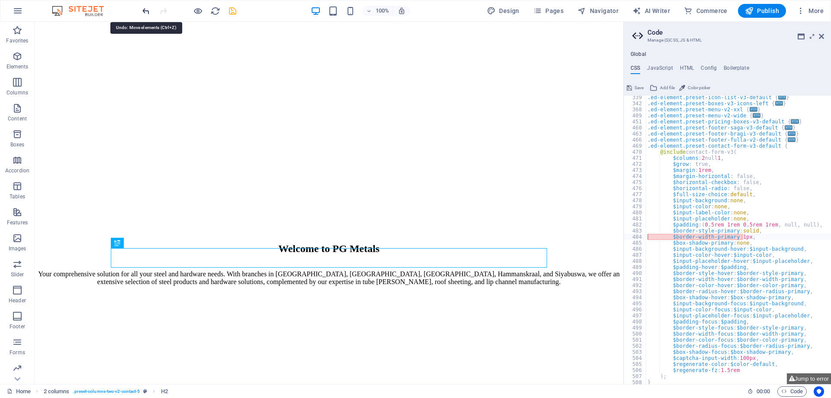
click at [148, 10] on icon "undo" at bounding box center [146, 11] width 10 height 10
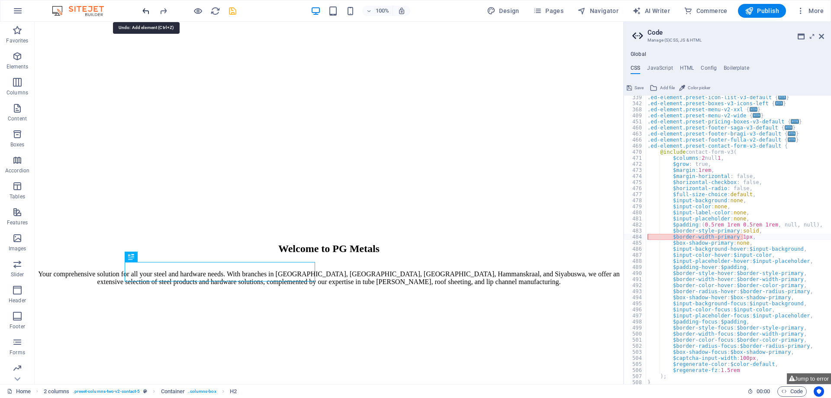
click at [148, 10] on icon "undo" at bounding box center [146, 11] width 10 height 10
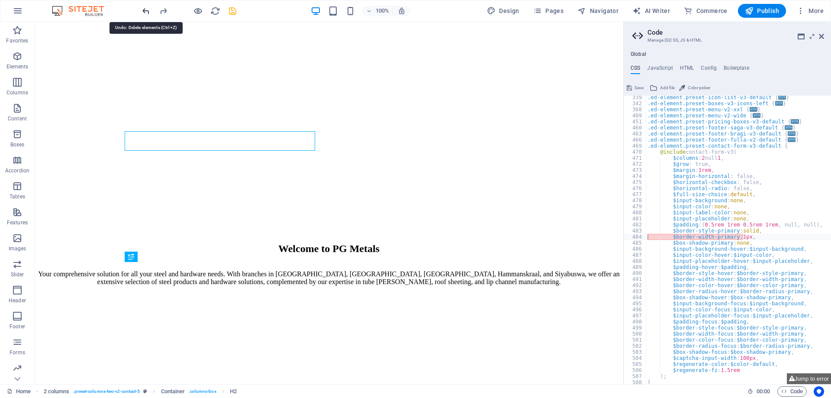
click at [148, 10] on icon "undo" at bounding box center [146, 11] width 10 height 10
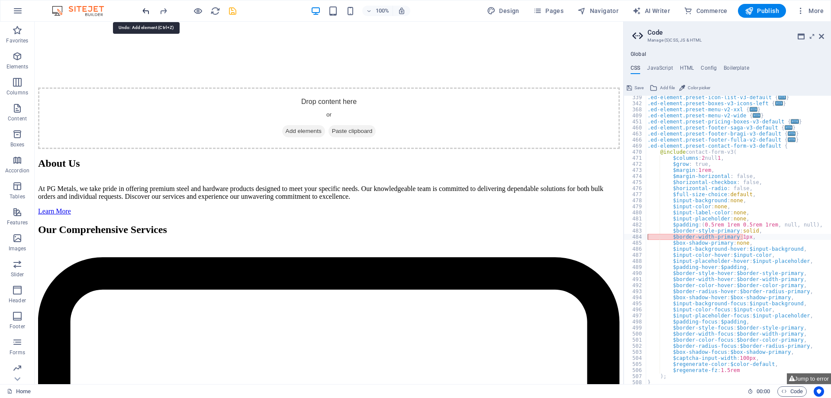
click at [148, 10] on icon "undo" at bounding box center [146, 11] width 10 height 10
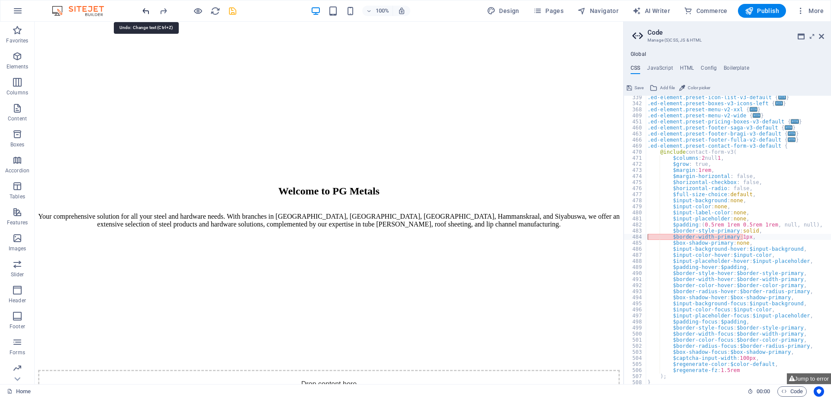
click at [148, 10] on icon "undo" at bounding box center [146, 11] width 10 height 10
click at [145, 9] on icon "undo" at bounding box center [146, 11] width 10 height 10
click at [144, 9] on div at bounding box center [189, 11] width 97 height 14
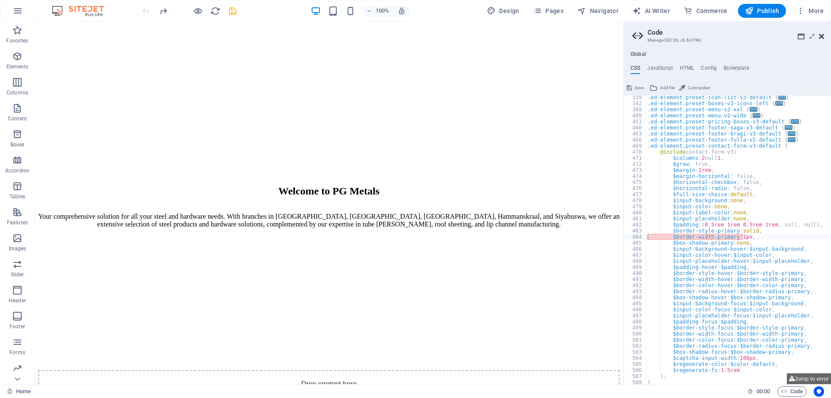
click at [819, 35] on icon at bounding box center [821, 36] width 5 height 7
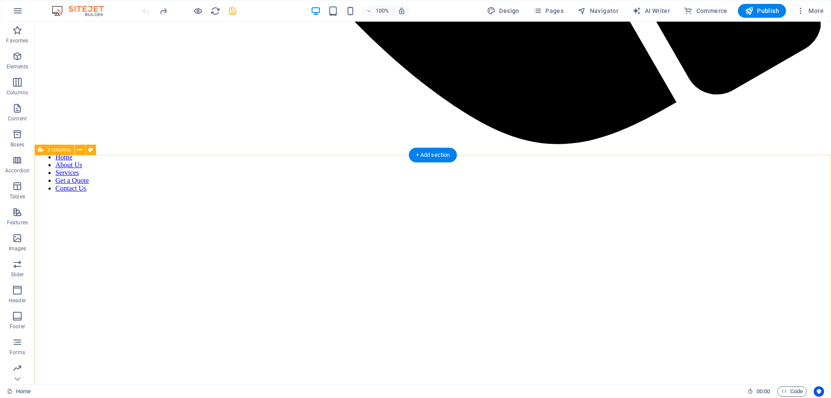
scroll to position [886, 0]
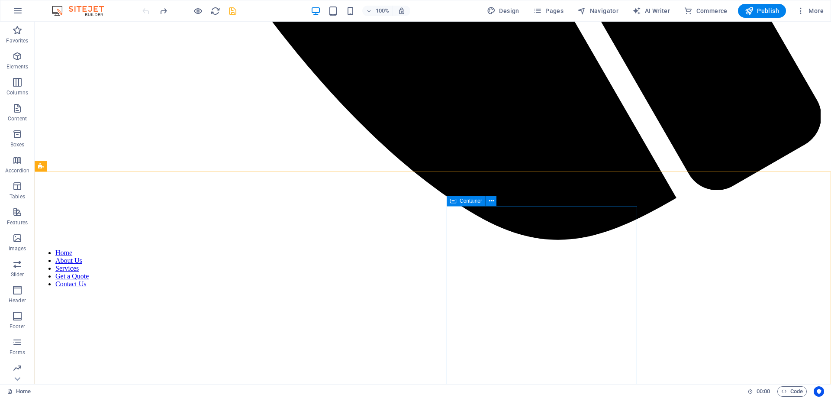
click at [462, 200] on span "Container" at bounding box center [471, 200] width 23 height 5
click at [489, 202] on icon at bounding box center [491, 200] width 5 height 9
click at [501, 221] on icon at bounding box center [499, 220] width 5 height 9
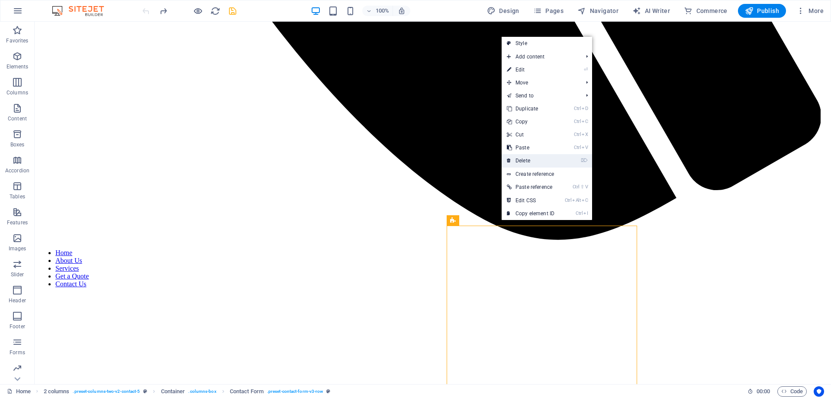
click at [532, 157] on link "⌦ Delete" at bounding box center [531, 160] width 58 height 13
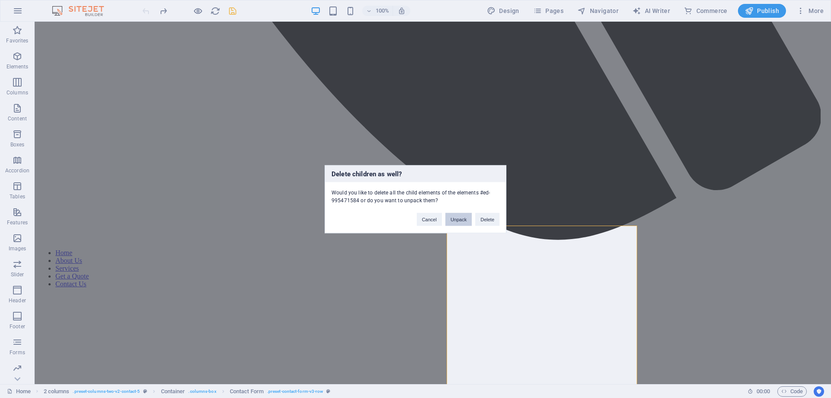
click at [461, 219] on button "Unpack" at bounding box center [458, 218] width 26 height 13
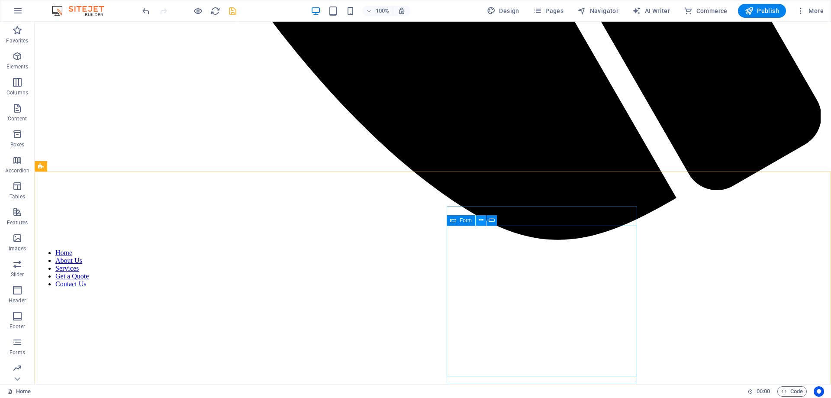
click at [483, 222] on icon at bounding box center [481, 220] width 5 height 9
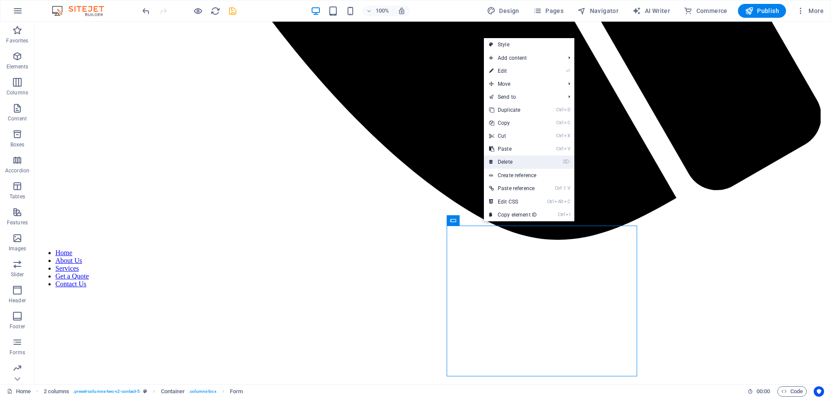
click at [526, 159] on link "⌦ Delete" at bounding box center [513, 161] width 58 height 13
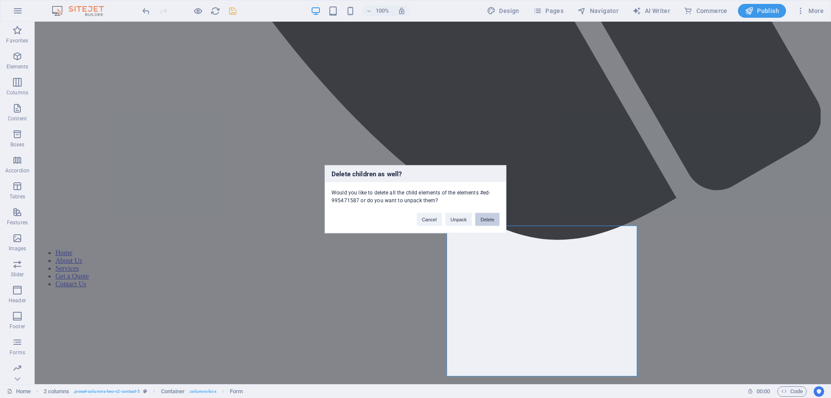
click at [484, 218] on button "Delete" at bounding box center [487, 218] width 24 height 13
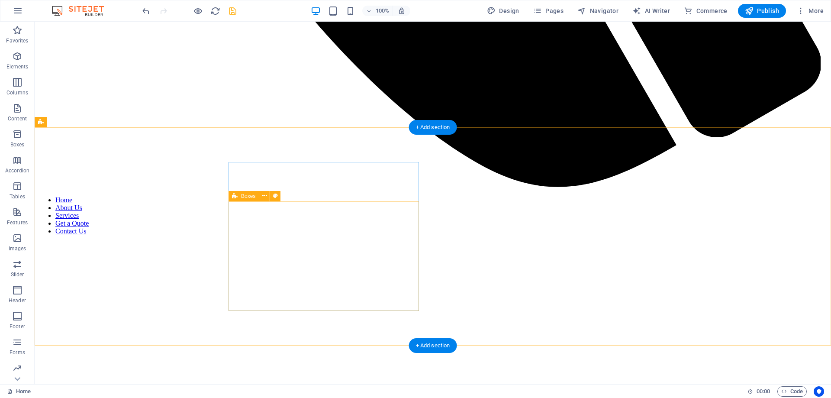
scroll to position [930, 0]
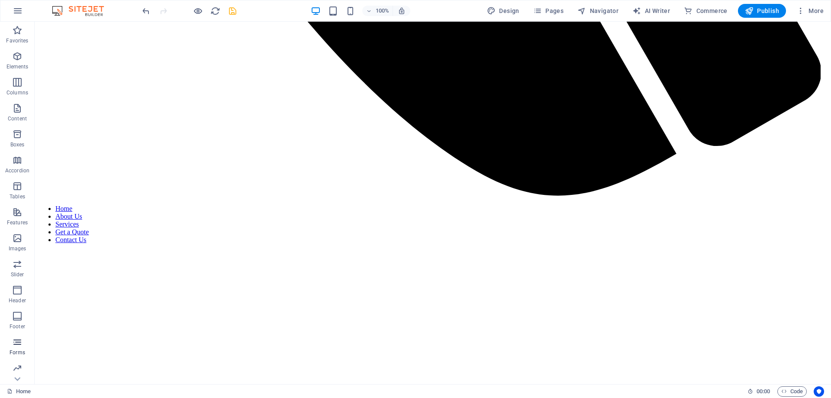
click at [19, 346] on icon "button" at bounding box center [17, 342] width 10 height 10
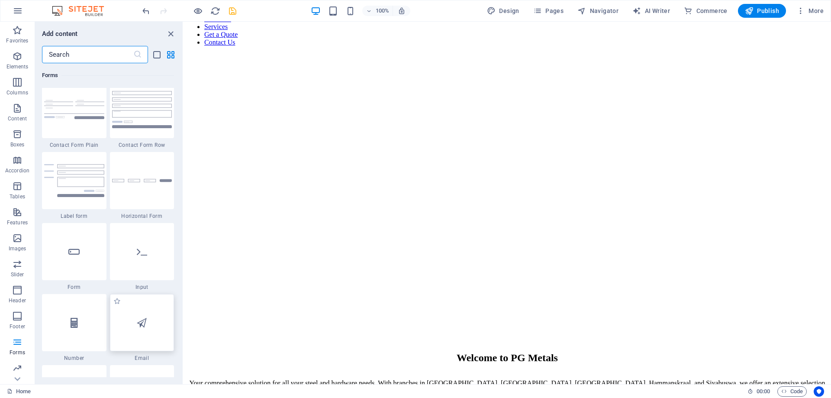
scroll to position [6318, 0]
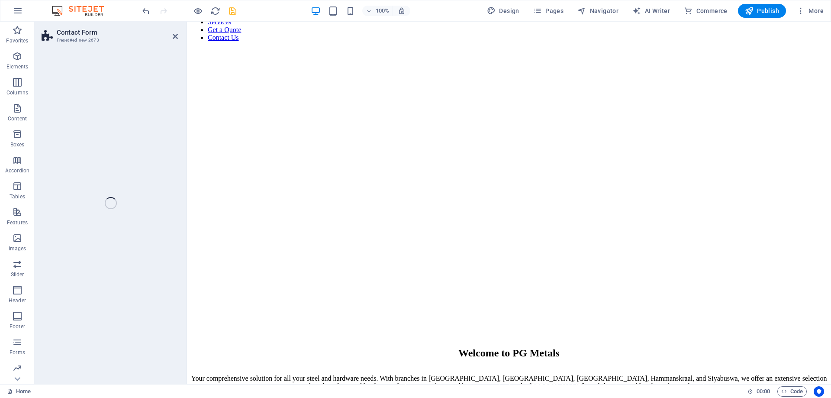
select select "rem"
select select "preset-contact-form-v3-row"
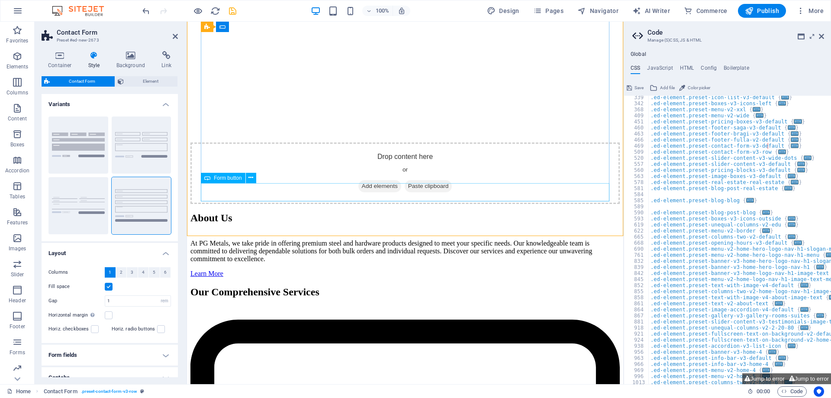
scroll to position [975, 0]
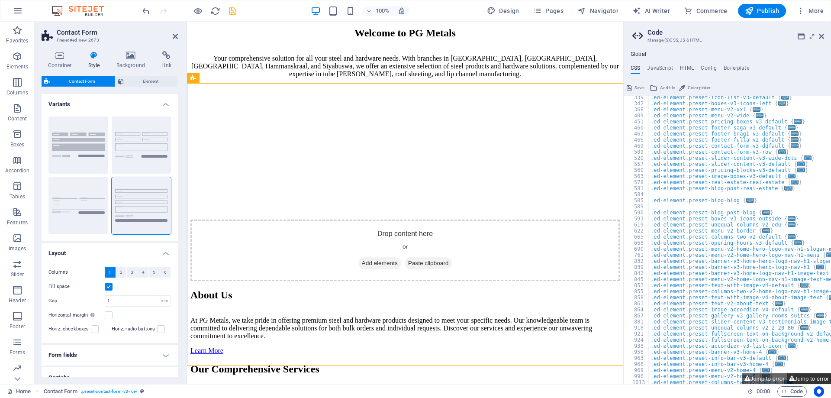
drag, startPoint x: 810, startPoint y: 377, endPoint x: 802, endPoint y: 379, distance: 7.6
click at [811, 377] on button "Jump to error" at bounding box center [809, 378] width 44 height 11
type textarea "$border-width-primary: 1px,"
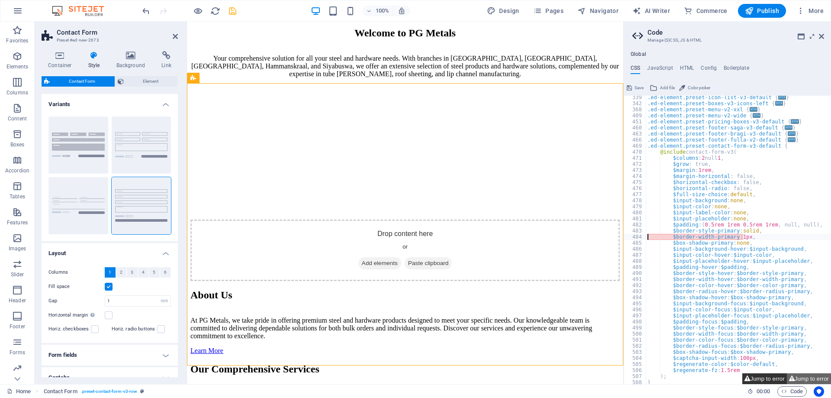
click at [775, 380] on button "Jump to error" at bounding box center [764, 378] width 44 height 11
click at [766, 378] on button "Jump to error" at bounding box center [764, 378] width 44 height 11
click at [809, 380] on button "Jump to error" at bounding box center [809, 378] width 44 height 11
click at [821, 37] on icon at bounding box center [821, 36] width 5 height 7
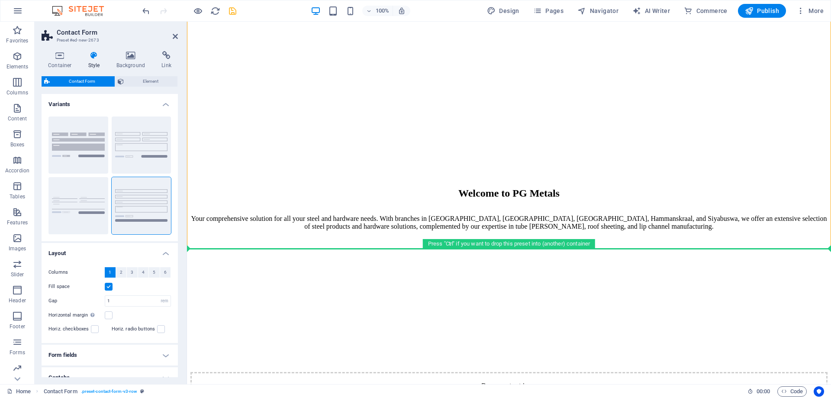
scroll to position [1091, 0]
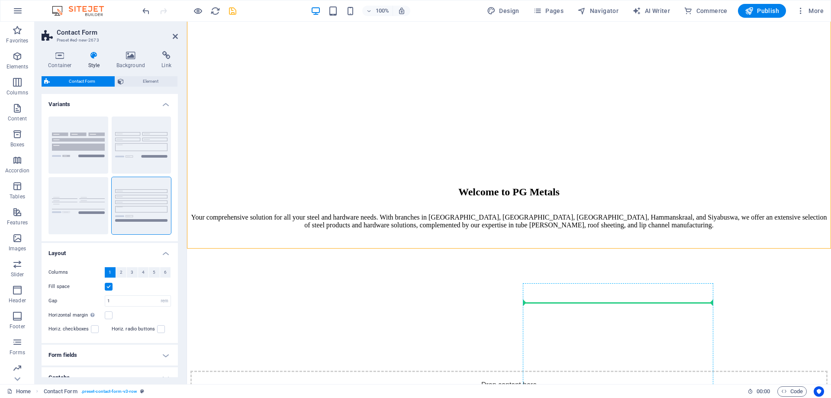
drag, startPoint x: 404, startPoint y: 99, endPoint x: 564, endPoint y: 299, distance: 257.1
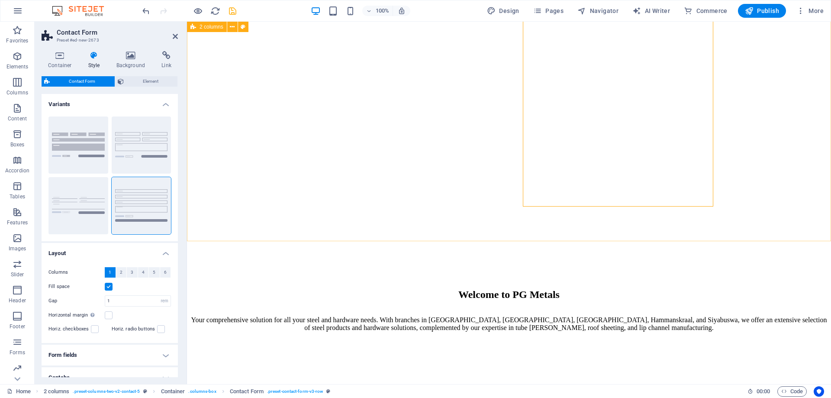
scroll to position [942, 0]
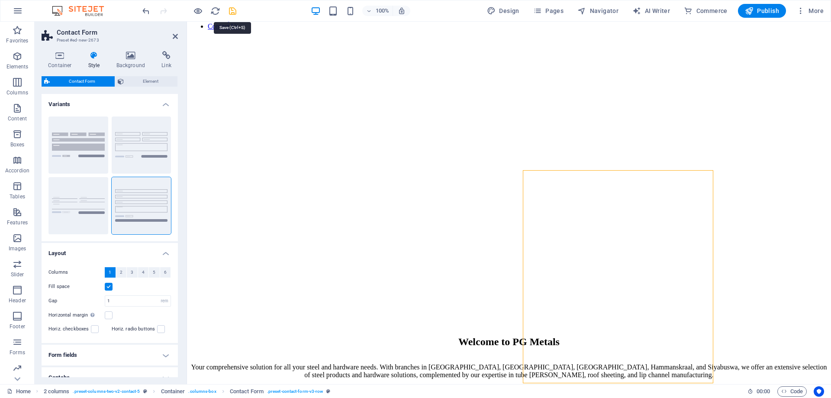
click at [237, 13] on icon "save" at bounding box center [233, 11] width 10 height 10
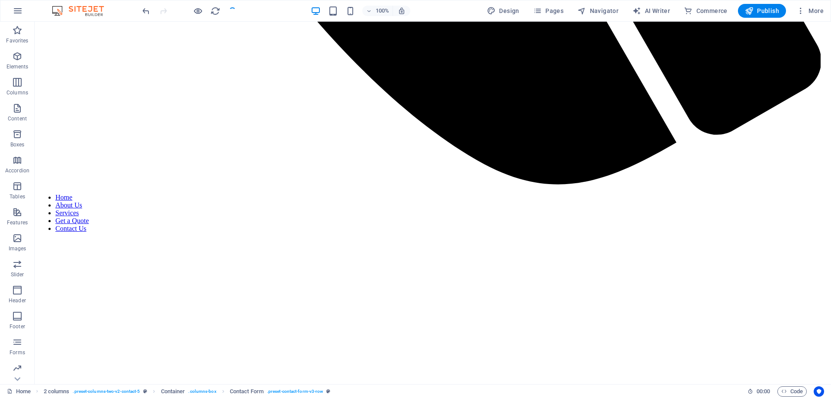
checkbox input "false"
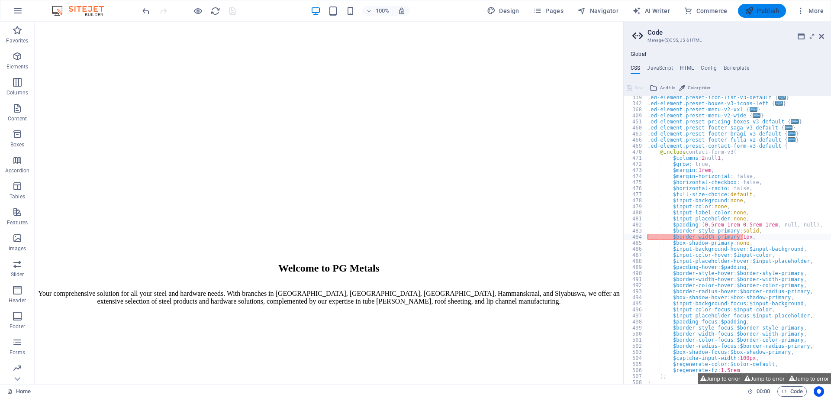
click at [763, 11] on span "Publish" at bounding box center [762, 10] width 34 height 9
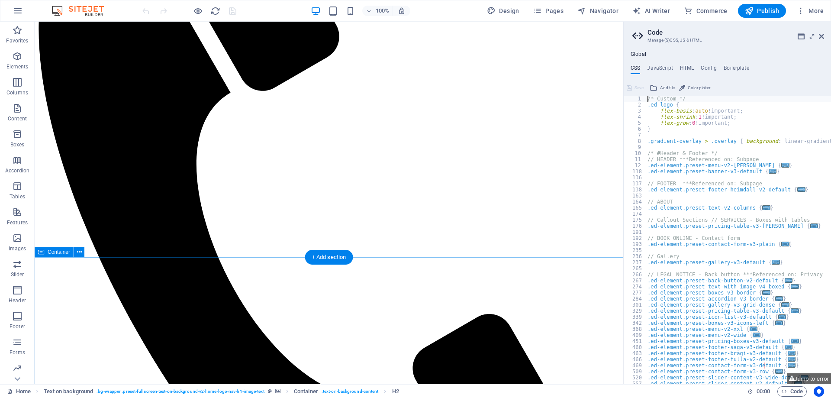
scroll to position [265, 0]
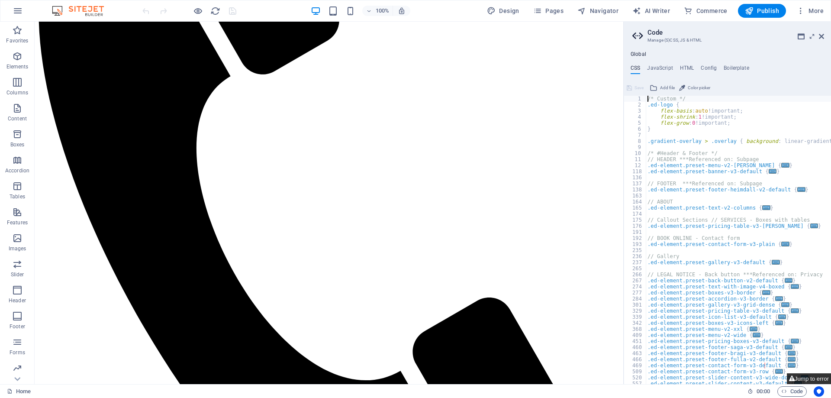
click at [803, 377] on button "Jump to error" at bounding box center [809, 378] width 44 height 11
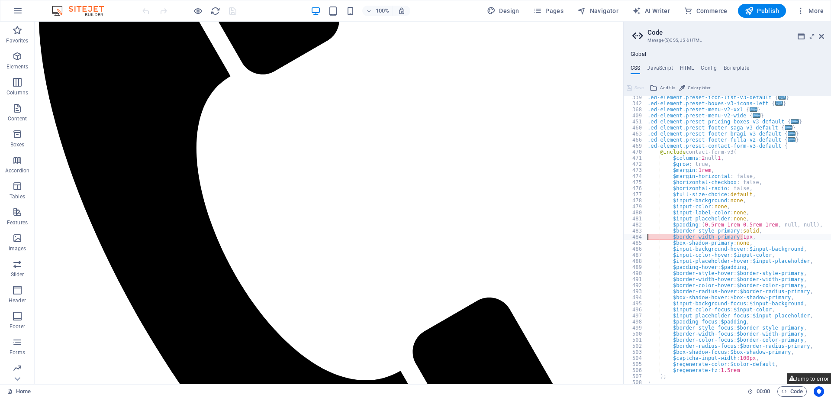
type textarea "$border-width-primary: 1px,"
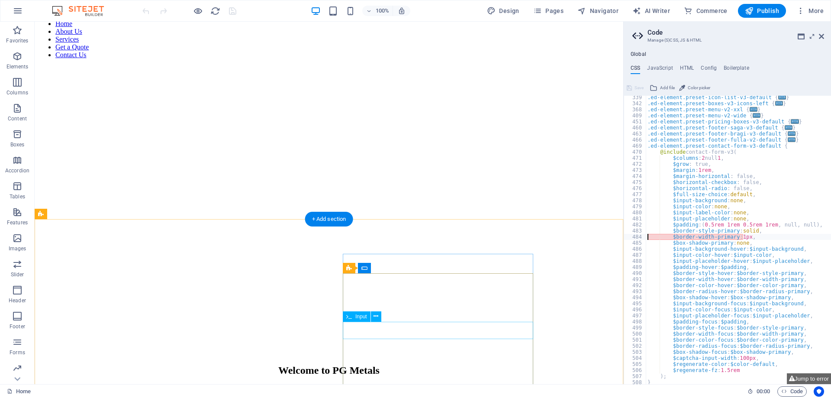
scroll to position [1059, 0]
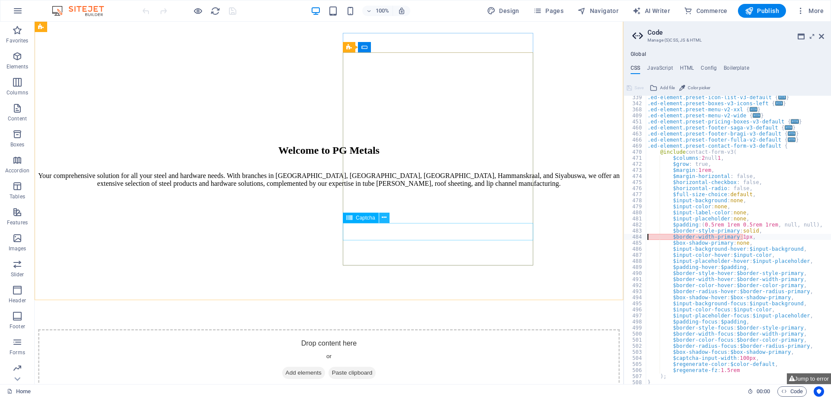
click at [383, 218] on icon at bounding box center [384, 217] width 5 height 9
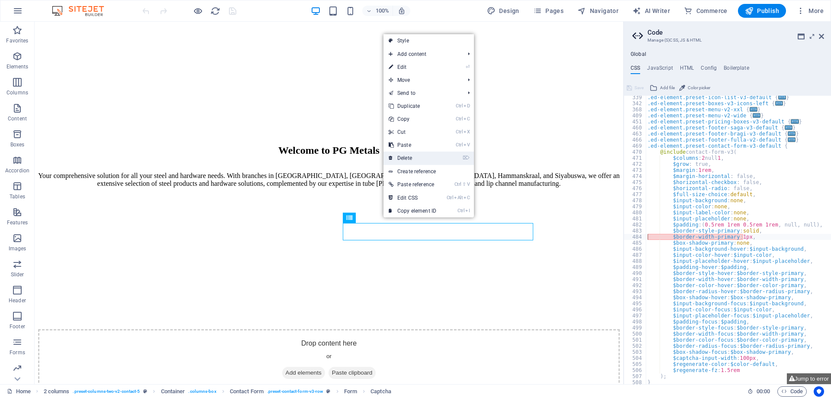
click at [422, 161] on link "⌦ Delete" at bounding box center [412, 157] width 58 height 13
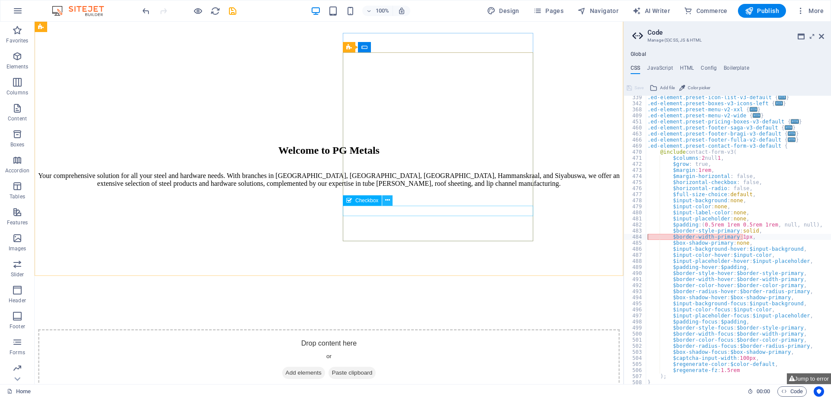
click at [392, 201] on button at bounding box center [387, 200] width 10 height 10
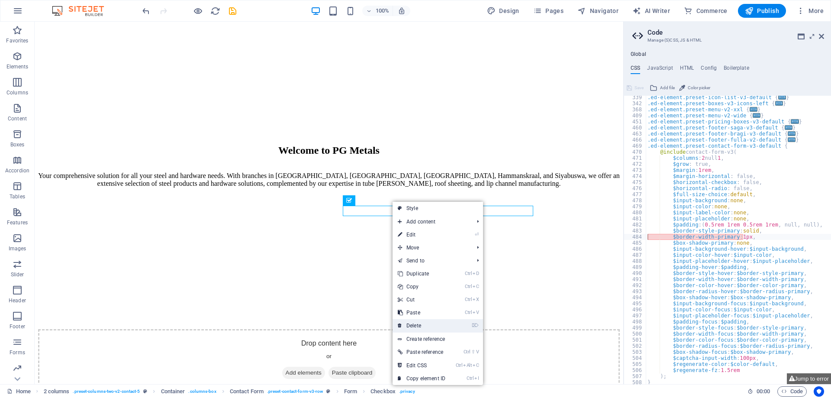
click at [434, 325] on link "⌦ Delete" at bounding box center [422, 325] width 58 height 13
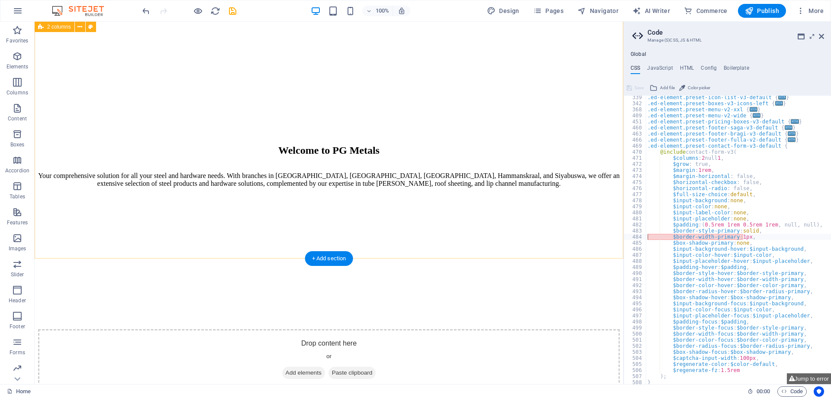
click at [232, 13] on icon "save" at bounding box center [233, 11] width 10 height 10
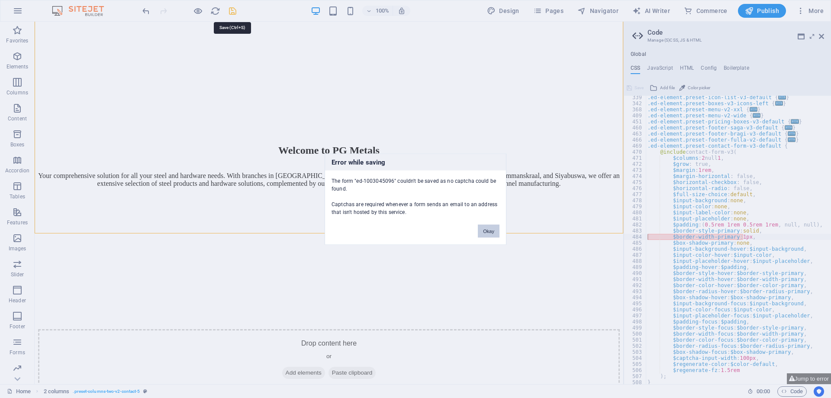
scroll to position [1085, 0]
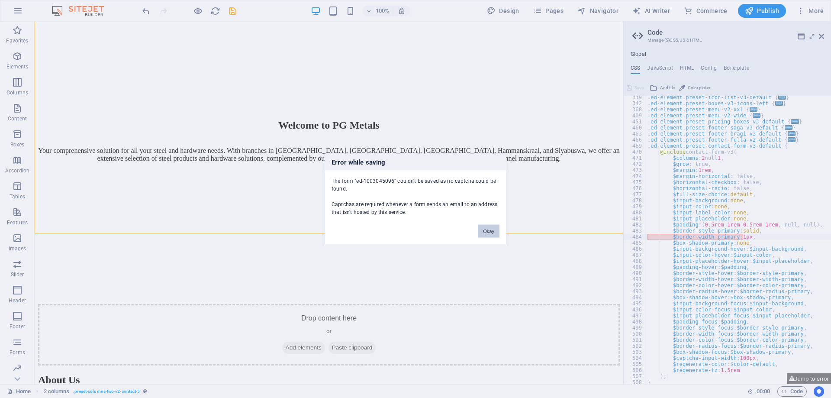
click at [487, 229] on button "Okay" at bounding box center [489, 230] width 22 height 13
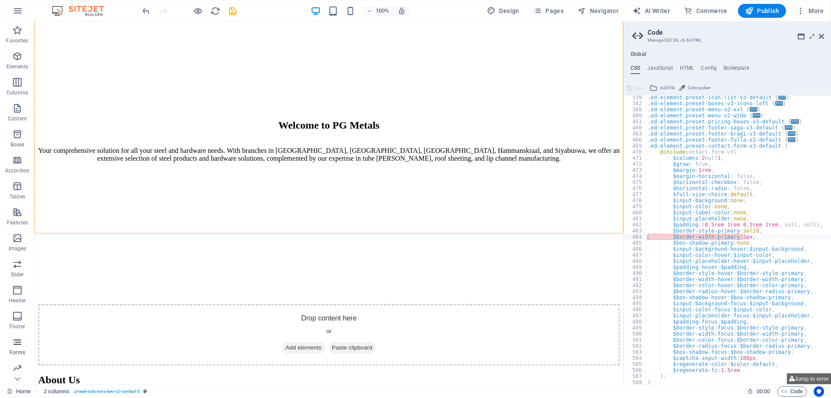
click at [18, 345] on icon "button" at bounding box center [17, 342] width 10 height 10
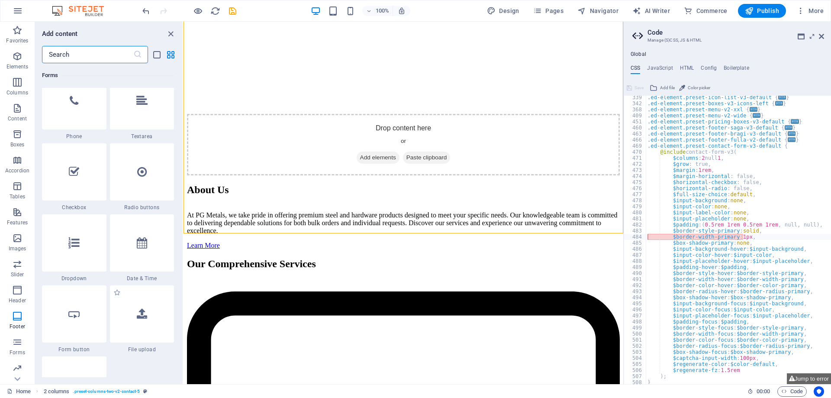
scroll to position [6708, 0]
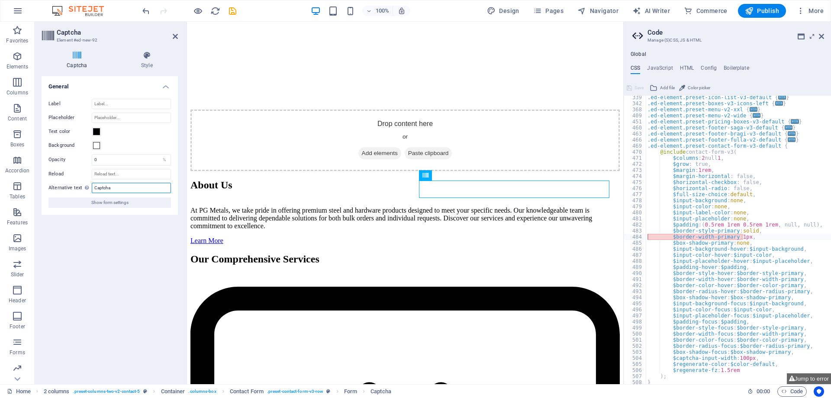
click at [119, 187] on input "Captcha" at bounding box center [131, 188] width 79 height 10
click at [118, 171] on input "Reload" at bounding box center [131, 174] width 79 height 10
click at [117, 172] on input "Reload" at bounding box center [131, 174] width 79 height 10
click at [118, 199] on span "Show form settings" at bounding box center [109, 202] width 37 height 10
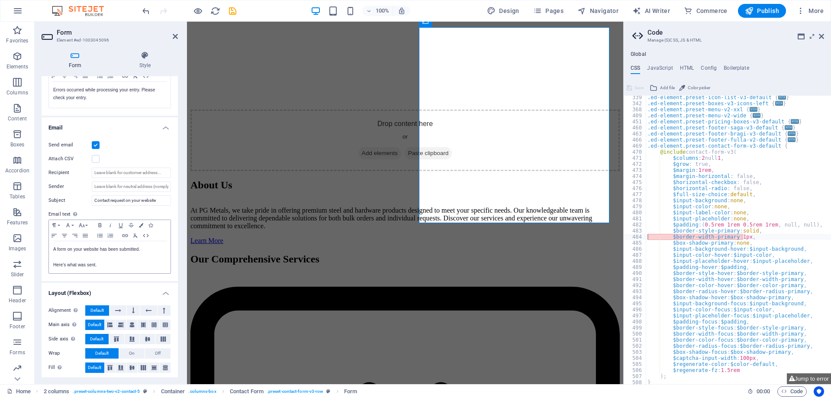
scroll to position [183, 0]
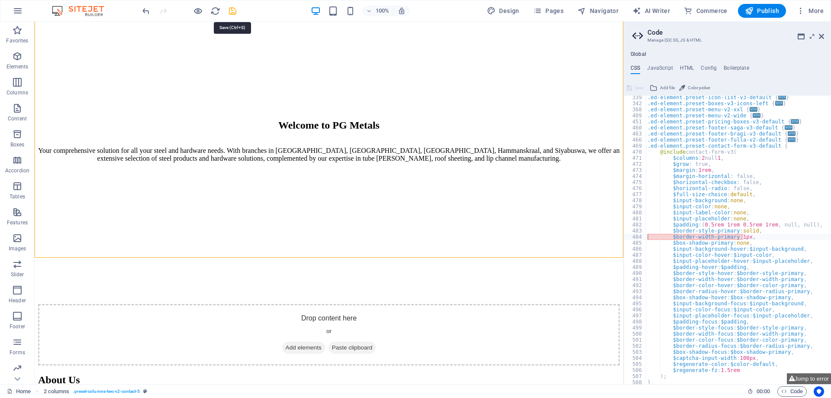
click at [233, 10] on icon "save" at bounding box center [233, 11] width 10 height 10
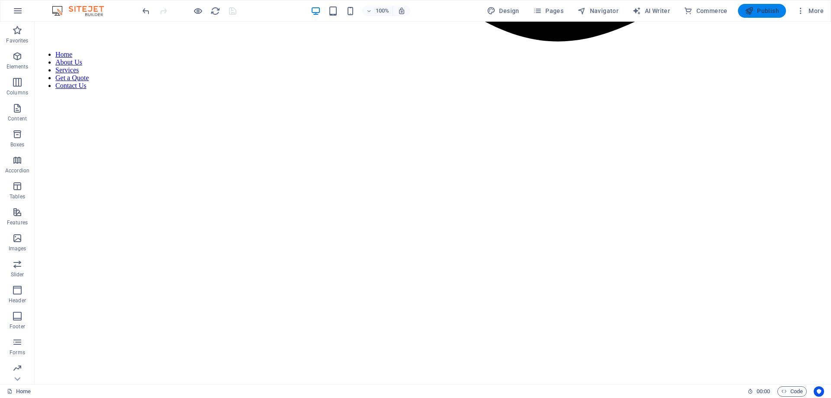
click at [762, 11] on span "Publish" at bounding box center [762, 10] width 34 height 9
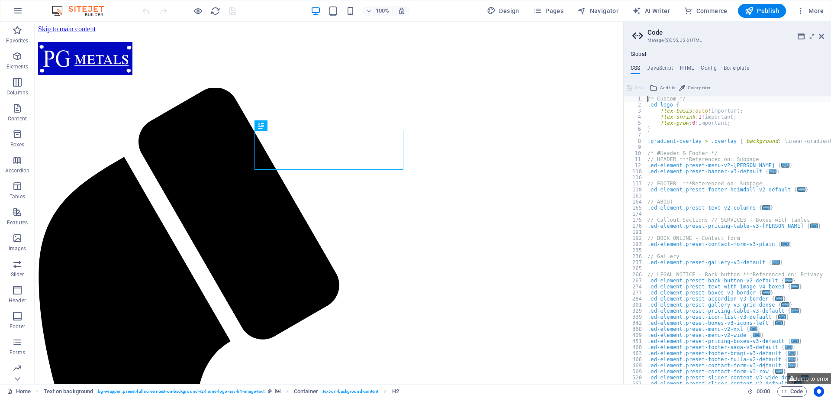
drag, startPoint x: 830, startPoint y: 45, endPoint x: 865, endPoint y: 259, distance: 216.6
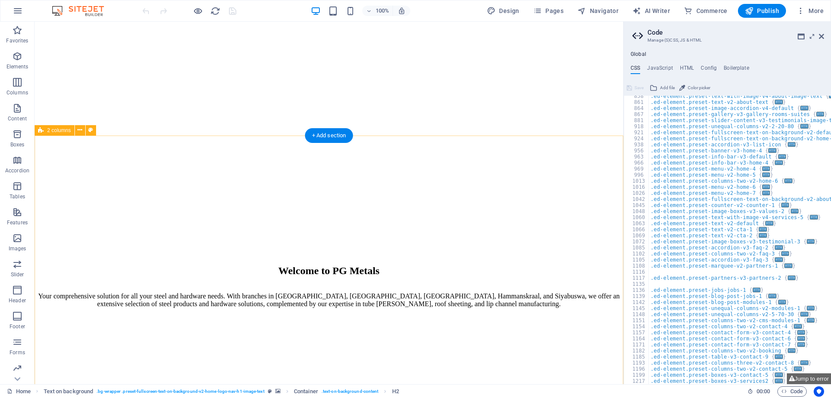
scroll to position [927, 0]
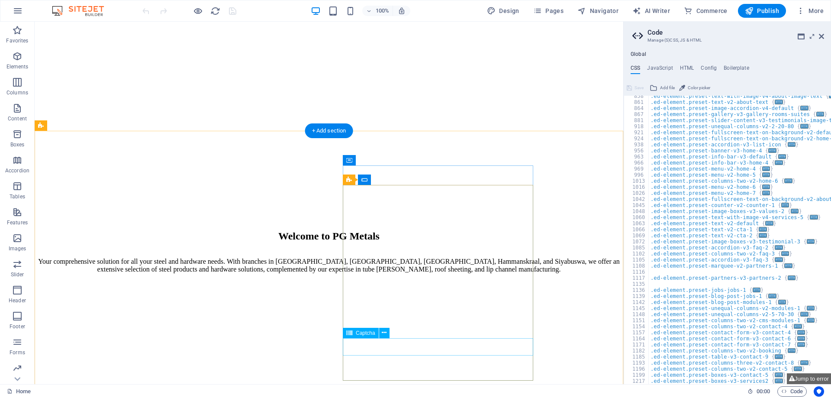
drag, startPoint x: 383, startPoint y: 346, endPoint x: 232, endPoint y: 345, distance: 151.5
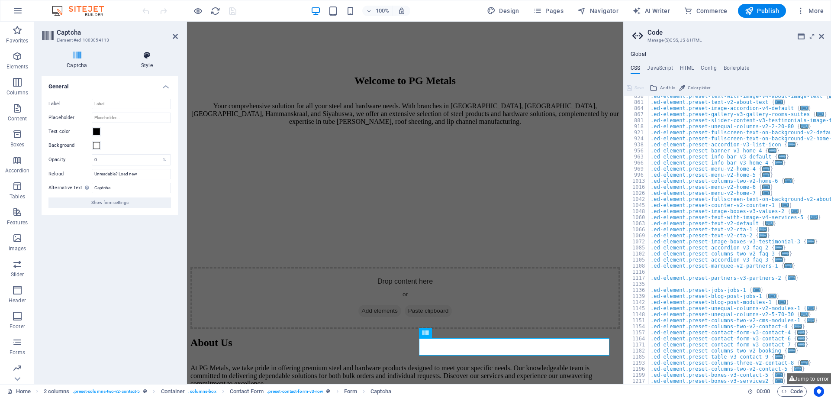
click at [146, 63] on h4 "Style" at bounding box center [147, 60] width 62 height 18
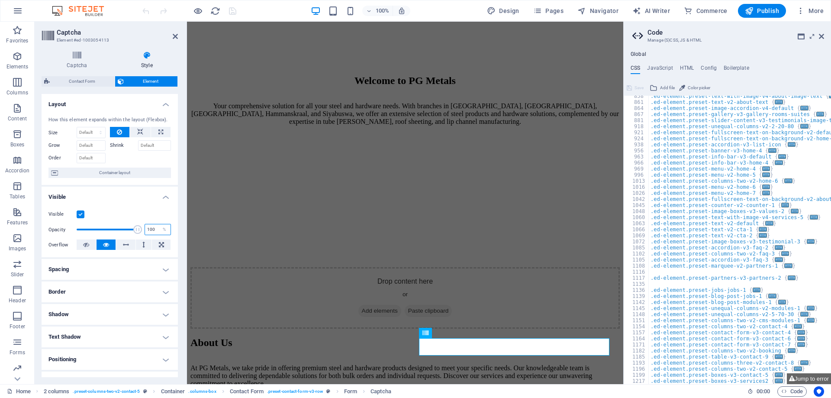
drag, startPoint x: 154, startPoint y: 229, endPoint x: 143, endPoint y: 229, distance: 10.9
click at [145, 229] on input "100" at bounding box center [158, 229] width 26 height 10
type input "1"
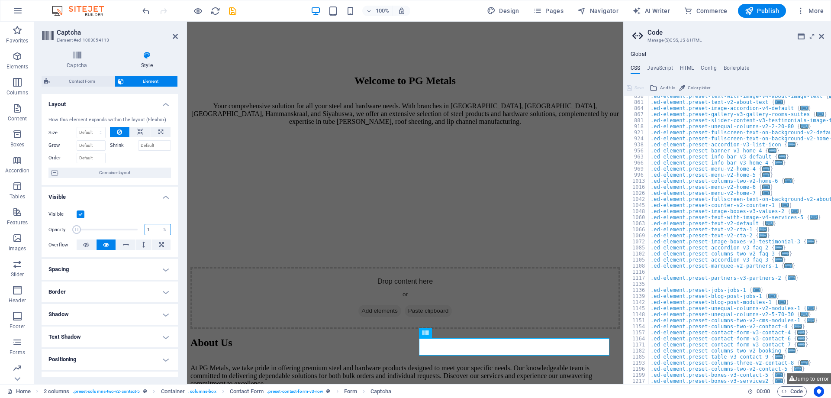
click at [154, 232] on input "1" at bounding box center [158, 229] width 26 height 10
type input "100"
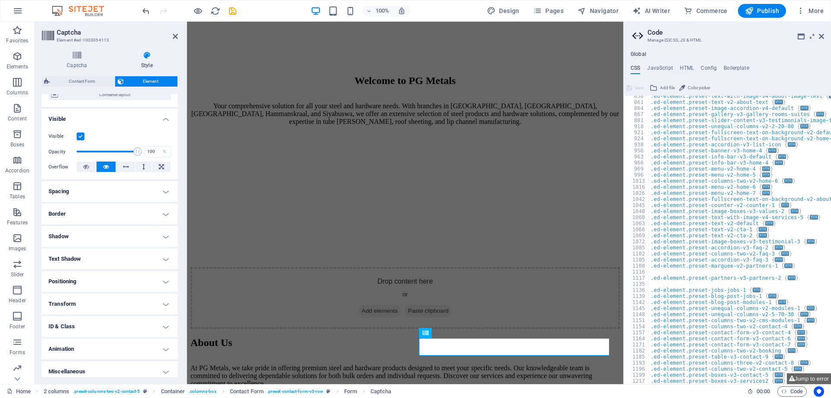
scroll to position [83, 0]
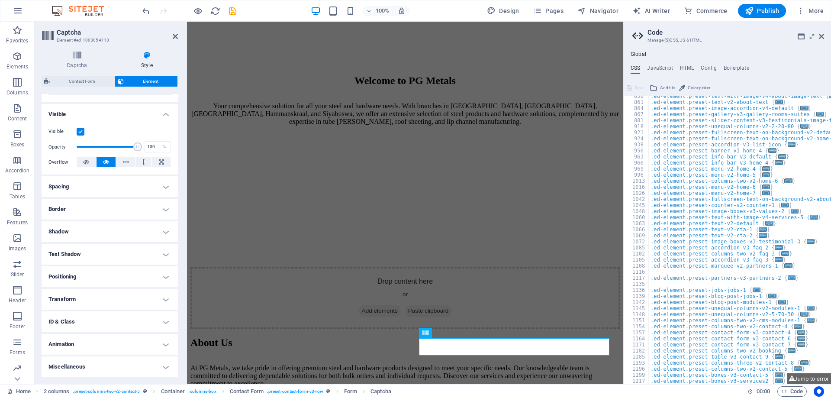
click at [139, 321] on h4 "ID & Class" at bounding box center [110, 321] width 136 height 21
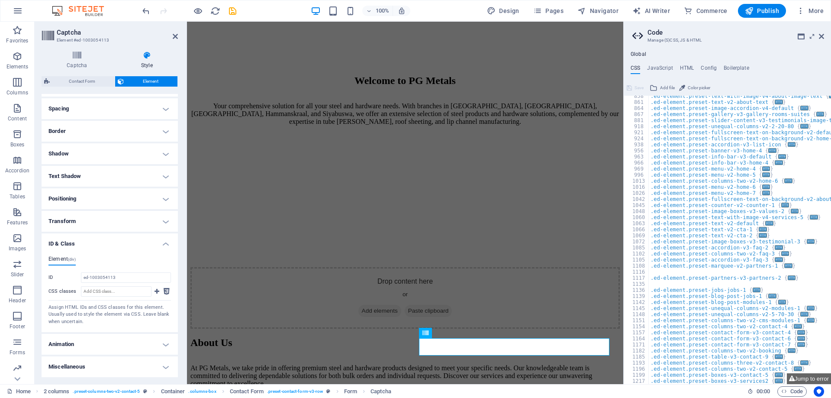
click at [112, 342] on h4 "Animation" at bounding box center [110, 344] width 136 height 21
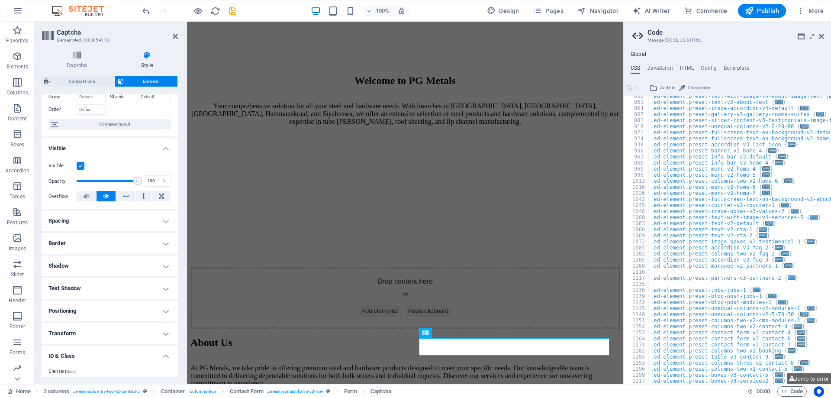
scroll to position [33, 0]
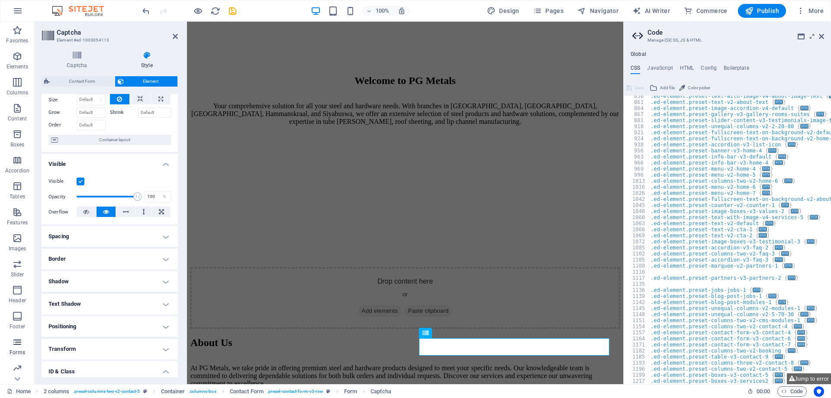
click at [20, 341] on icon "button" at bounding box center [17, 342] width 10 height 10
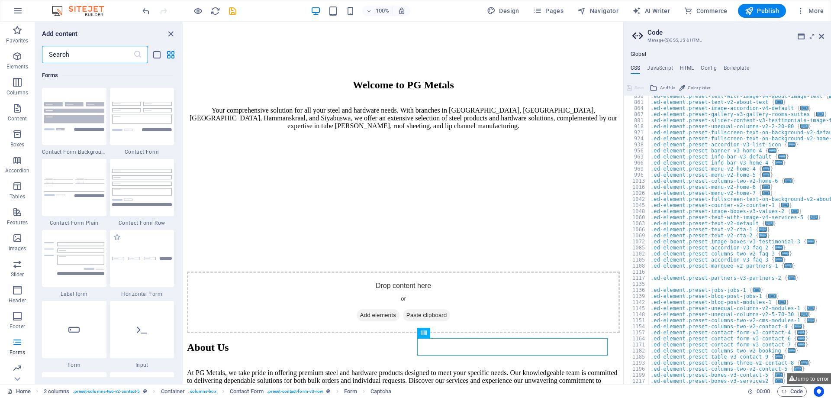
scroll to position [6396, 0]
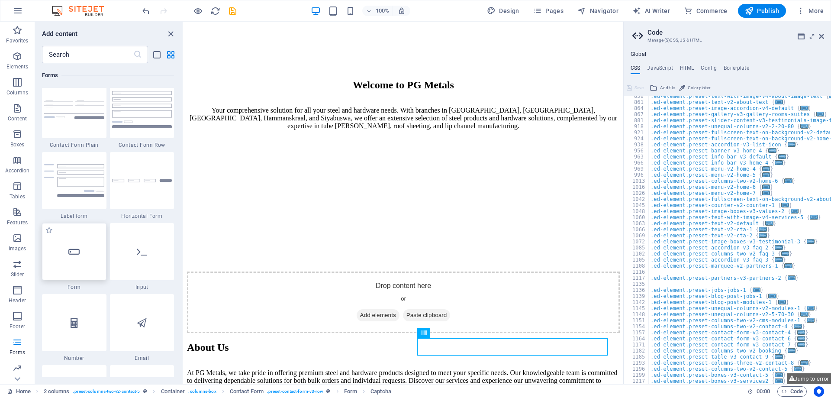
click at [90, 261] on div at bounding box center [74, 251] width 64 height 57
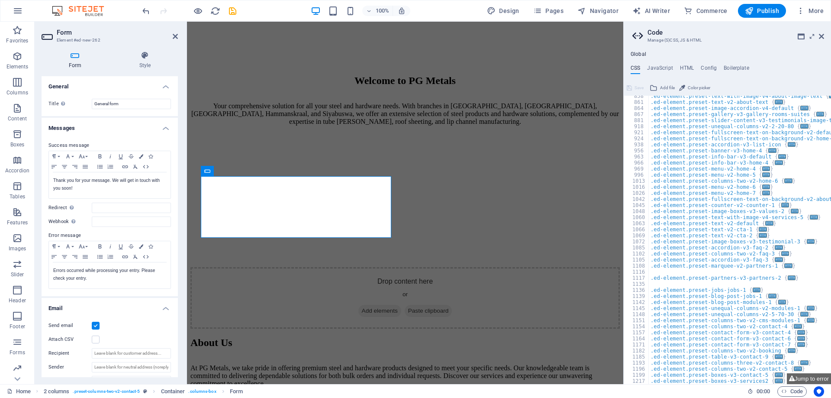
scroll to position [916, 0]
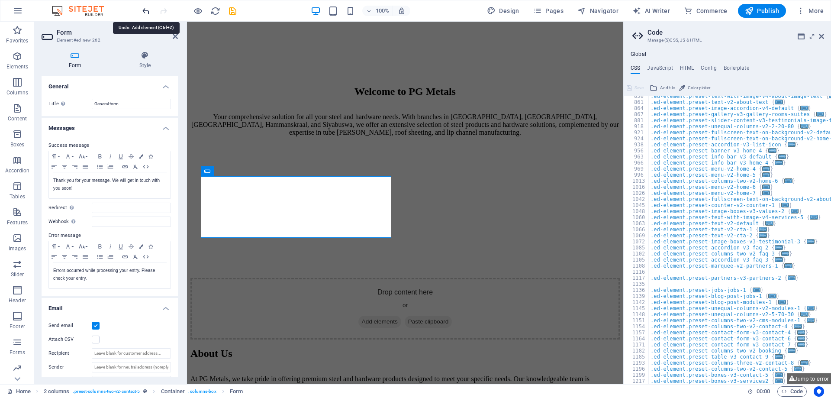
click at [143, 8] on icon "undo" at bounding box center [146, 11] width 10 height 10
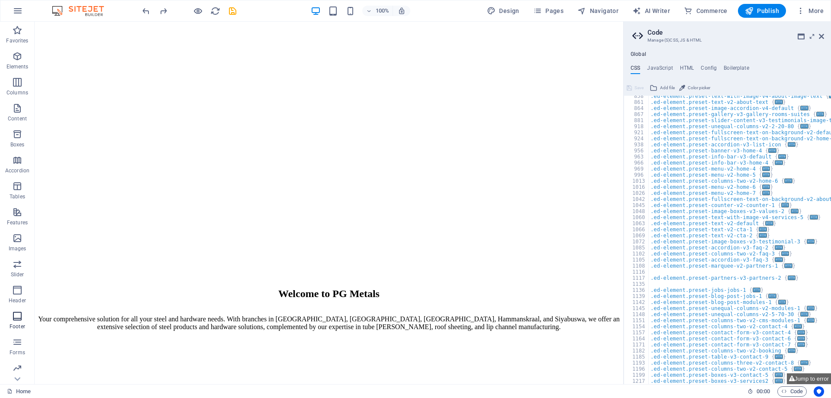
click at [20, 320] on icon "button" at bounding box center [17, 316] width 10 height 10
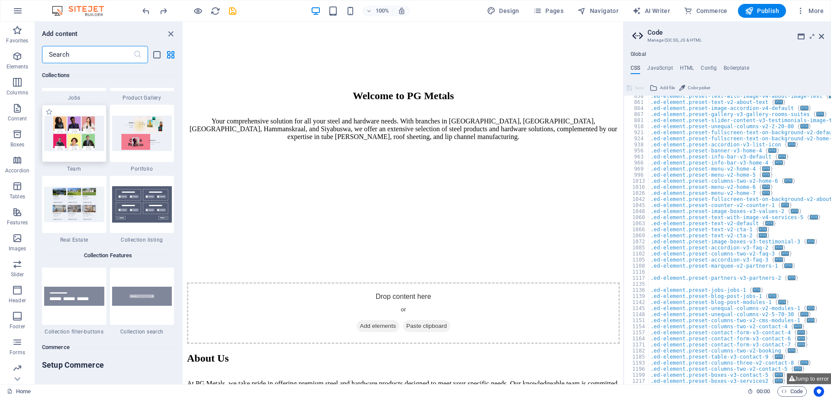
scroll to position [8066, 0]
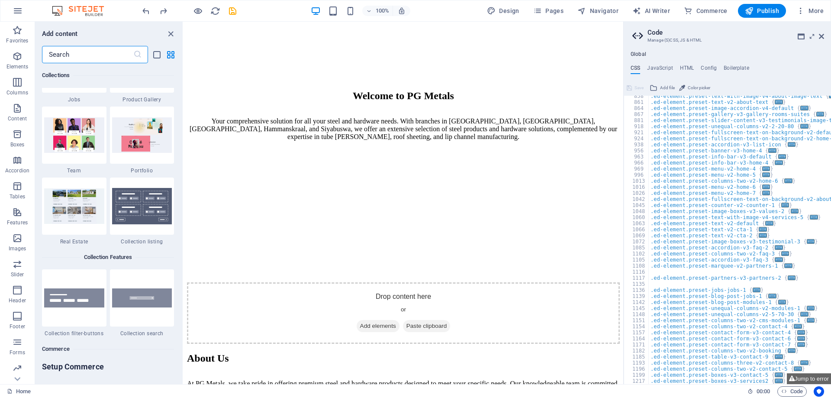
click at [64, 55] on input "text" at bounding box center [87, 54] width 91 height 17
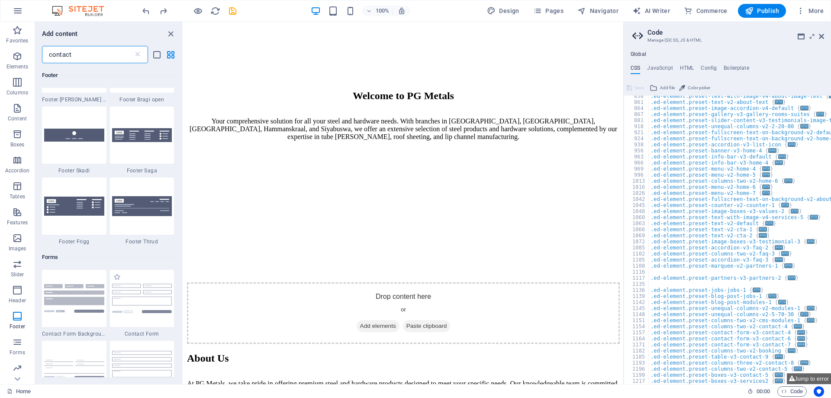
scroll to position [506, 0]
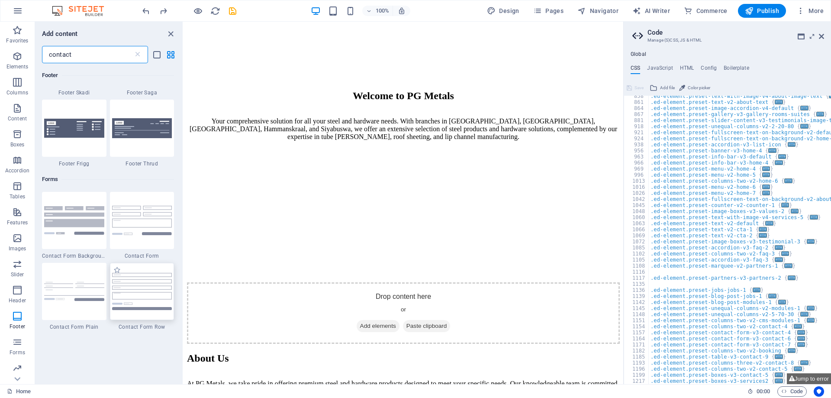
type input "contact"
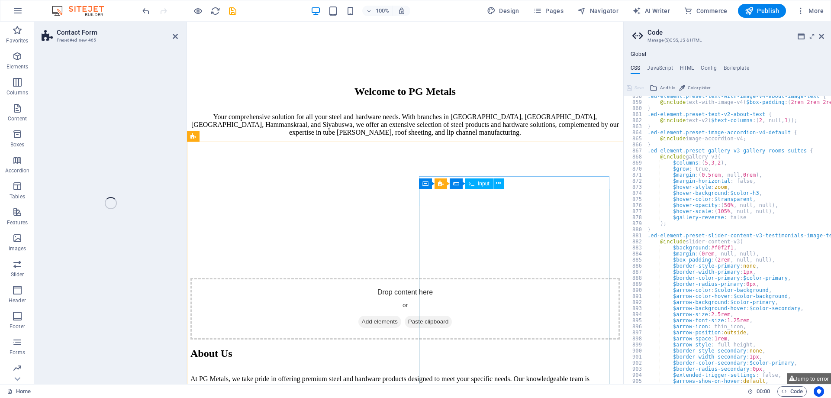
select select "rem"
select select "preset-contact-form-v3-row"
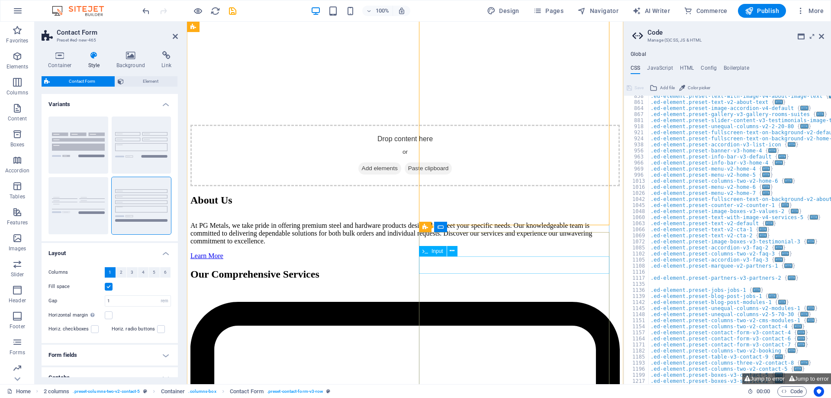
scroll to position [1093, 0]
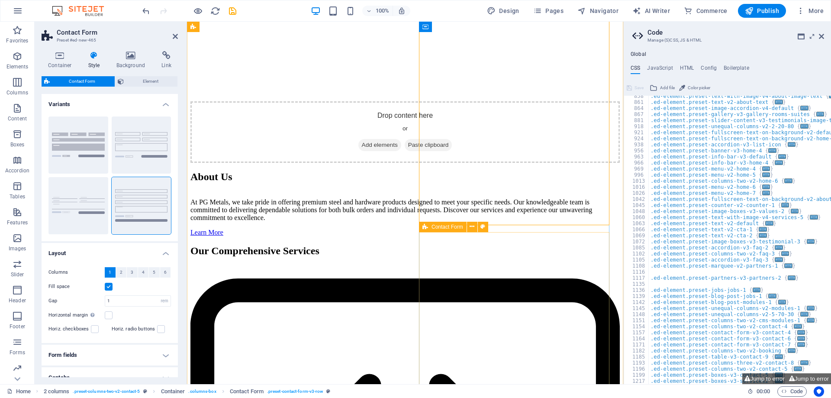
click at [427, 229] on icon at bounding box center [425, 227] width 6 height 10
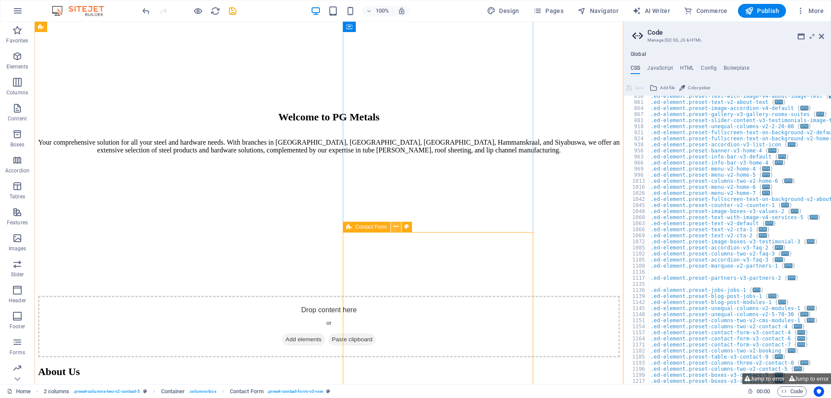
click at [396, 228] on icon at bounding box center [395, 226] width 5 height 9
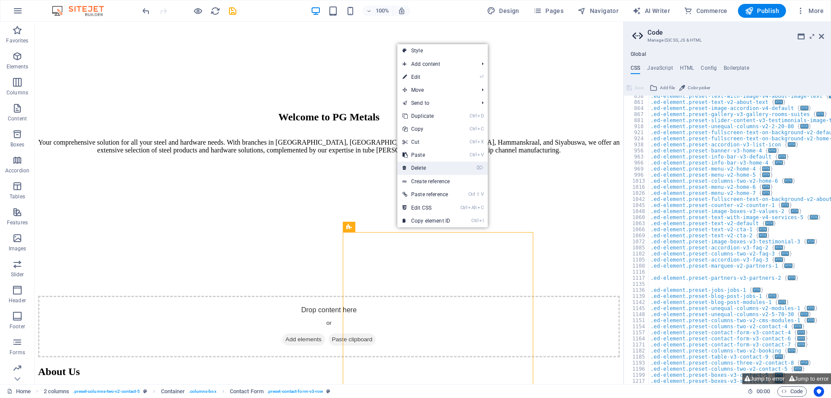
click at [428, 169] on link "⌦ Delete" at bounding box center [426, 167] width 58 height 13
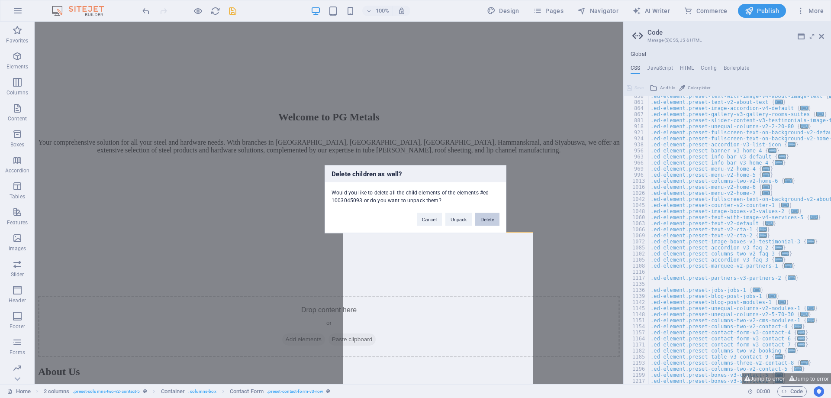
click at [489, 220] on button "Delete" at bounding box center [487, 218] width 24 height 13
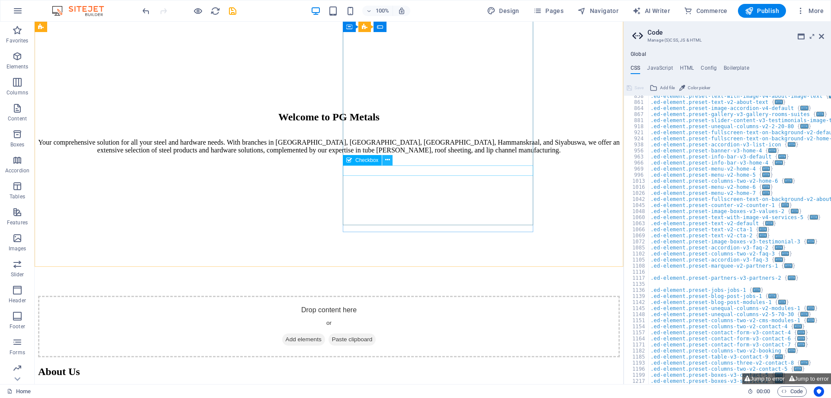
click at [388, 160] on icon at bounding box center [387, 159] width 5 height 9
click at [389, 161] on icon at bounding box center [387, 159] width 5 height 9
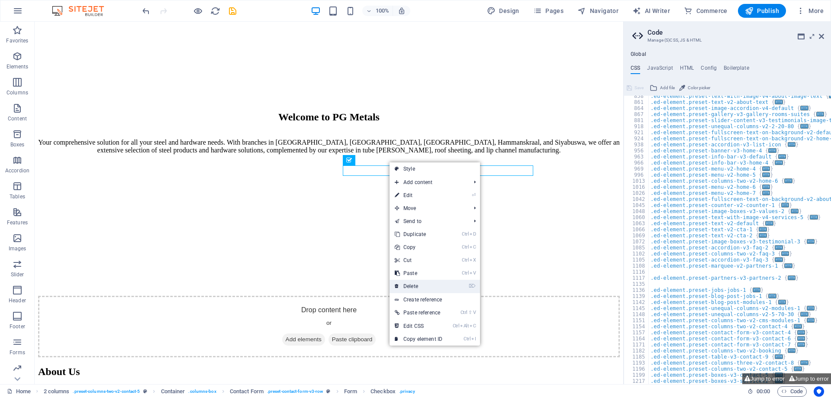
click at [427, 285] on link "⌦ Delete" at bounding box center [418, 286] width 58 height 13
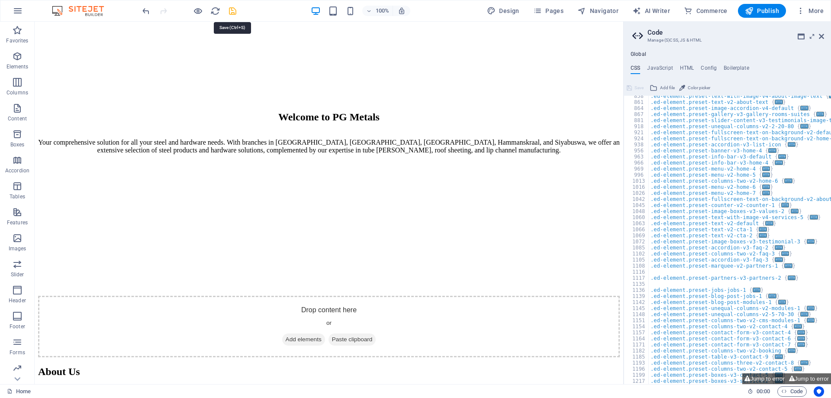
click at [234, 11] on icon "save" at bounding box center [233, 11] width 10 height 10
click at [760, 11] on span "Publish" at bounding box center [762, 10] width 34 height 9
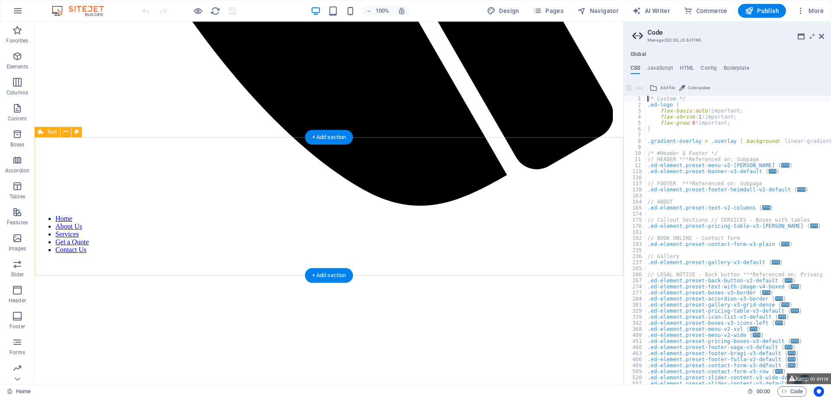
scroll to position [662, 0]
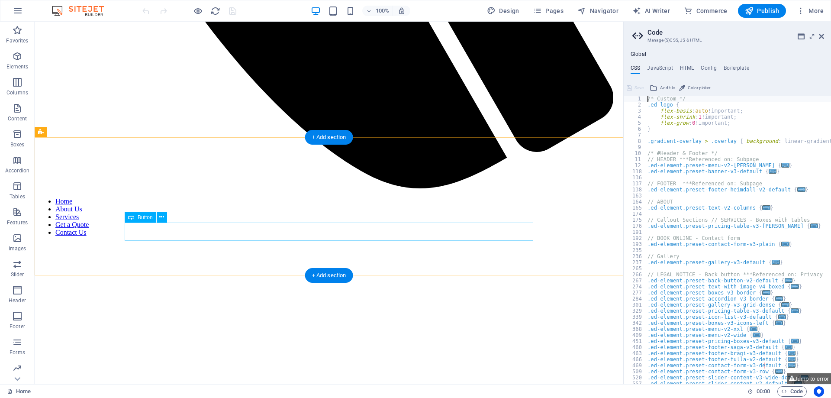
click at [161, 219] on icon at bounding box center [161, 216] width 5 height 9
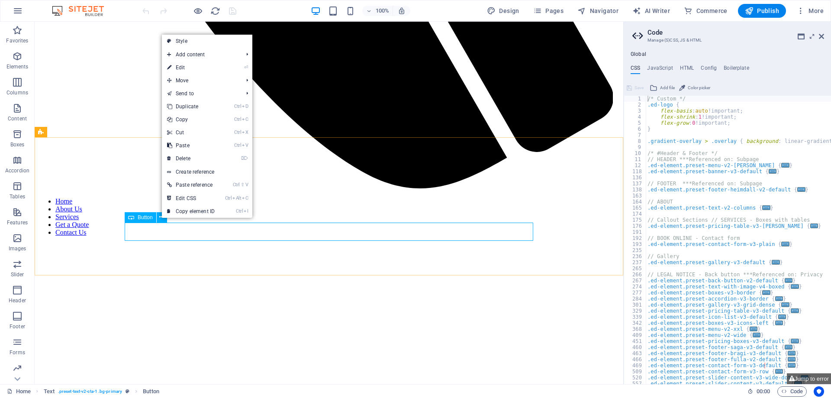
click at [150, 219] on span "Button" at bounding box center [145, 217] width 15 height 5
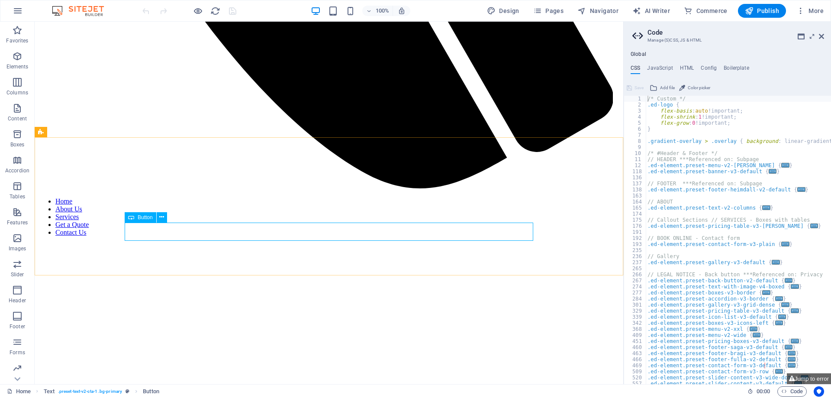
click at [150, 219] on span "Button" at bounding box center [145, 217] width 15 height 5
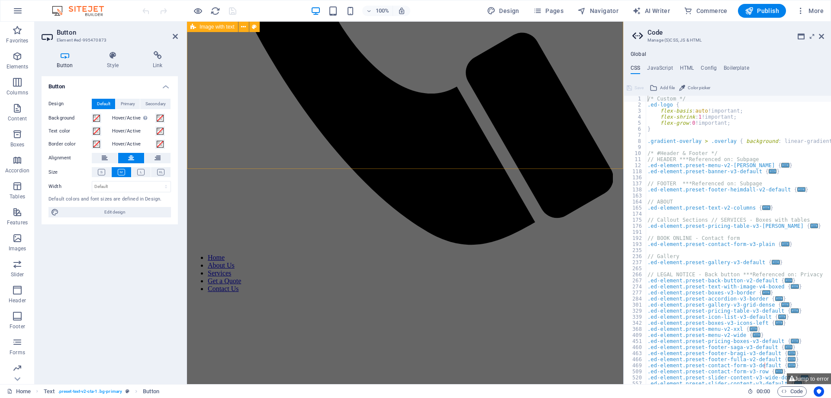
scroll to position [353, 0]
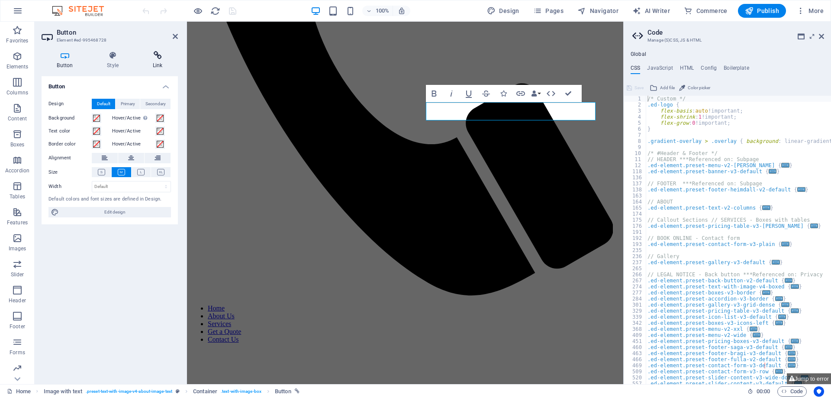
click at [146, 58] on icon at bounding box center [157, 55] width 41 height 9
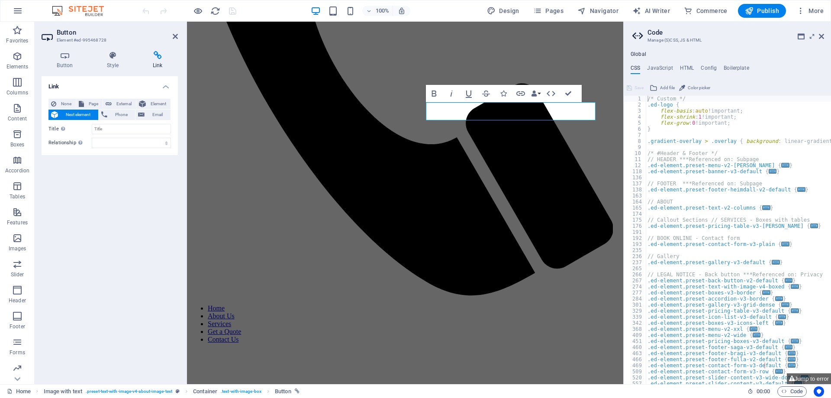
click at [80, 114] on span "Next element" at bounding box center [78, 114] width 35 height 10
click at [112, 64] on h4 "Style" at bounding box center [115, 60] width 46 height 18
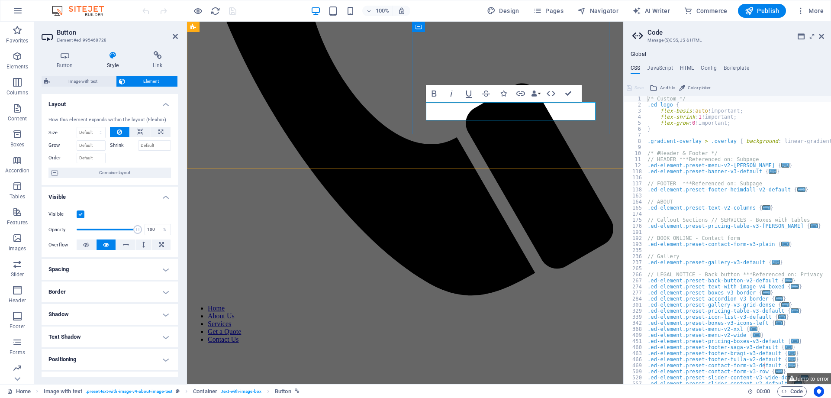
click at [804, 374] on button "Jump to error" at bounding box center [809, 378] width 44 height 11
type textarea "$border-width-primary: 1px,"
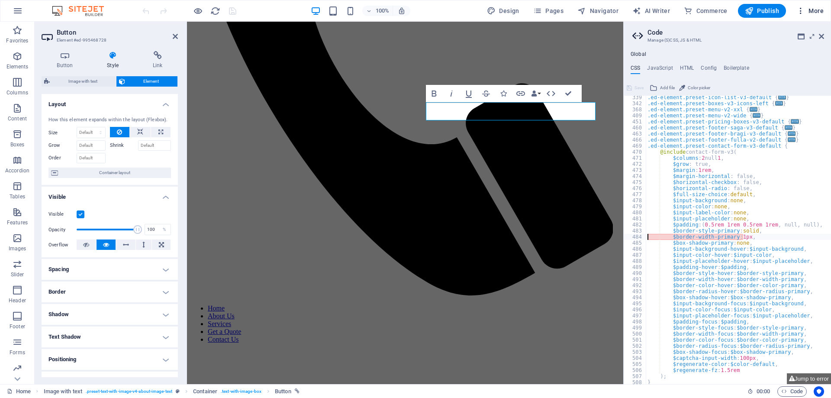
click at [819, 13] on span "More" at bounding box center [809, 10] width 27 height 9
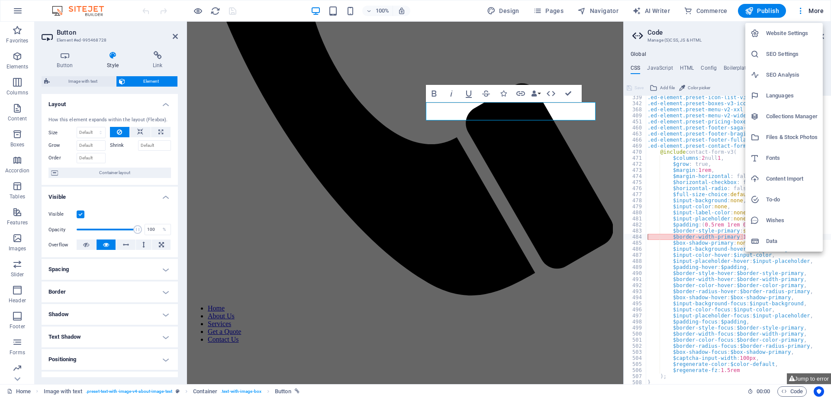
drag, startPoint x: 485, startPoint y: 177, endPoint x: 491, endPoint y: 176, distance: 5.6
click at [485, 176] on div at bounding box center [415, 199] width 831 height 398
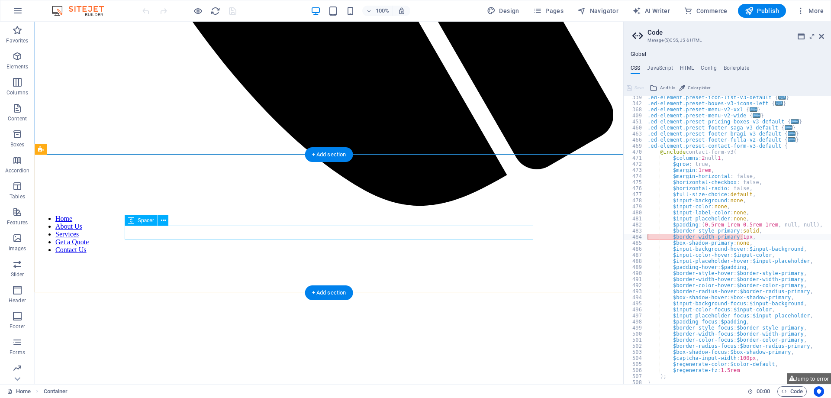
scroll to position [662, 0]
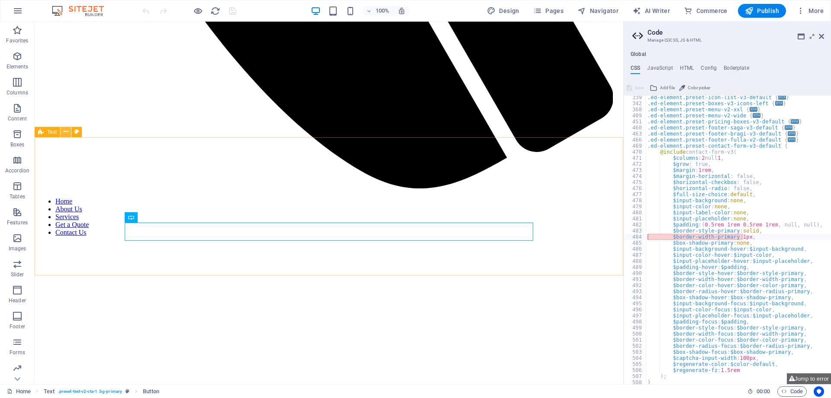
click at [65, 132] on icon at bounding box center [66, 131] width 5 height 9
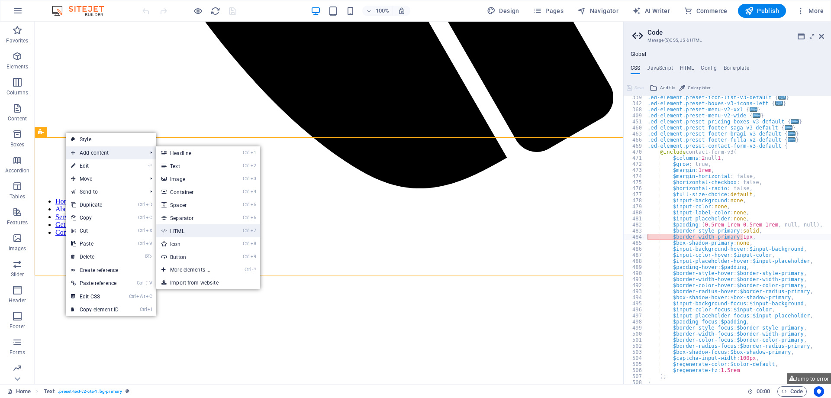
click at [196, 228] on link "Ctrl 7 HTML" at bounding box center [191, 230] width 71 height 13
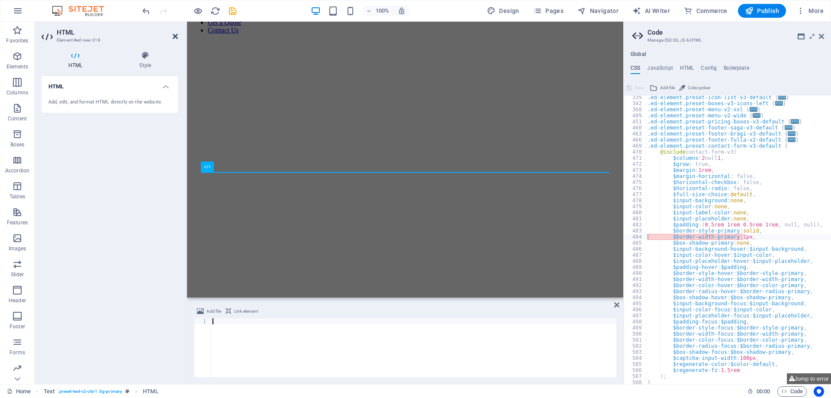
click at [177, 34] on icon at bounding box center [175, 36] width 5 height 7
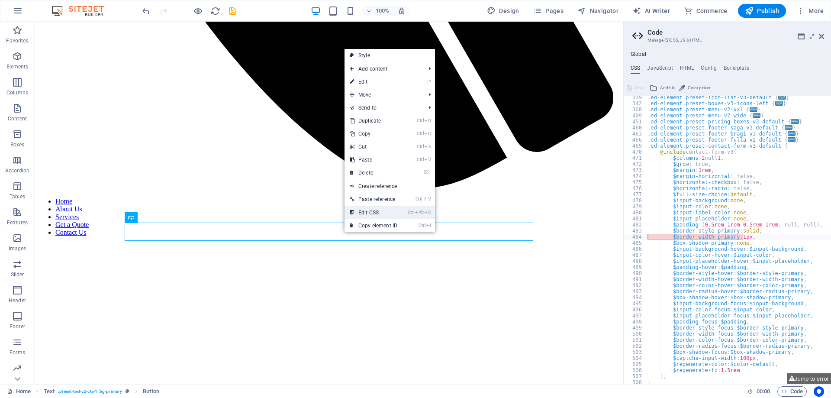
click at [382, 213] on link "Ctrl Alt C Edit CSS" at bounding box center [373, 212] width 58 height 13
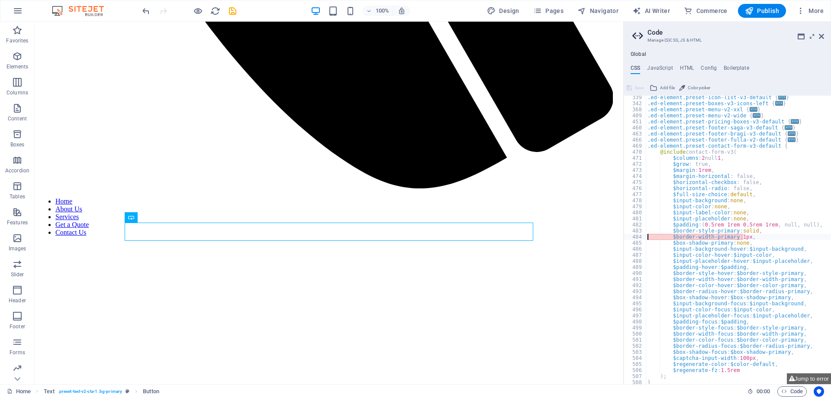
click at [694, 67] on ul "CSS JavaScript HTML Config Boilerplate" at bounding box center [727, 70] width 207 height 10
click at [688, 69] on h4 "HTML" at bounding box center [687, 70] width 14 height 10
type textarea "<a href="#main-content" class="wv-link-content button">Skip to main content</a>"
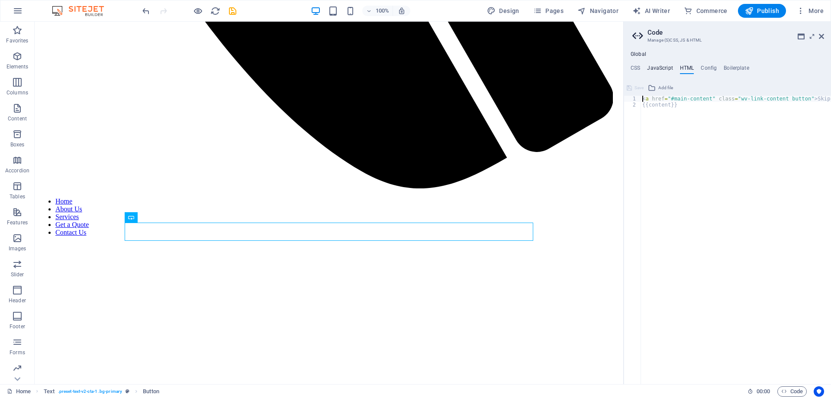
click at [667, 68] on h4 "JavaScript" at bounding box center [660, 70] width 26 height 10
type textarea "/* JS for preset "Menu V2" */"
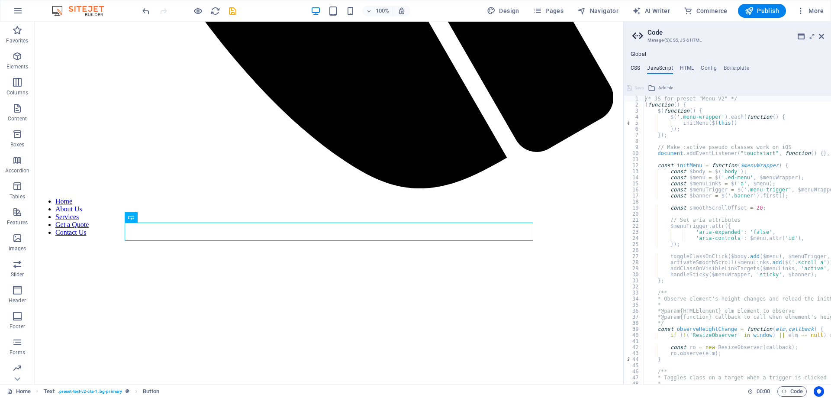
click at [638, 67] on h4 "CSS" at bounding box center [636, 70] width 10 height 10
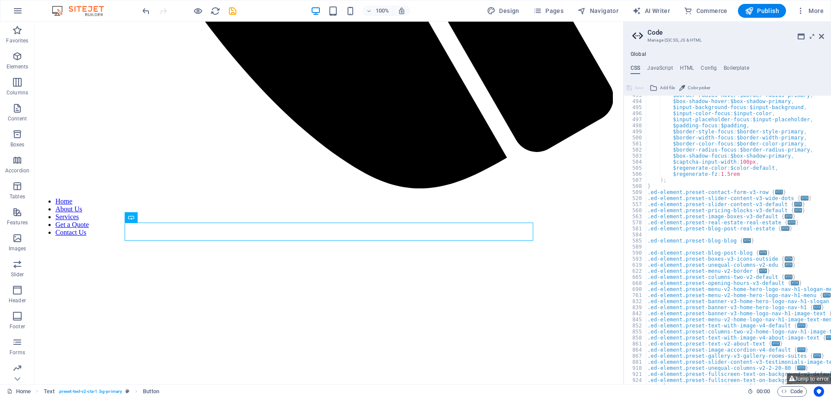
scroll to position [623, 0]
